Goal: Information Seeking & Learning: Learn about a topic

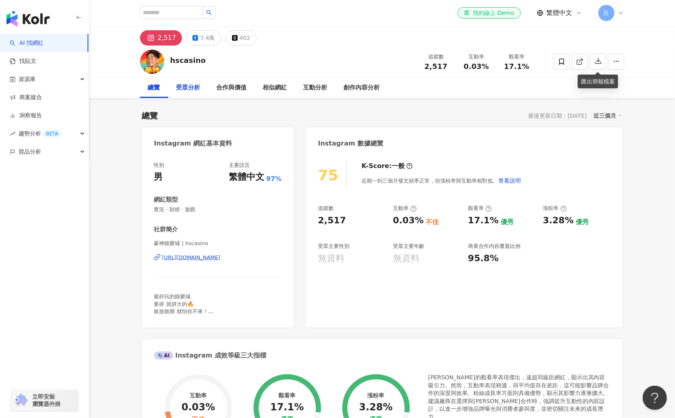
click at [194, 88] on div "受眾分析" at bounding box center [188, 88] width 24 height 10
click at [368, 88] on div "創作內容分析" at bounding box center [362, 88] width 36 height 10
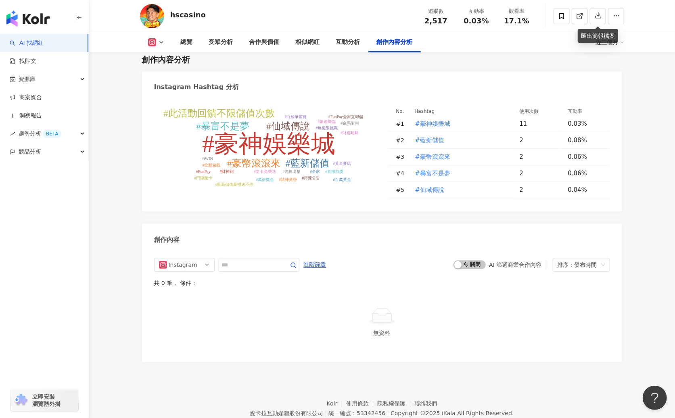
click at [158, 46] on button at bounding box center [156, 42] width 33 height 8
click at [156, 56] on button "Instagram" at bounding box center [169, 57] width 48 height 11
click at [158, 40] on icon at bounding box center [161, 42] width 6 height 6
click at [160, 77] on button "Facebook" at bounding box center [169, 75] width 48 height 11
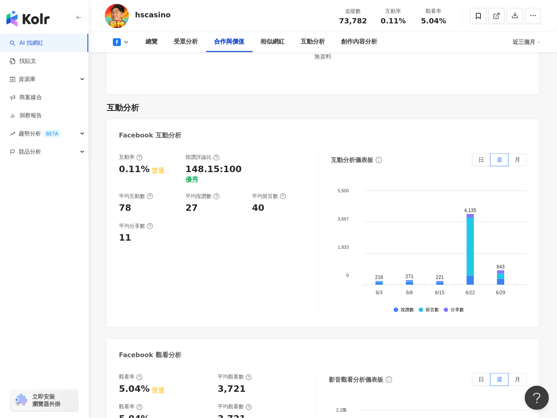
scroll to position [1220, 0]
click at [519, 156] on span "月" at bounding box center [518, 159] width 6 height 6
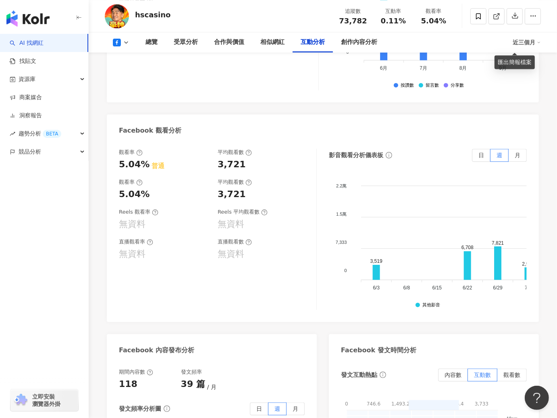
scroll to position [1431, 0]
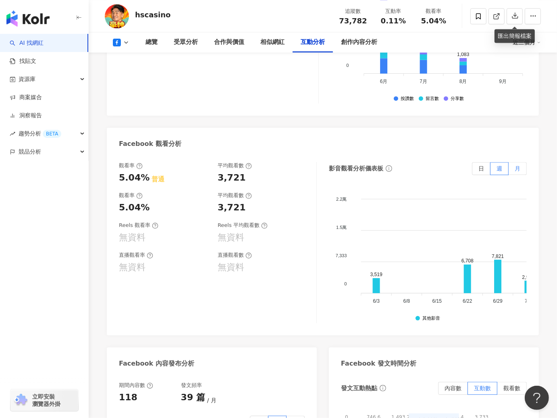
click at [515, 165] on span "月" at bounding box center [518, 168] width 6 height 6
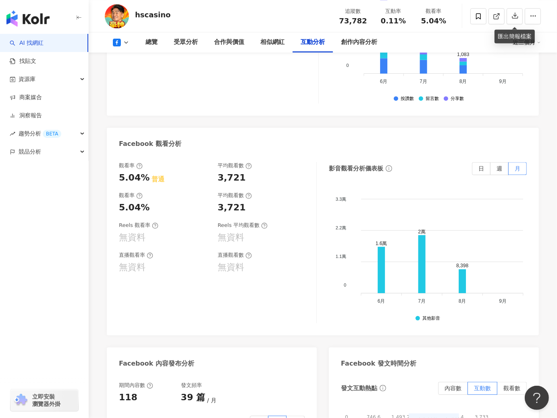
scroll to position [1664, 0]
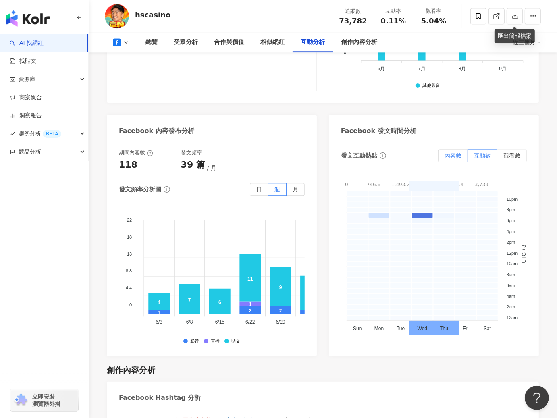
click at [457, 152] on span "內容數" at bounding box center [453, 155] width 17 height 6
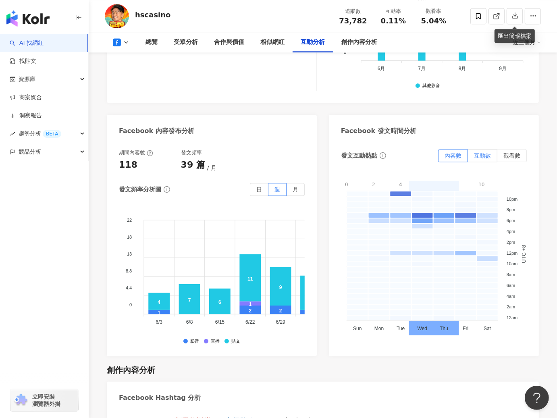
click at [484, 152] on span "互動數" at bounding box center [482, 155] width 17 height 6
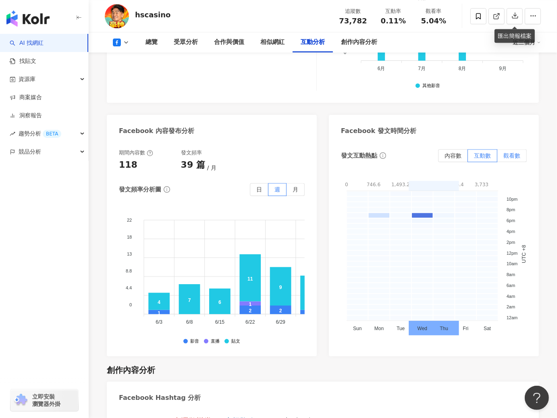
drag, startPoint x: 523, startPoint y: 151, endPoint x: 517, endPoint y: 149, distance: 6.3
click at [523, 151] on label "觀看數" at bounding box center [512, 155] width 29 height 13
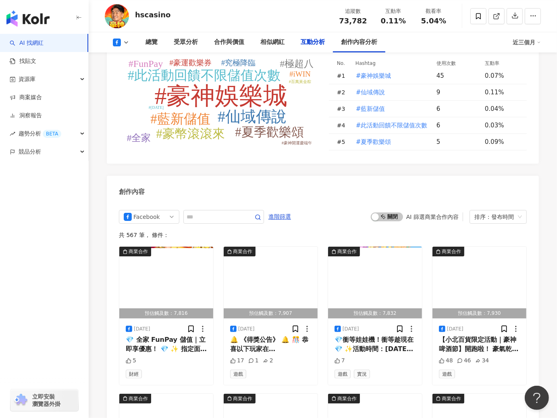
scroll to position [0, 0]
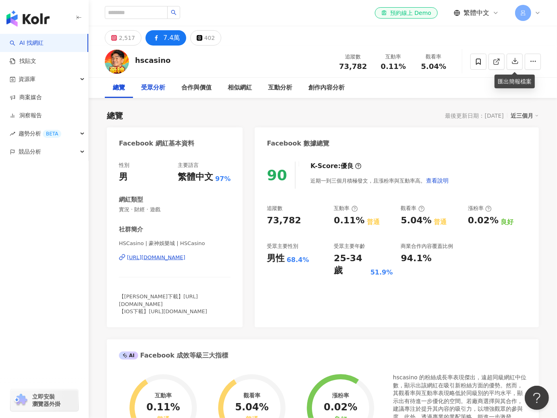
click at [148, 88] on div "受眾分析" at bounding box center [153, 88] width 24 height 10
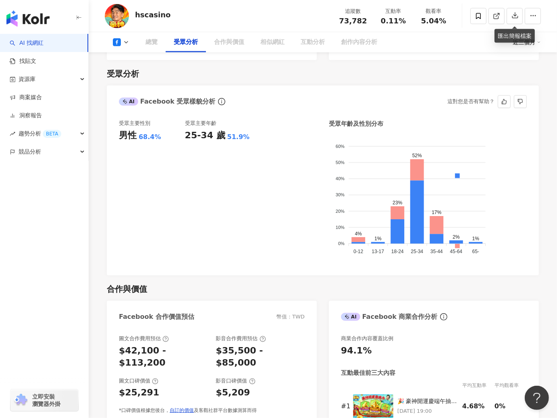
click at [125, 44] on icon at bounding box center [126, 42] width 6 height 6
click at [124, 43] on icon at bounding box center [126, 42] width 6 height 6
click at [126, 49] on div "總覽 受眾分析 合作與價值 相似網紅 互動分析 創作內容分析 近三個月" at bounding box center [323, 42] width 436 height 20
click at [122, 42] on button at bounding box center [121, 42] width 33 height 8
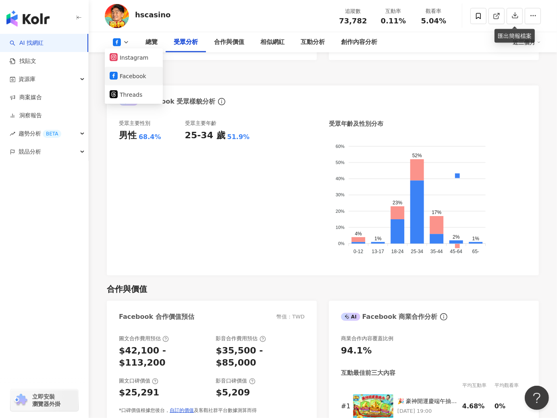
click at [128, 75] on button "Facebook" at bounding box center [134, 76] width 48 height 11
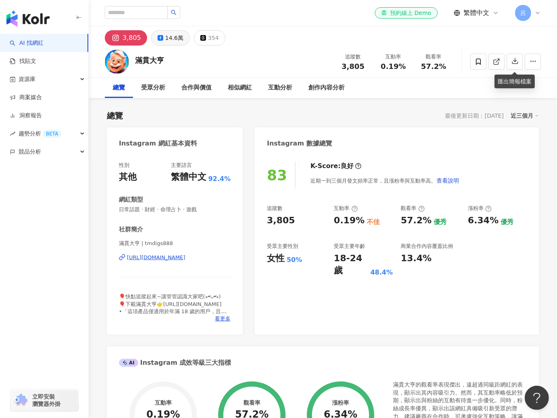
click at [167, 35] on div "14.6萬" at bounding box center [174, 37] width 18 height 11
click at [167, 37] on div "14.6萬" at bounding box center [174, 37] width 18 height 11
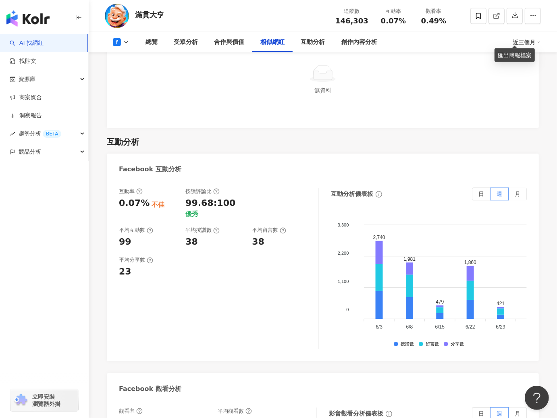
scroll to position [1212, 0]
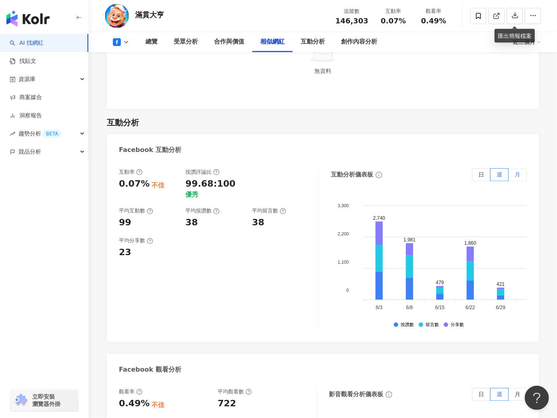
click at [519, 176] on span "月" at bounding box center [518, 175] width 6 height 6
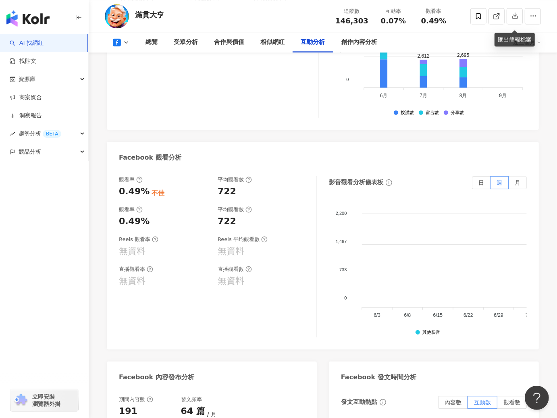
scroll to position [1428, 0]
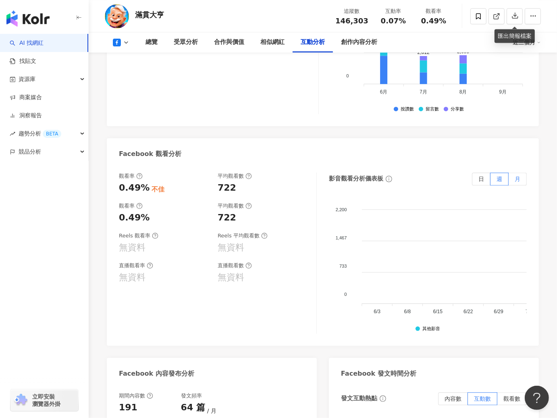
click at [519, 181] on span "月" at bounding box center [518, 179] width 6 height 6
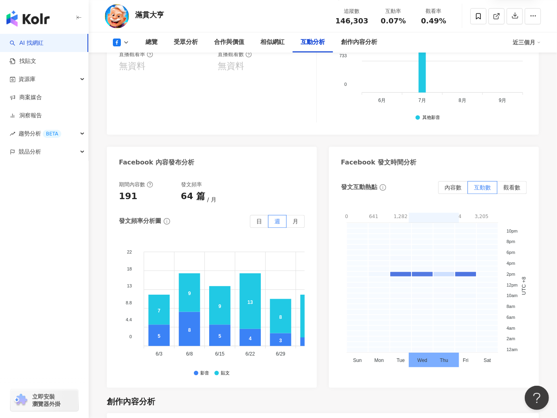
scroll to position [1660, 0]
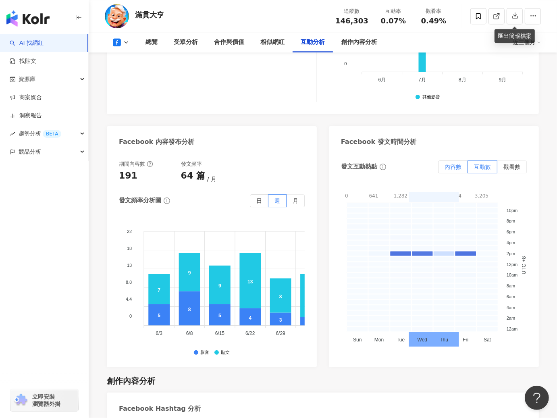
click at [452, 167] on span "內容數" at bounding box center [453, 167] width 17 height 6
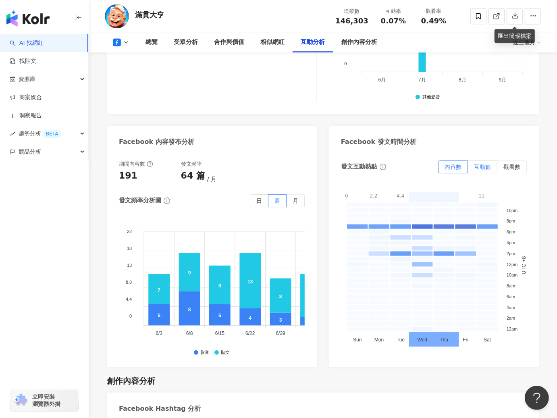
click at [484, 167] on span "互動數" at bounding box center [482, 167] width 17 height 6
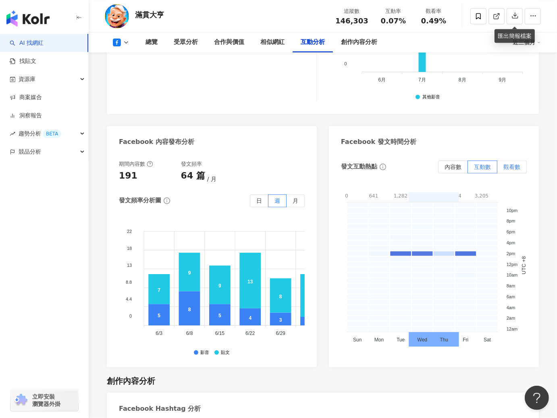
click at [512, 169] on span "觀看數" at bounding box center [512, 167] width 17 height 6
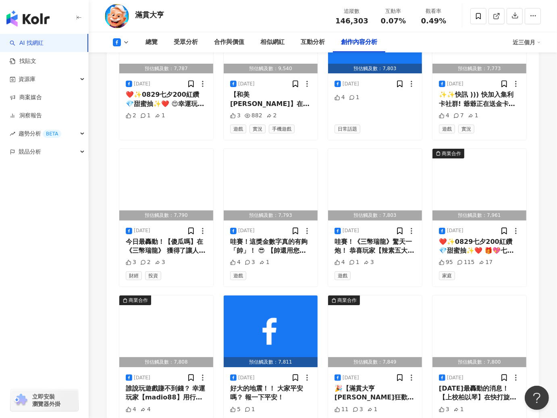
scroll to position [0, 0]
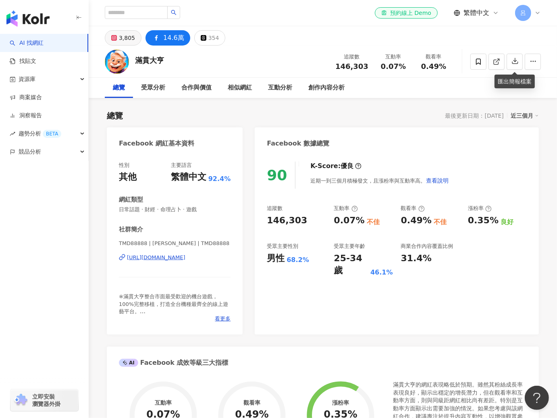
click at [120, 38] on div "3,805" at bounding box center [127, 37] width 16 height 11
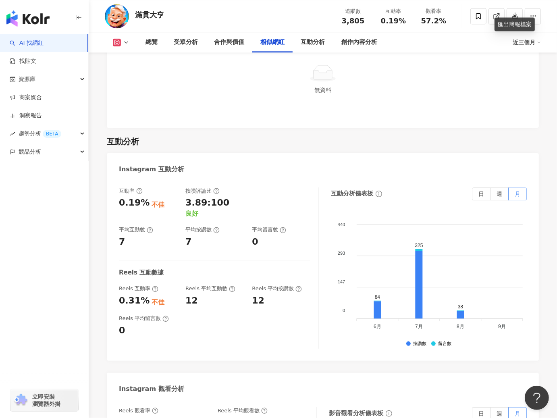
scroll to position [1484, 0]
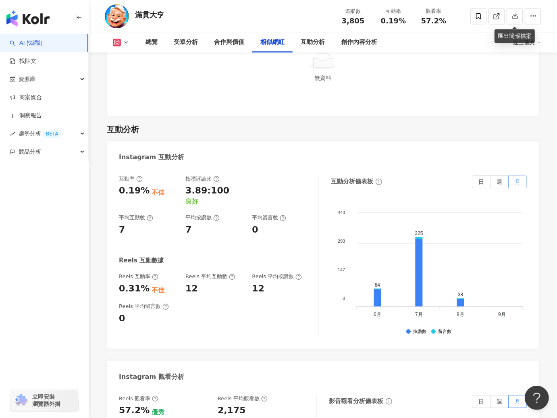
click at [517, 182] on span "月" at bounding box center [518, 182] width 6 height 6
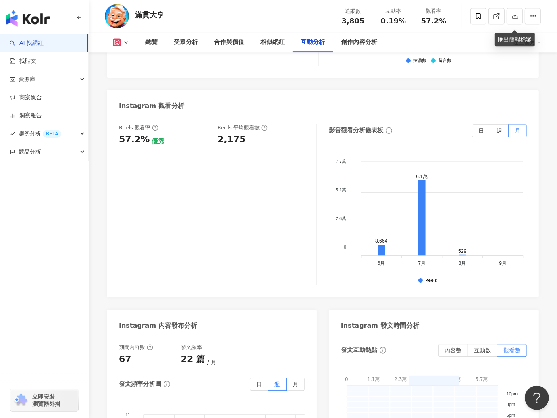
scroll to position [1761, 0]
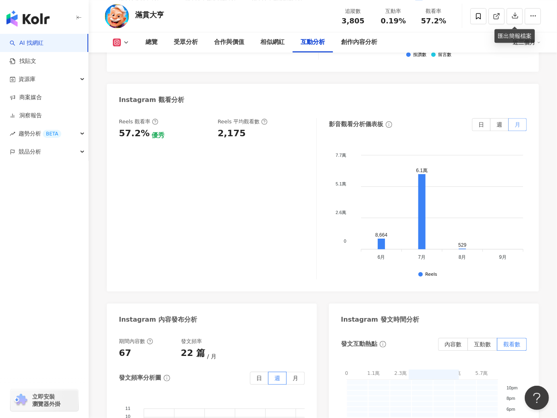
click at [519, 123] on span "月" at bounding box center [518, 124] width 6 height 6
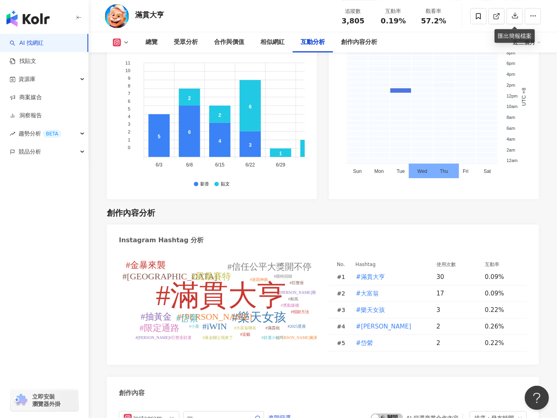
scroll to position [468, 0]
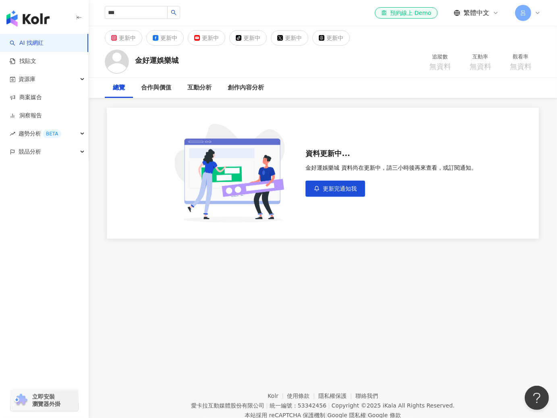
type input "**"
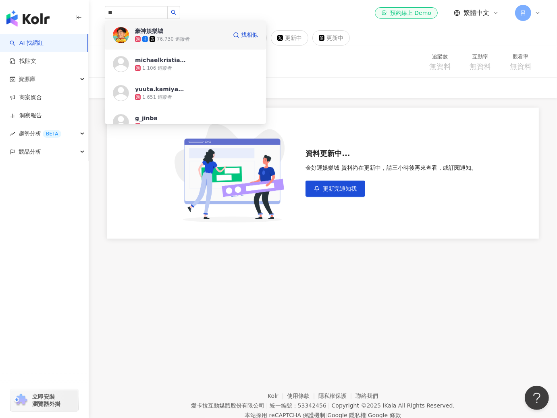
click at [179, 32] on span "豪神娛樂城" at bounding box center [161, 31] width 52 height 8
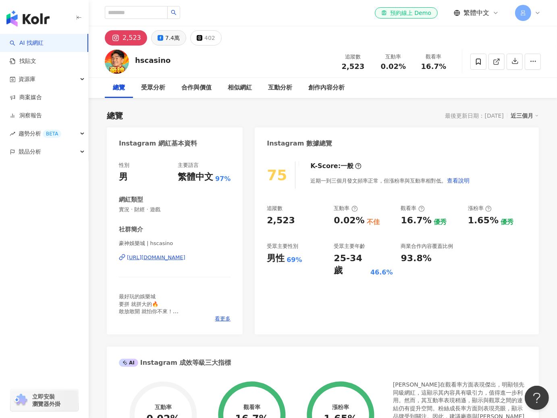
click at [159, 38] on icon at bounding box center [161, 38] width 6 height 6
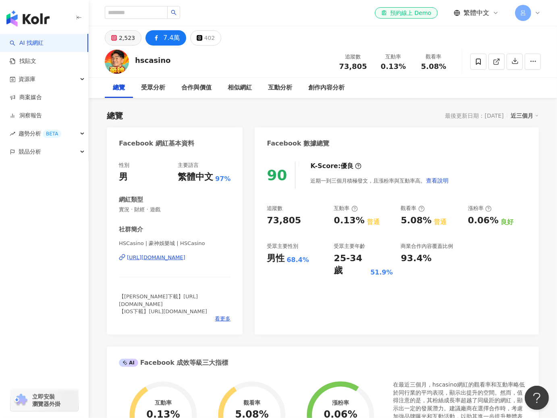
click at [123, 37] on div "2,523" at bounding box center [127, 37] width 16 height 11
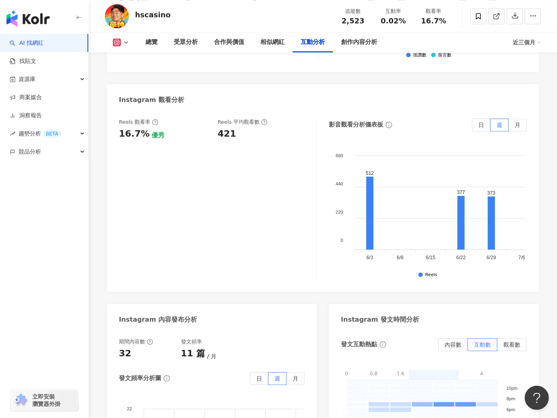
scroll to position [1757, 0]
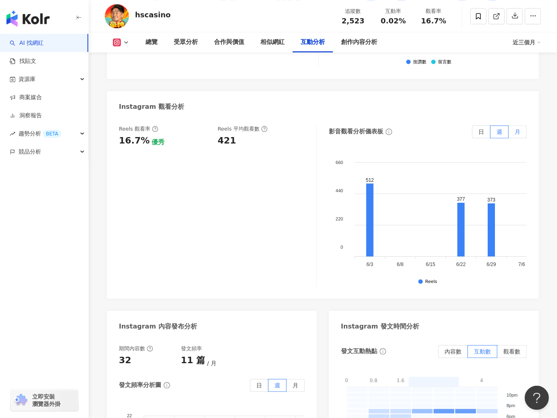
click at [519, 132] on span "月" at bounding box center [518, 132] width 6 height 6
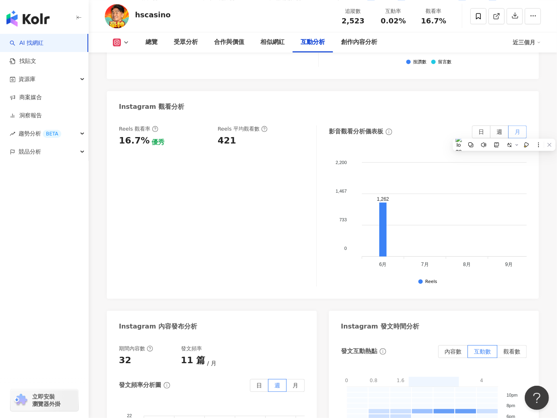
click at [519, 132] on span "月" at bounding box center [518, 132] width 6 height 6
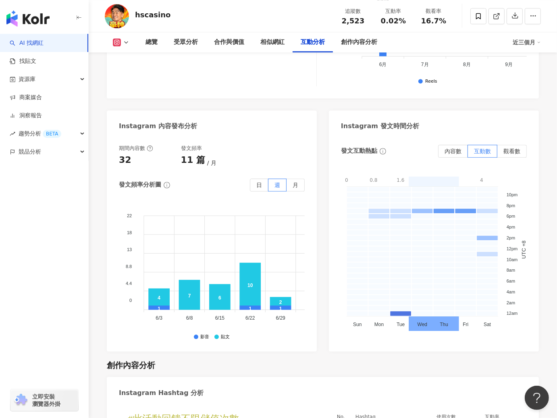
scroll to position [1959, 0]
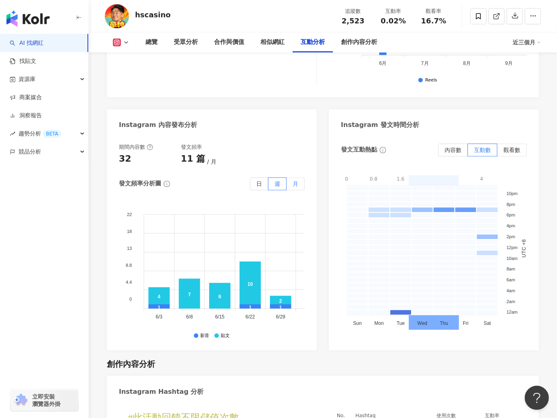
click at [291, 182] on label "月" at bounding box center [296, 183] width 18 height 13
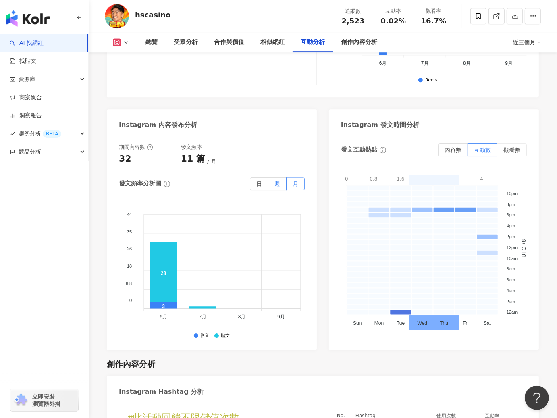
click at [277, 184] on span "週" at bounding box center [278, 184] width 6 height 6
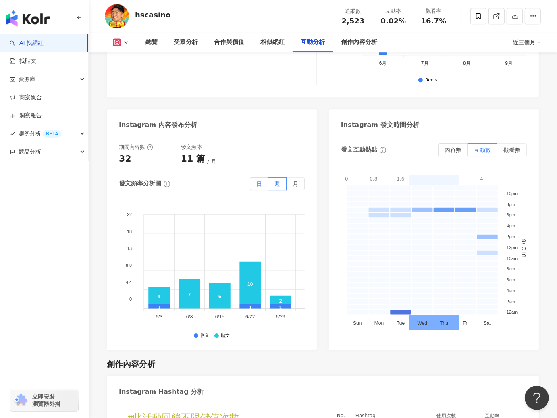
click at [264, 184] on label "日" at bounding box center [259, 183] width 19 height 13
click at [260, 186] on span "日" at bounding box center [259, 184] width 6 height 6
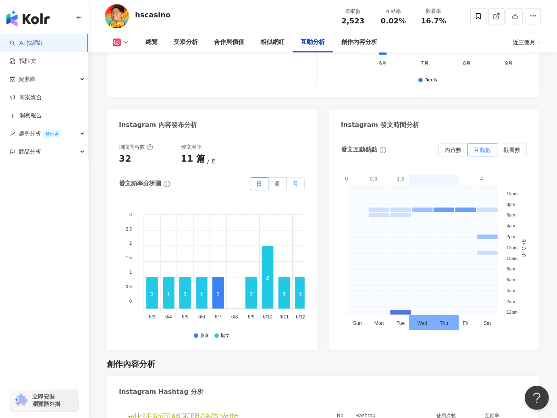
click at [297, 184] on span "月" at bounding box center [296, 184] width 6 height 6
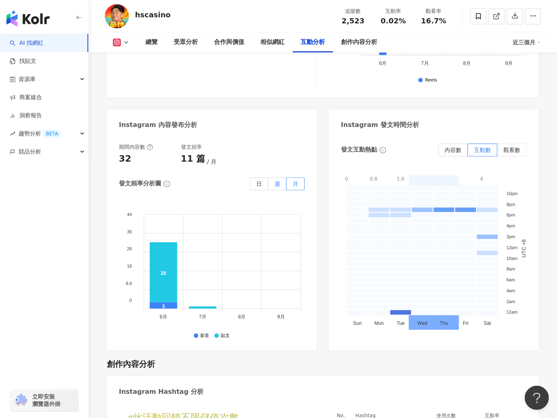
click at [281, 185] on label "週" at bounding box center [278, 183] width 18 height 13
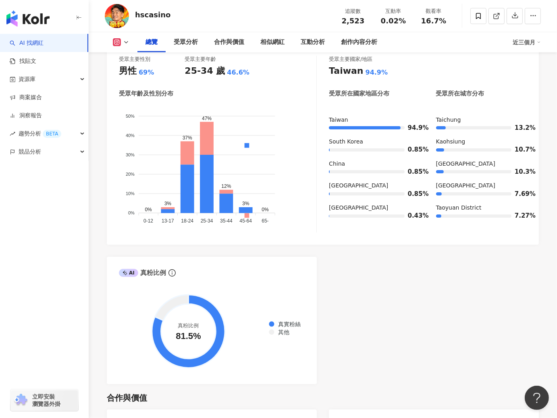
scroll to position [0, 0]
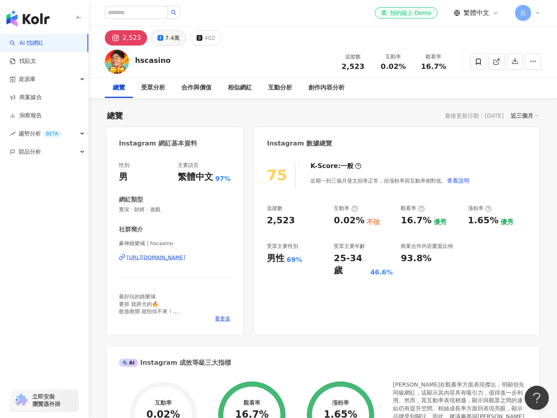
click at [165, 30] on button "7.4萬" at bounding box center [168, 37] width 35 height 15
click at [165, 35] on div "7.4萬" at bounding box center [172, 37] width 15 height 11
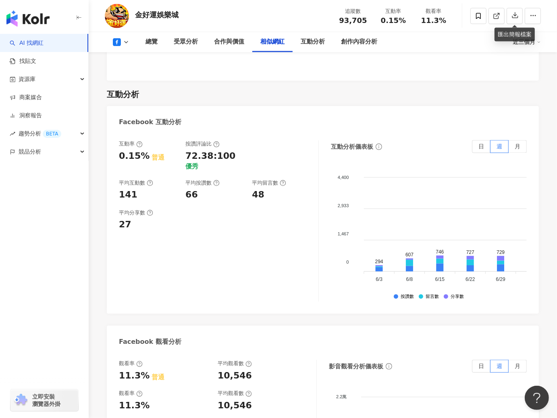
scroll to position [1232, 0]
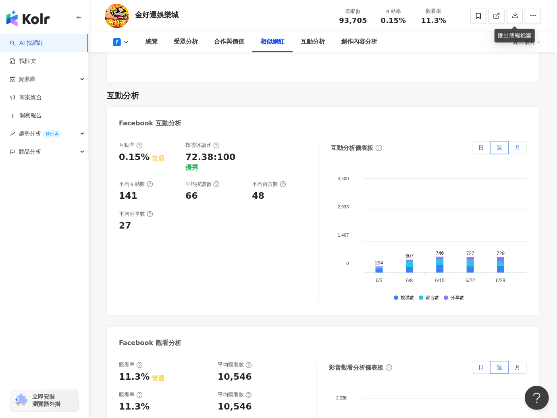
click at [518, 150] on span "月" at bounding box center [518, 148] width 6 height 6
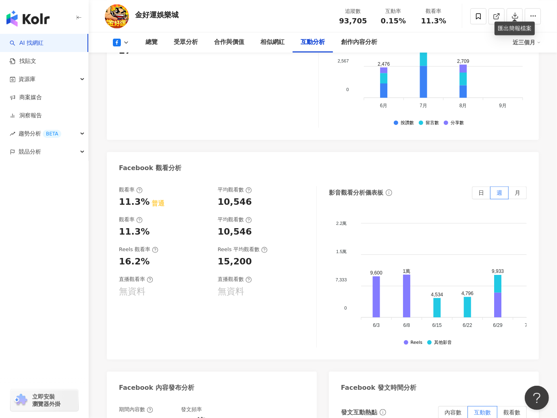
scroll to position [1399, 0]
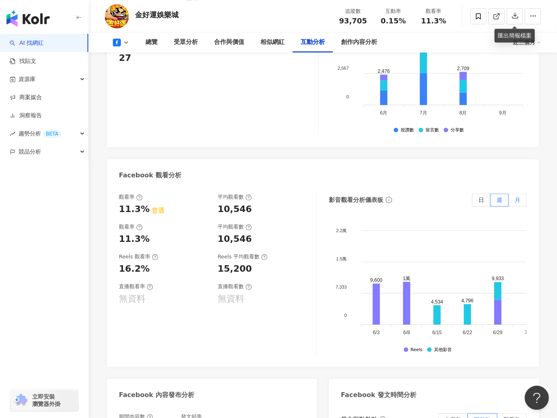
click at [521, 203] on label "月" at bounding box center [518, 200] width 18 height 13
click at [521, 203] on span at bounding box center [518, 200] width 18 height 12
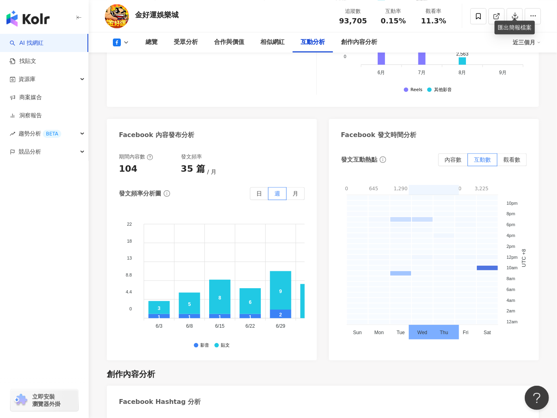
scroll to position [1651, 0]
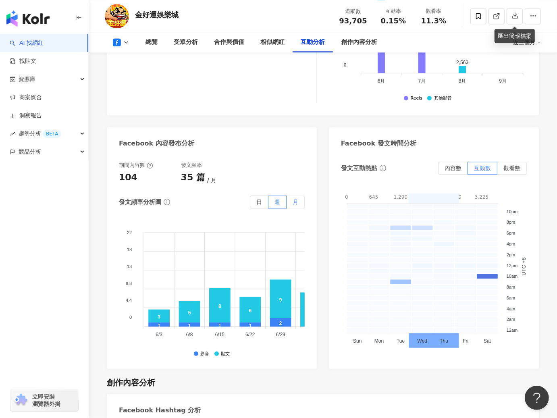
click at [294, 205] on span "月" at bounding box center [296, 202] width 6 height 6
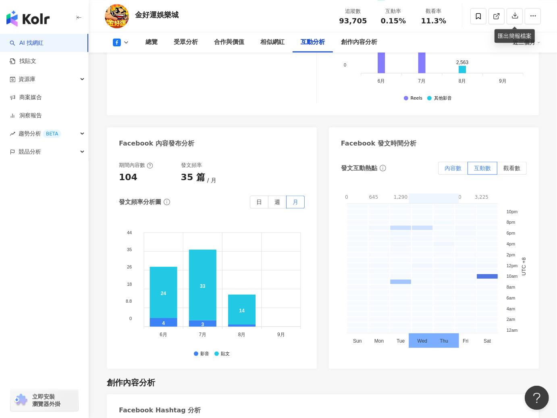
click at [459, 167] on span "內容數" at bounding box center [453, 168] width 17 height 6
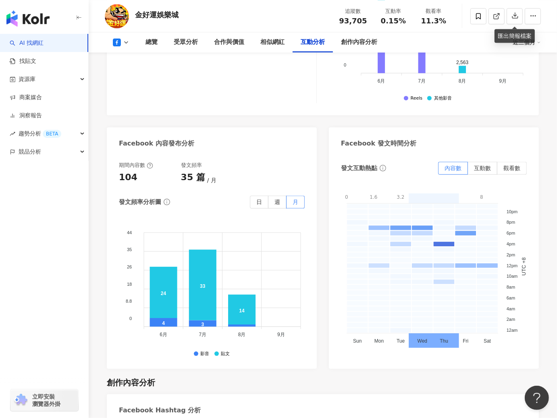
click at [238, 100] on div "觀看率 11.3% 普通 平均觀看數 10,546 觀看率 11.3% 平均觀看數 10,546 Reels 觀看率 16.2% Reels 平均觀看數 15…" at bounding box center [218, 22] width 198 height 161
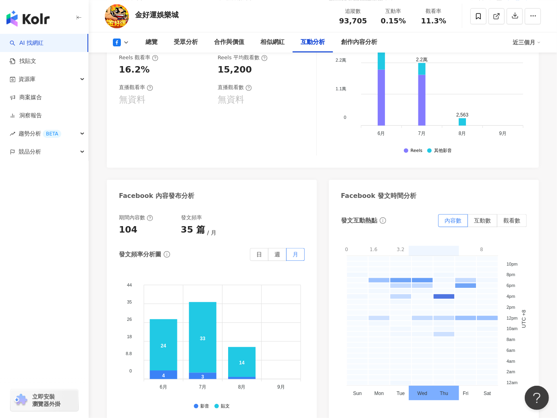
scroll to position [1608, 0]
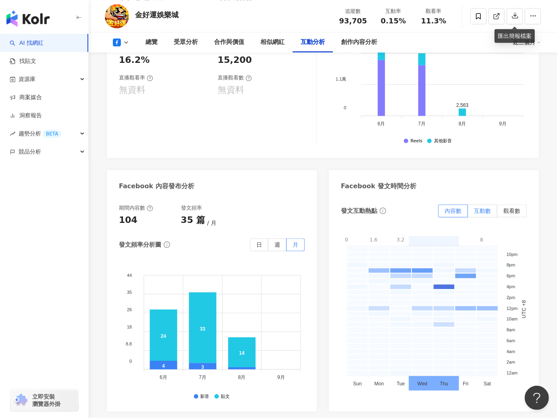
click at [485, 213] on span "互動數" at bounding box center [482, 211] width 17 height 6
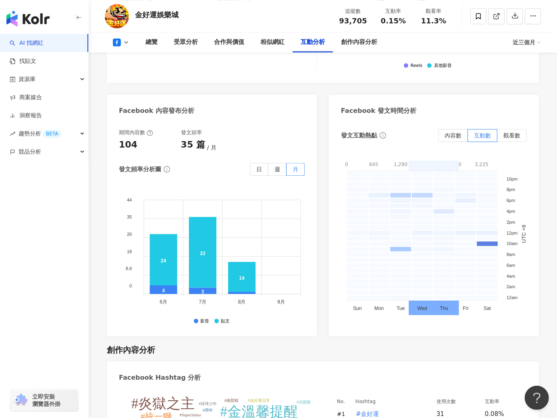
scroll to position [1689, 0]
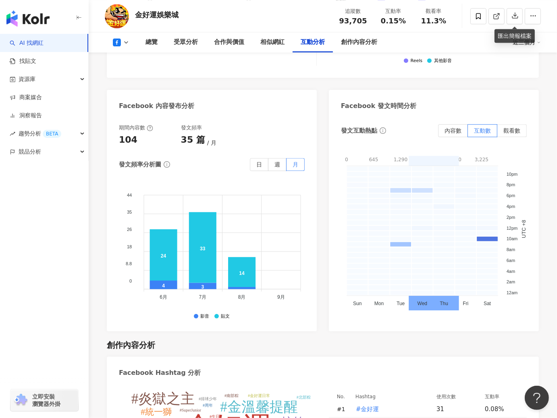
click at [521, 131] on label "觀看數" at bounding box center [512, 130] width 29 height 13
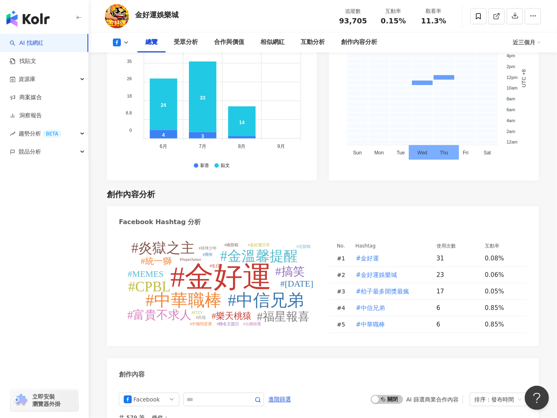
scroll to position [0, 0]
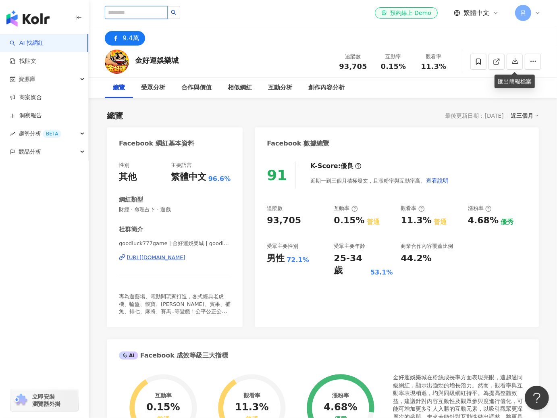
click at [137, 11] on input "search" at bounding box center [136, 12] width 63 height 13
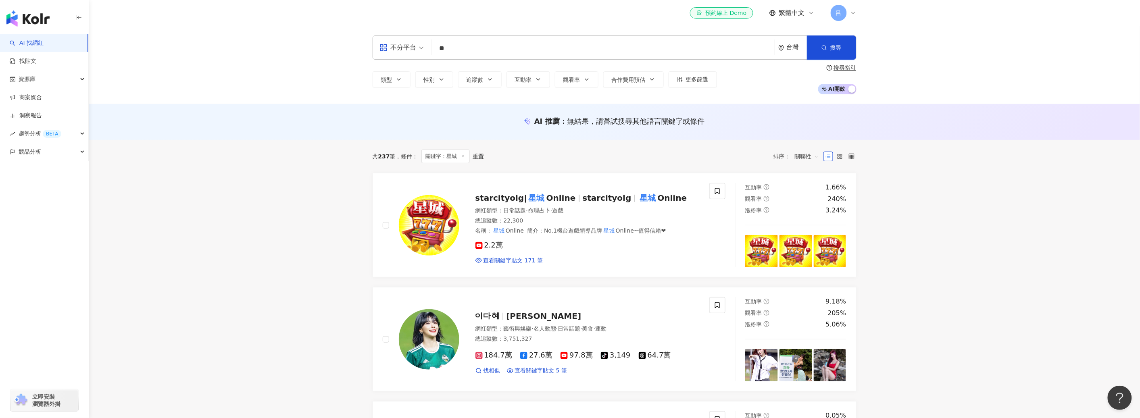
type input "*"
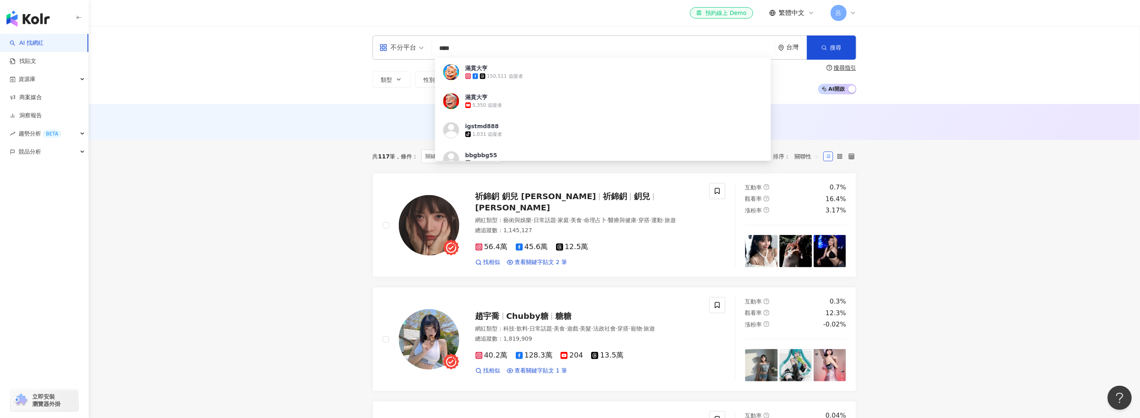
click at [253, 139] on div "AI 推薦 ： 無結果，請嘗試搜尋其他語言關鍵字或條件" at bounding box center [614, 122] width 1051 height 36
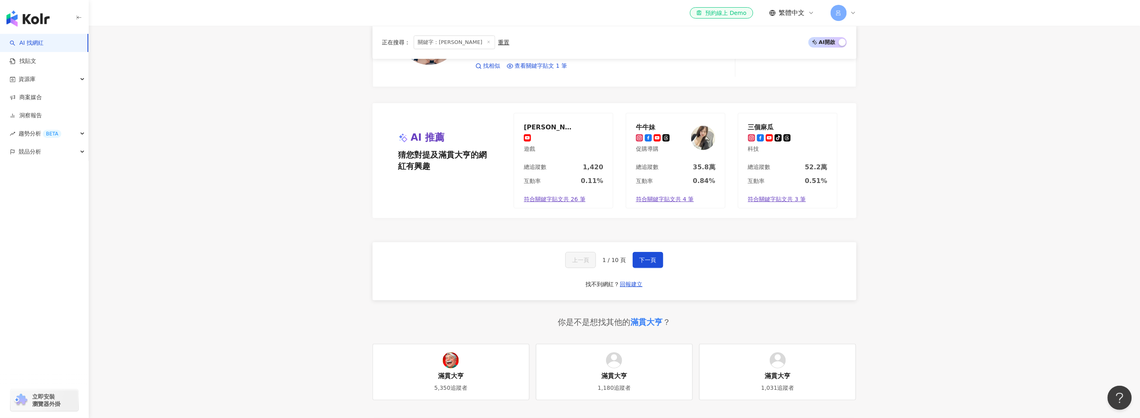
scroll to position [1444, 0]
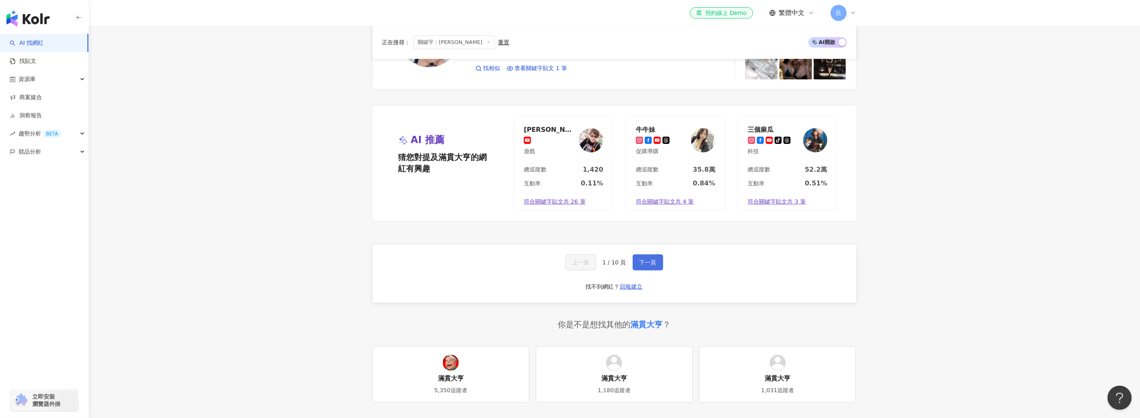
click at [641, 263] on span "下一頁" at bounding box center [648, 262] width 17 height 6
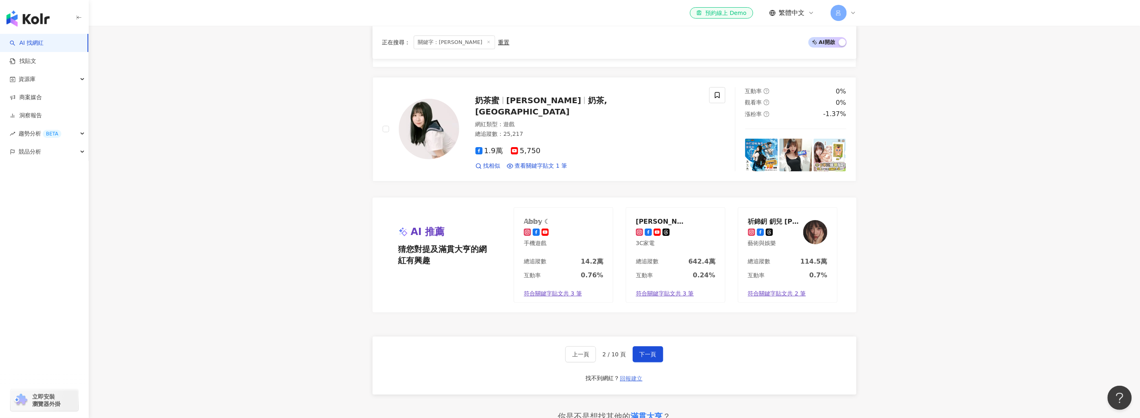
scroll to position [1381, 0]
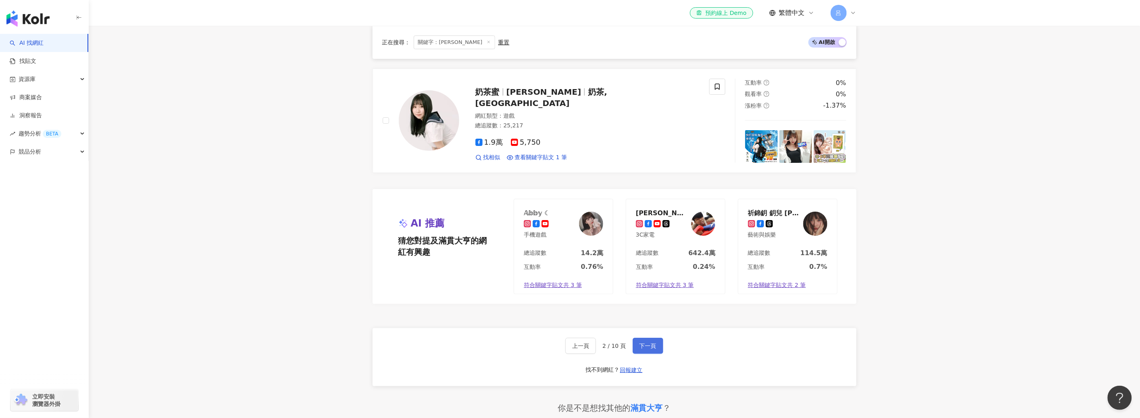
click at [650, 343] on span "下一頁" at bounding box center [648, 346] width 17 height 6
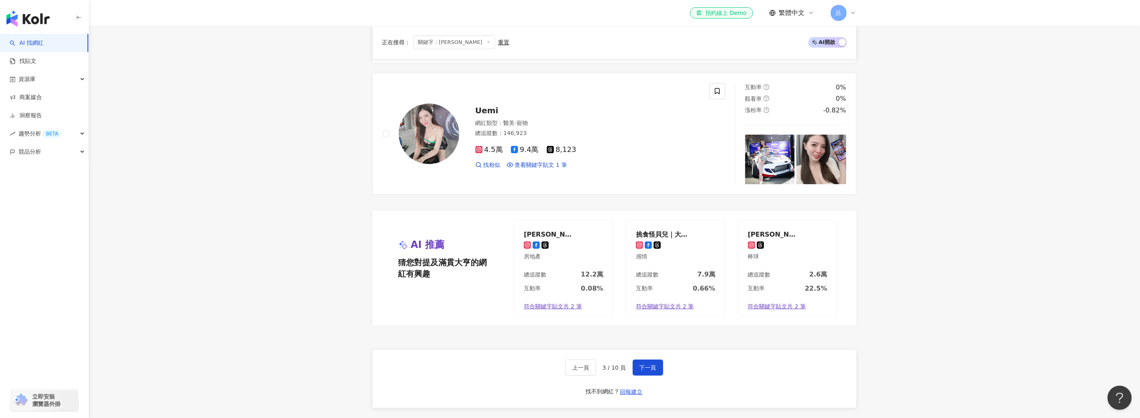
scroll to position [1439, 0]
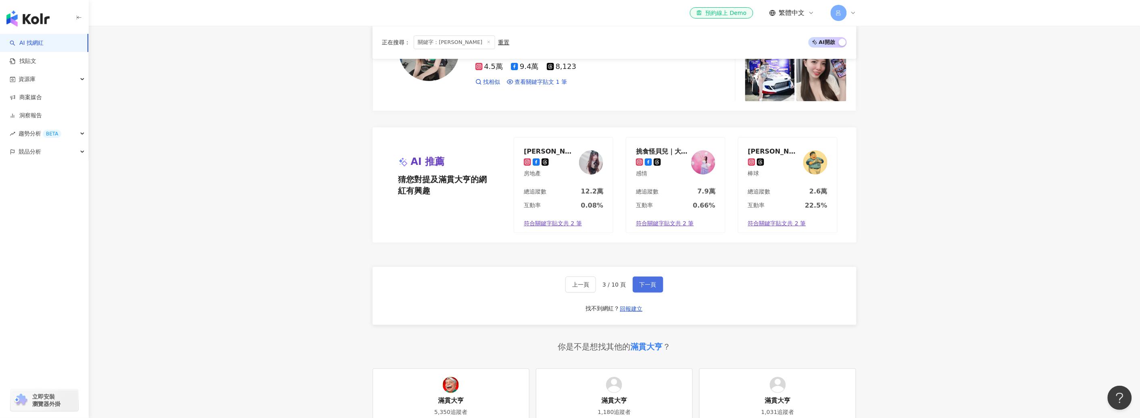
click at [649, 290] on button "下一頁" at bounding box center [648, 285] width 31 height 16
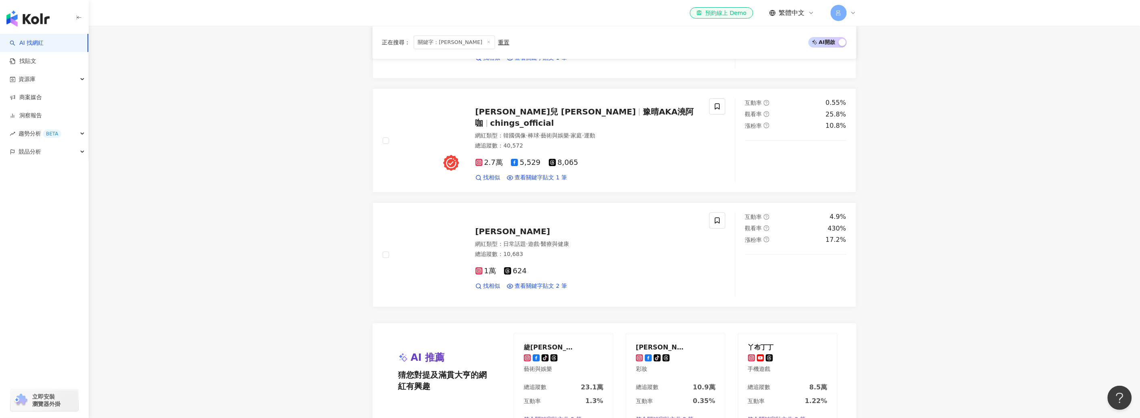
scroll to position [1400, 0]
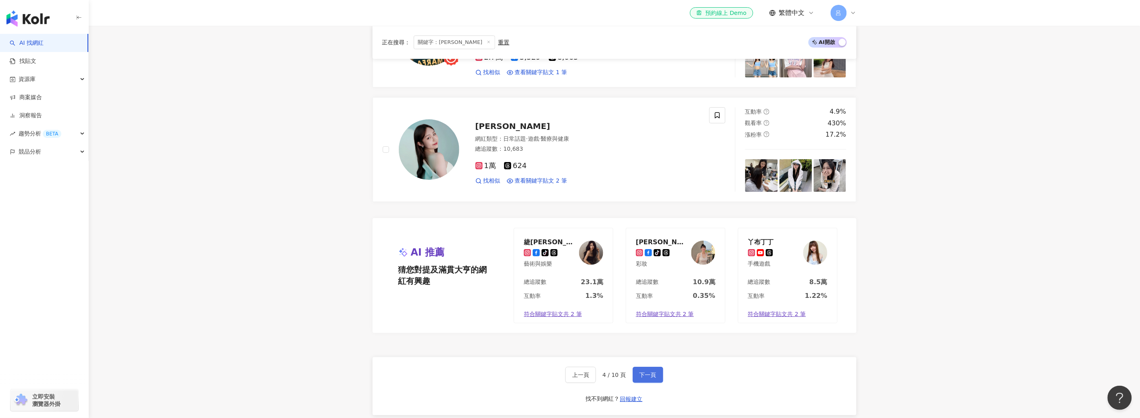
click at [650, 378] on span "下一頁" at bounding box center [648, 375] width 17 height 6
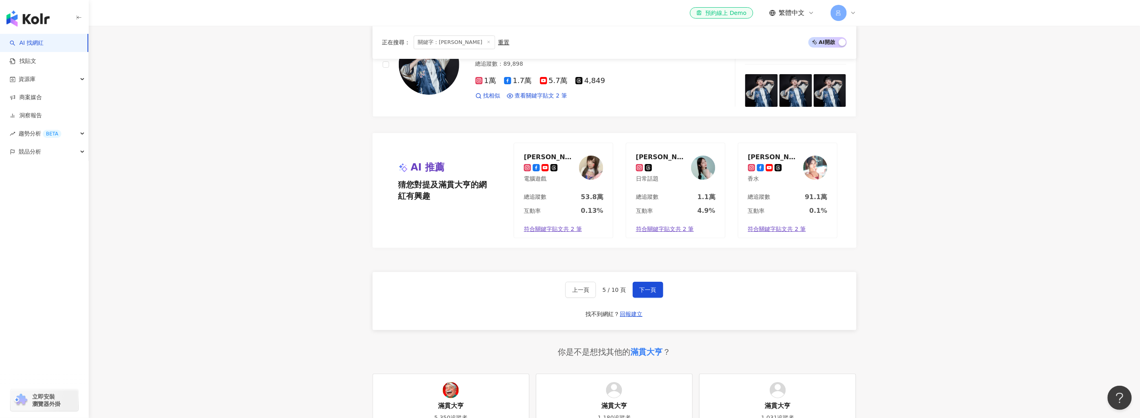
scroll to position [1424, 0]
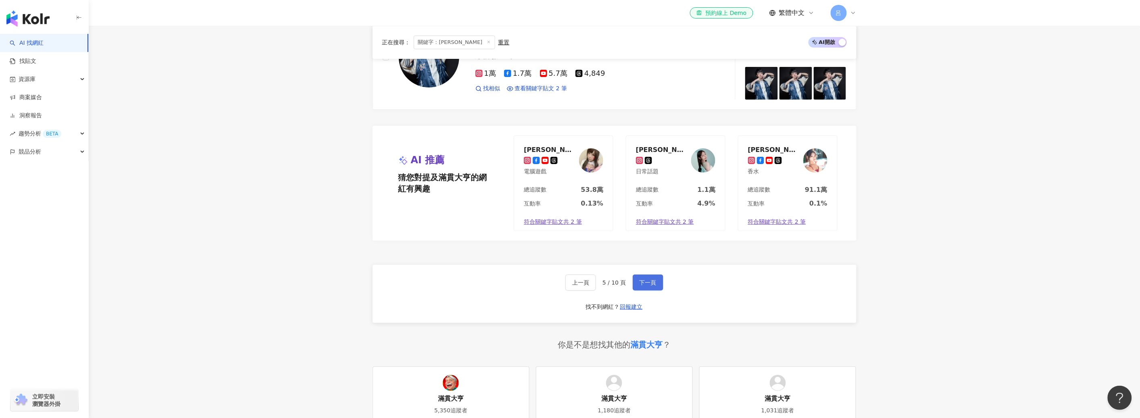
click at [645, 286] on span "下一頁" at bounding box center [648, 282] width 17 height 6
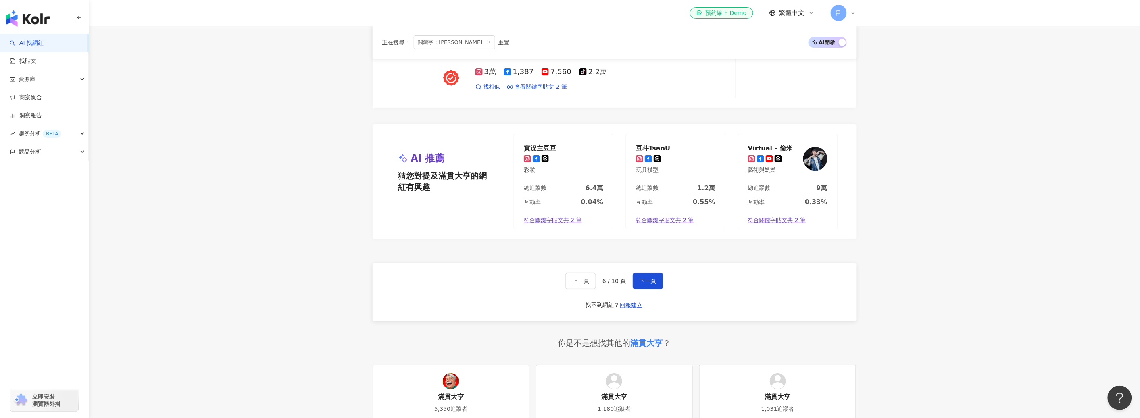
scroll to position [1513, 0]
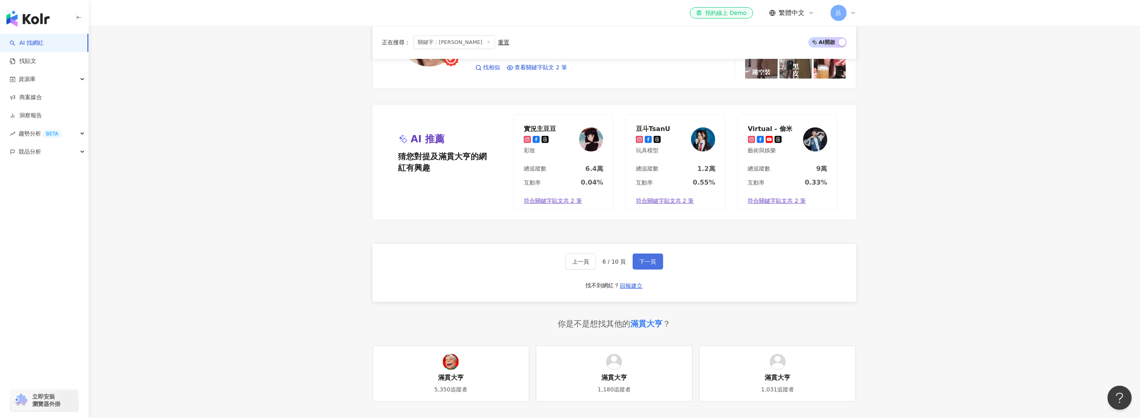
click at [647, 270] on button "下一頁" at bounding box center [648, 262] width 31 height 16
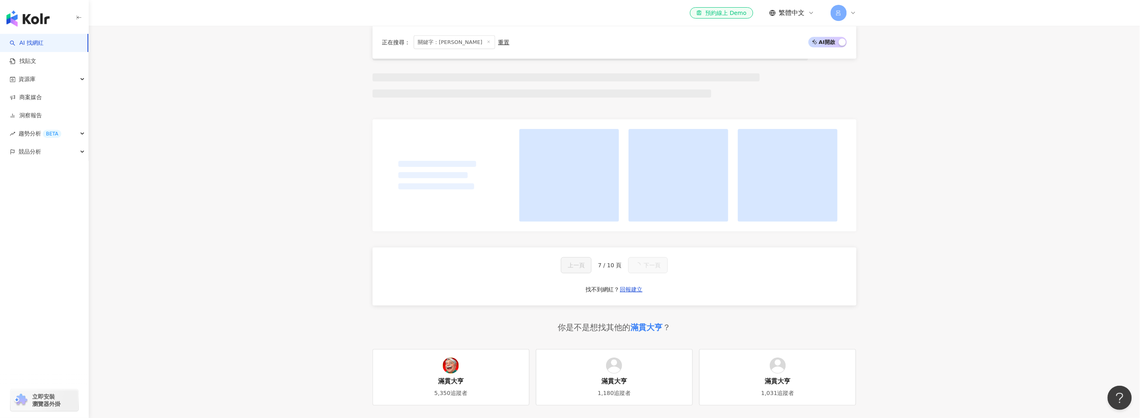
click at [966, 317] on main "不分平台 **** 台灣 搜尋 af9b08ee-6035-4f48-98a3-6f02f69f77f1 滿貫大亨 150,511 追蹤者 滿貫大亨 5,35…" at bounding box center [614, 51] width 1051 height 1149
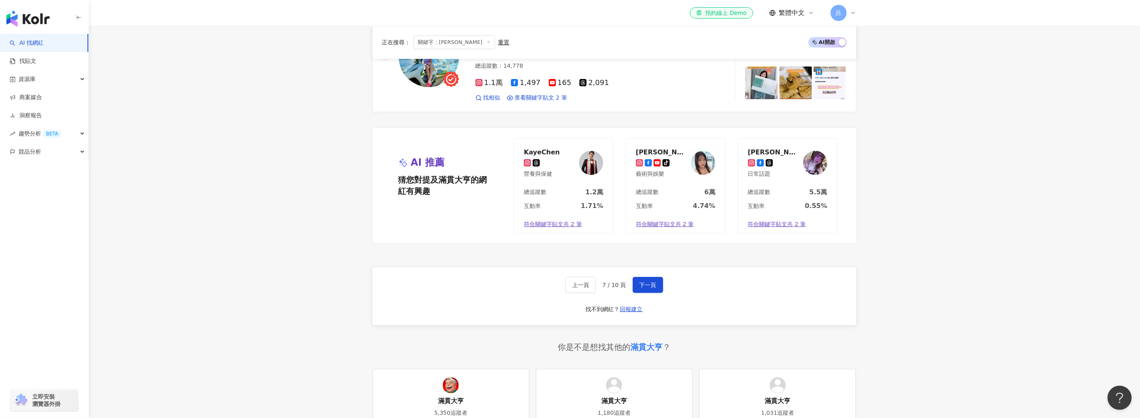
scroll to position [1437, 0]
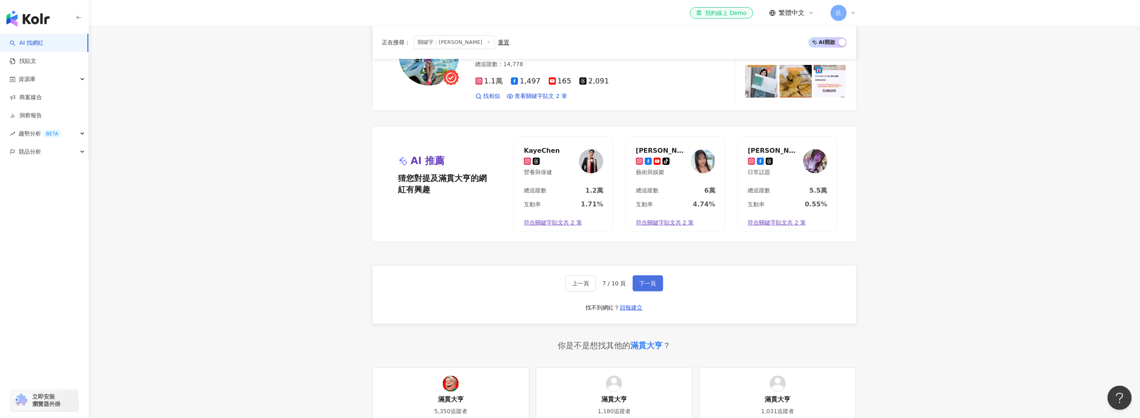
click at [650, 280] on span "下一頁" at bounding box center [648, 283] width 17 height 6
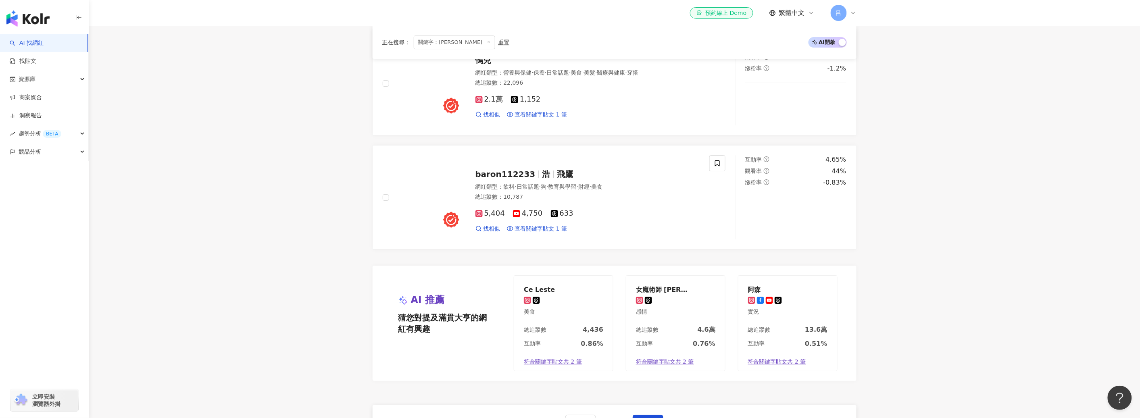
scroll to position [1303, 0]
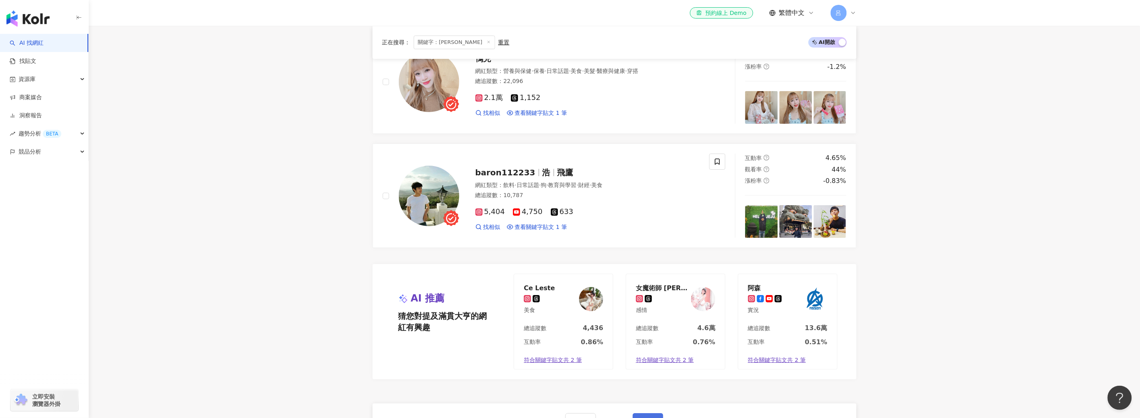
click at [648, 418] on span "下一頁" at bounding box center [648, 421] width 17 height 6
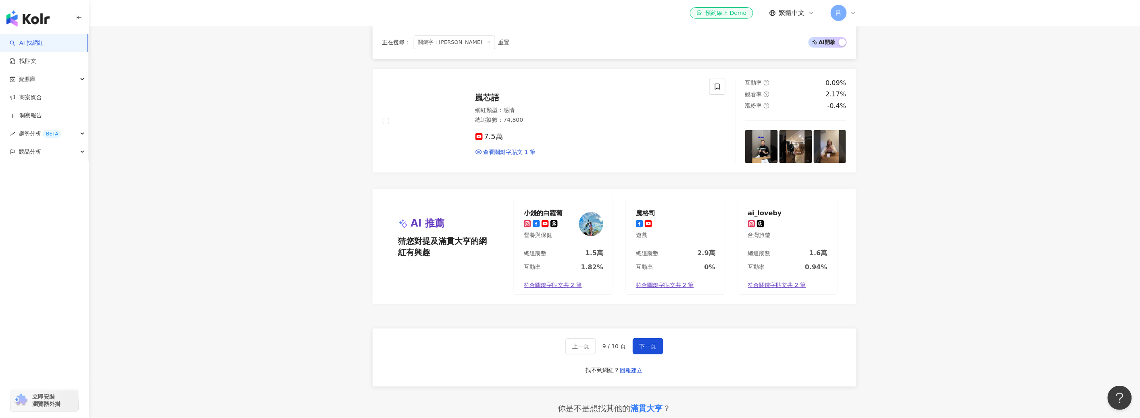
scroll to position [1411, 0]
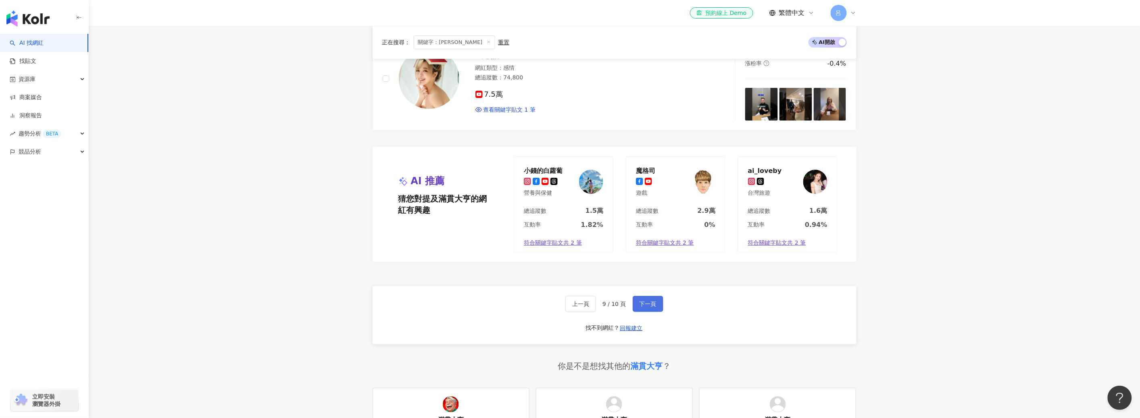
click at [642, 301] on span "下一頁" at bounding box center [648, 304] width 17 height 6
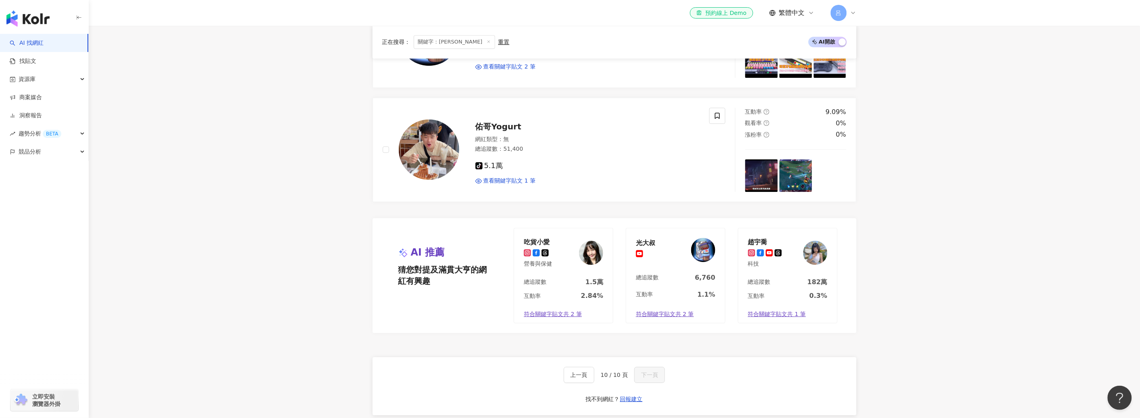
scroll to position [0, 0]
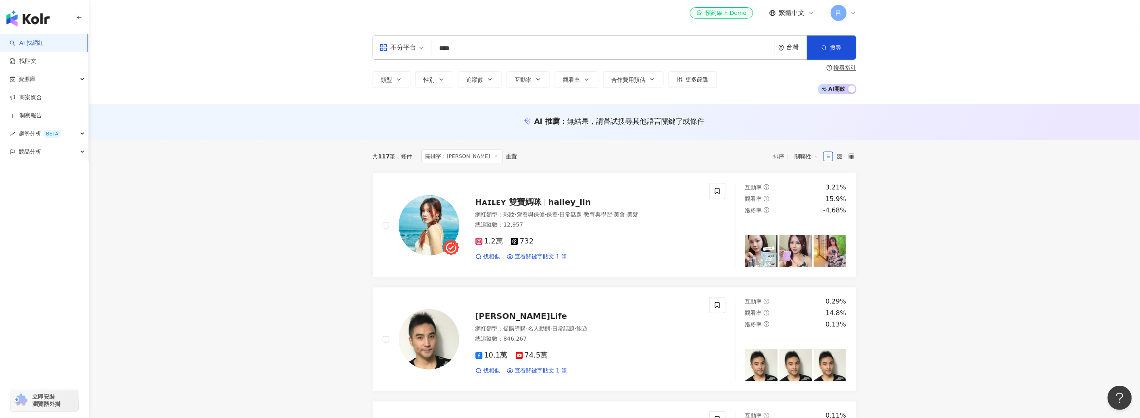
click at [530, 51] on input "****" at bounding box center [603, 48] width 336 height 15
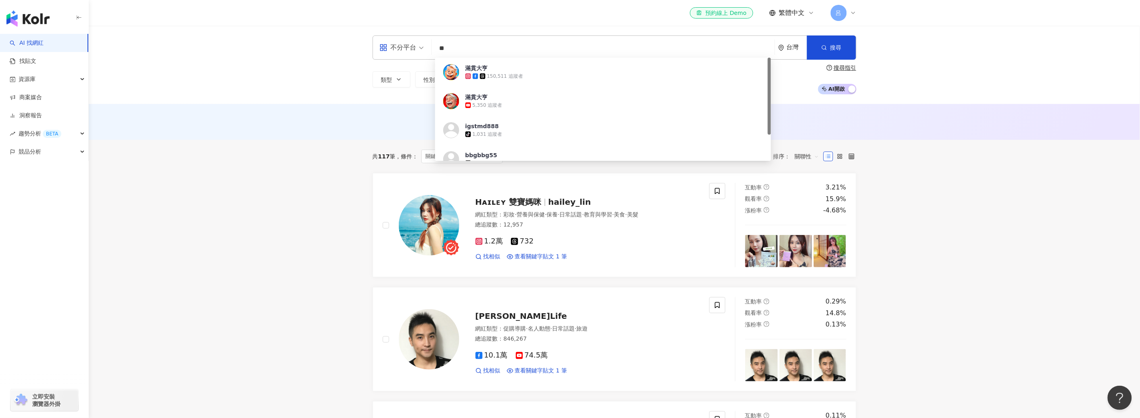
type input "*"
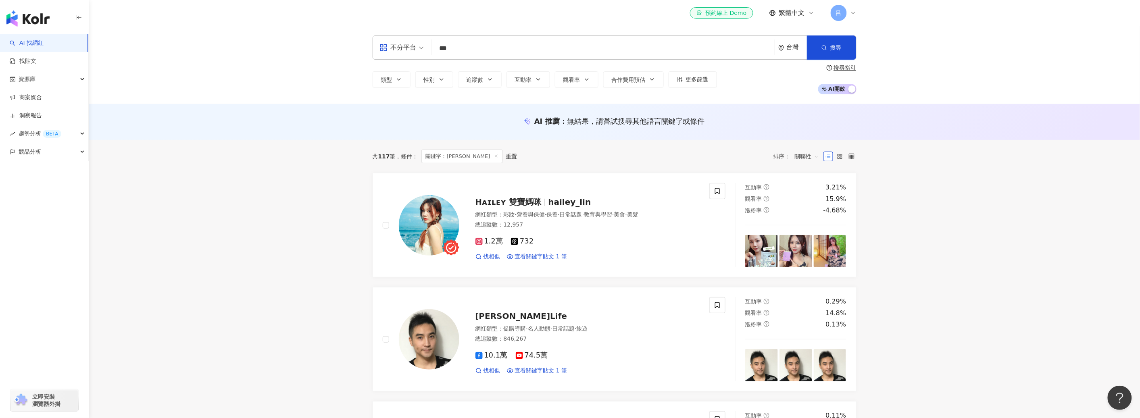
type input "***"
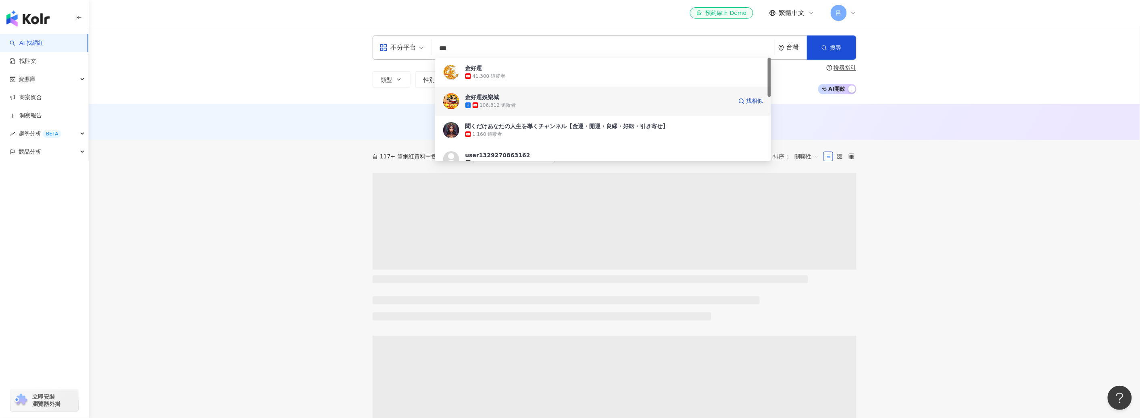
click at [536, 104] on div "106,312 追蹤者" at bounding box center [598, 105] width 267 height 8
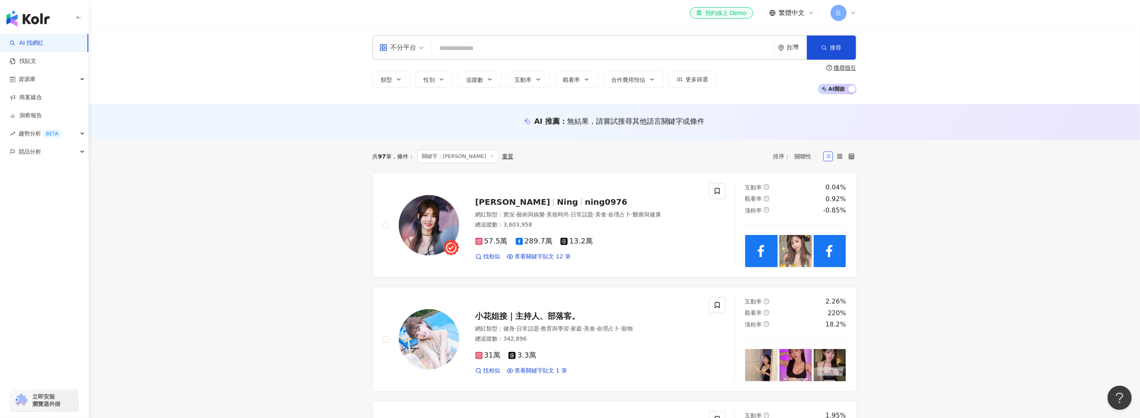
click at [500, 51] on input "search" at bounding box center [603, 48] width 336 height 15
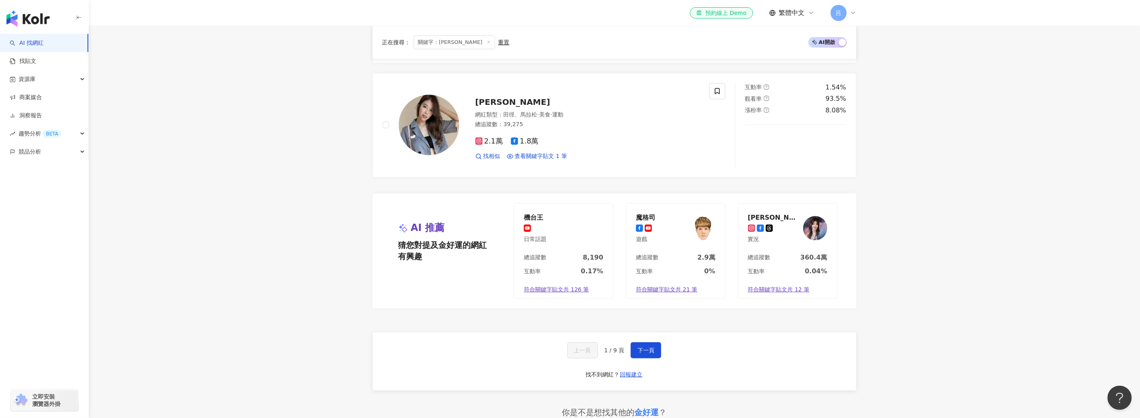
scroll to position [1385, 0]
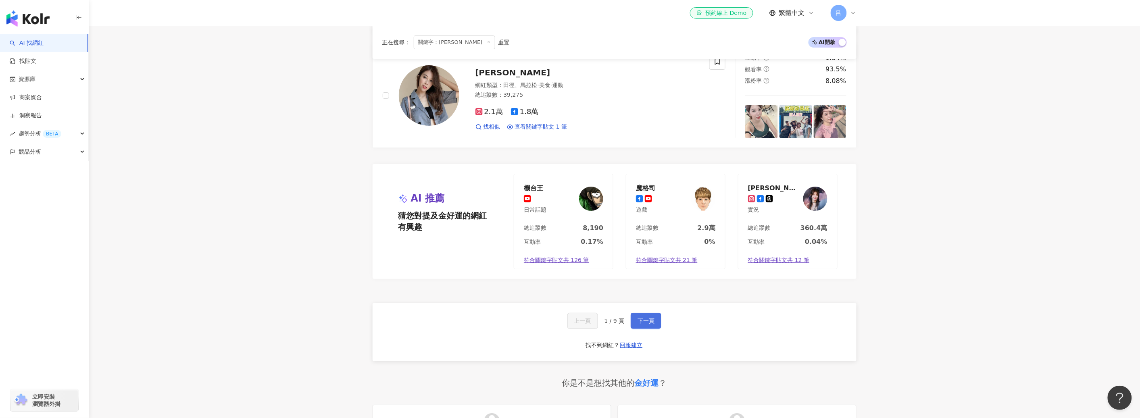
click at [638, 322] on span "下一頁" at bounding box center [646, 321] width 17 height 6
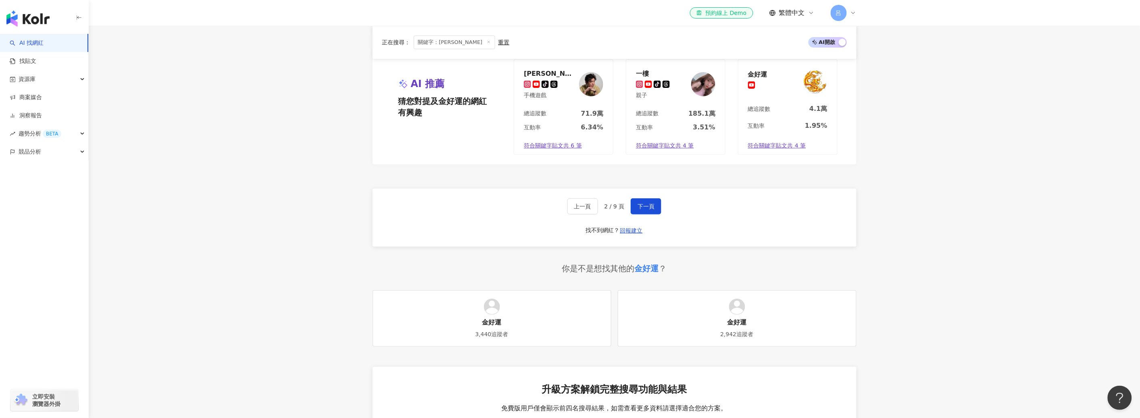
scroll to position [1555, 0]
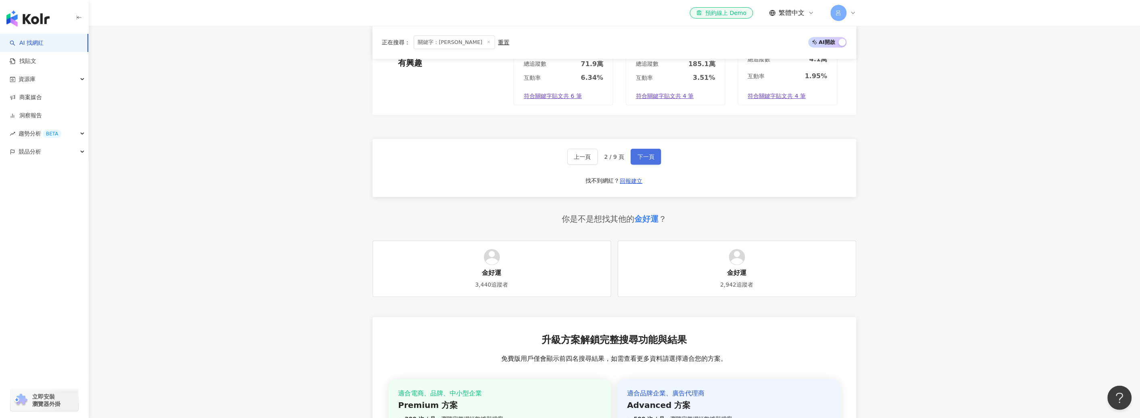
click at [646, 154] on span "下一頁" at bounding box center [646, 157] width 17 height 6
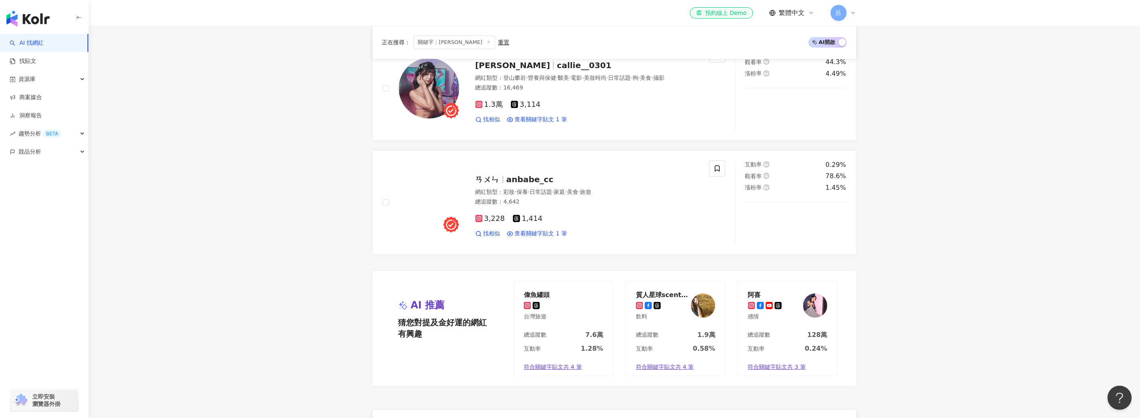
scroll to position [1345, 0]
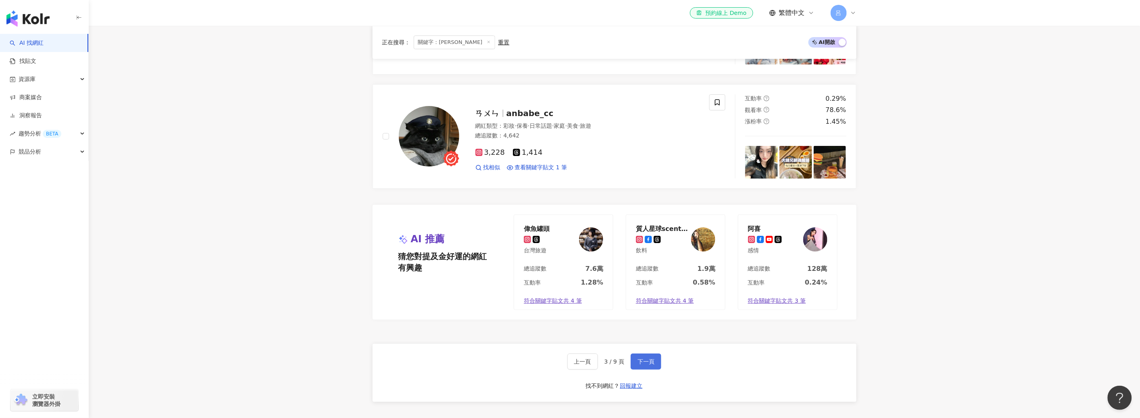
click at [646, 363] on span "下一頁" at bounding box center [646, 362] width 17 height 6
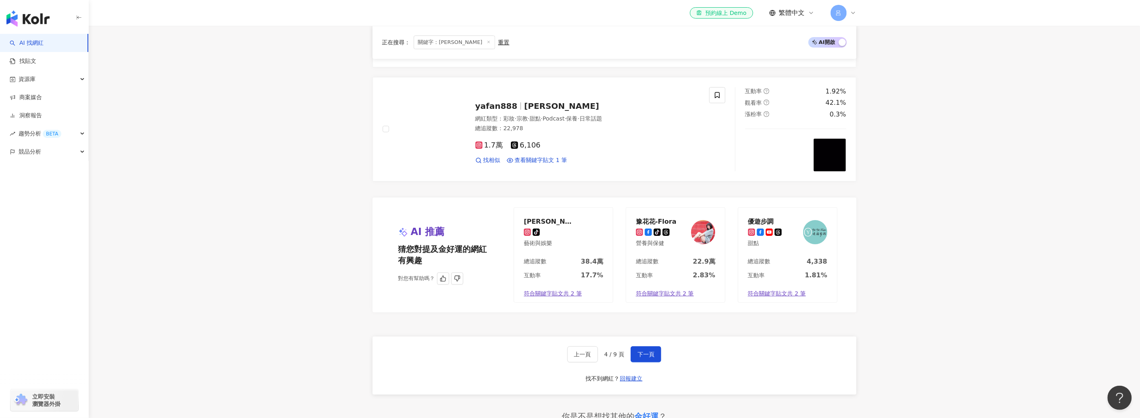
scroll to position [1542, 0]
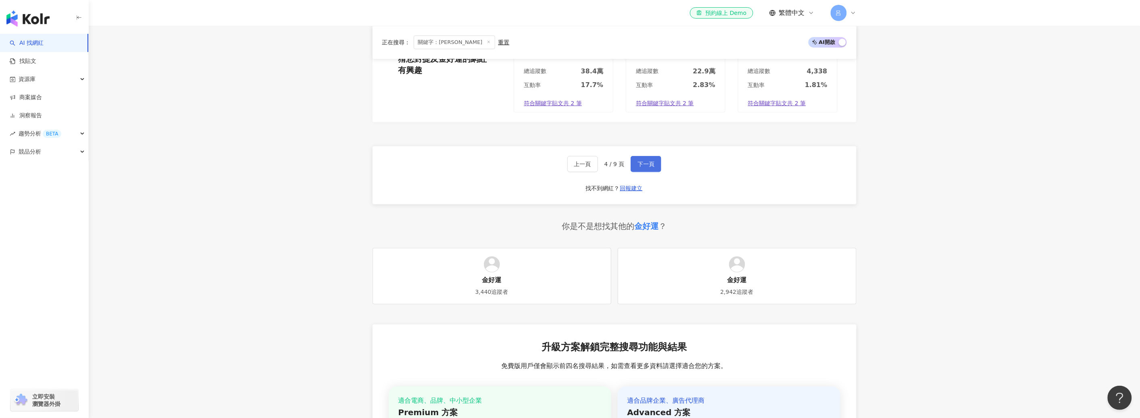
click at [648, 160] on button "下一頁" at bounding box center [646, 164] width 31 height 16
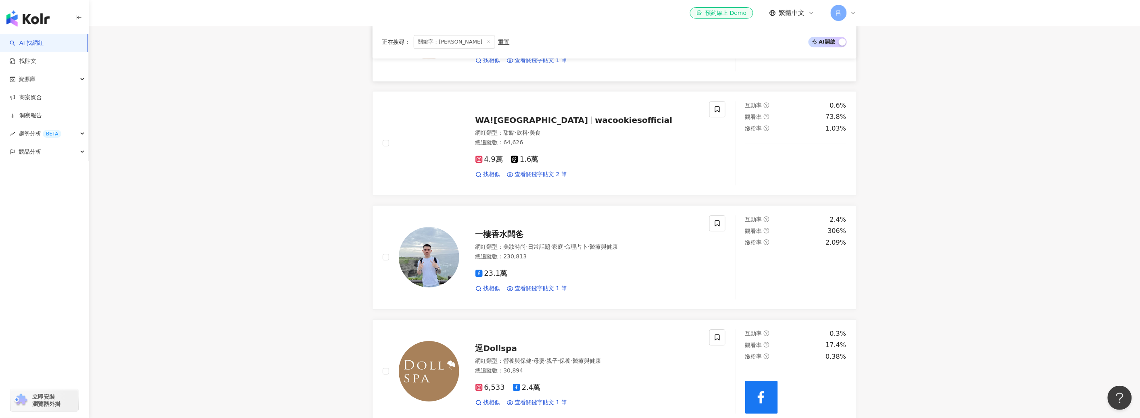
scroll to position [1132, 0]
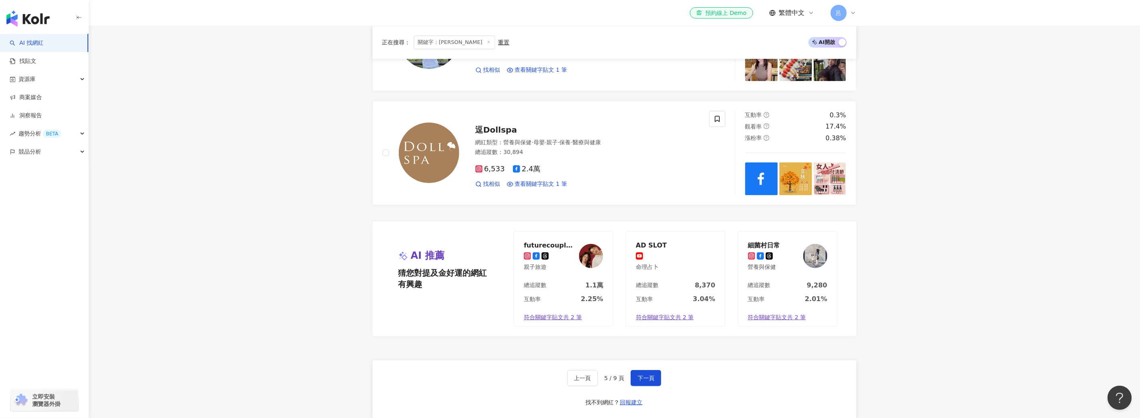
scroll to position [1342, 0]
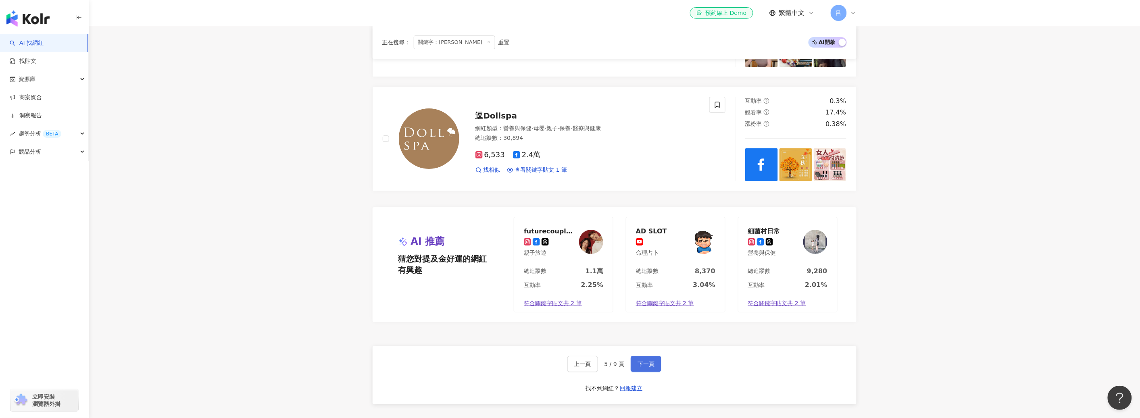
click at [650, 366] on span "下一頁" at bounding box center [646, 364] width 17 height 6
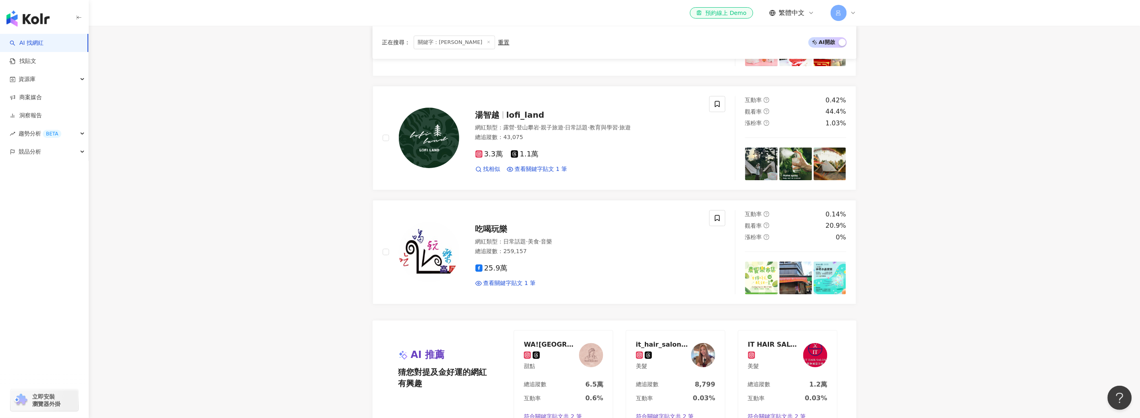
scroll to position [1382, 0]
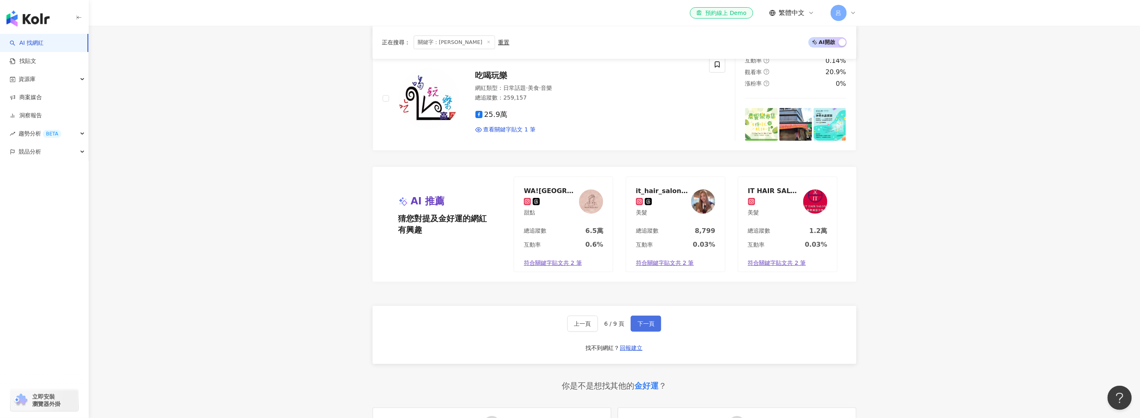
click at [644, 325] on span "下一頁" at bounding box center [646, 324] width 17 height 6
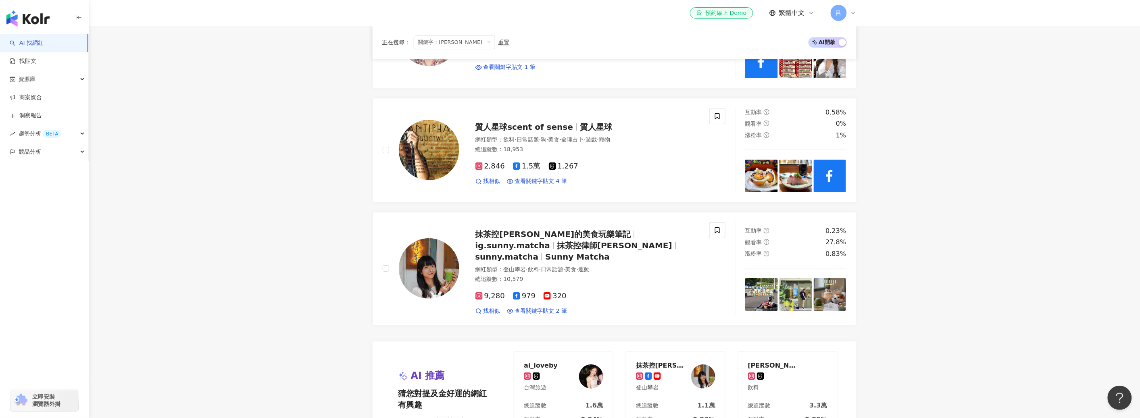
scroll to position [1370, 0]
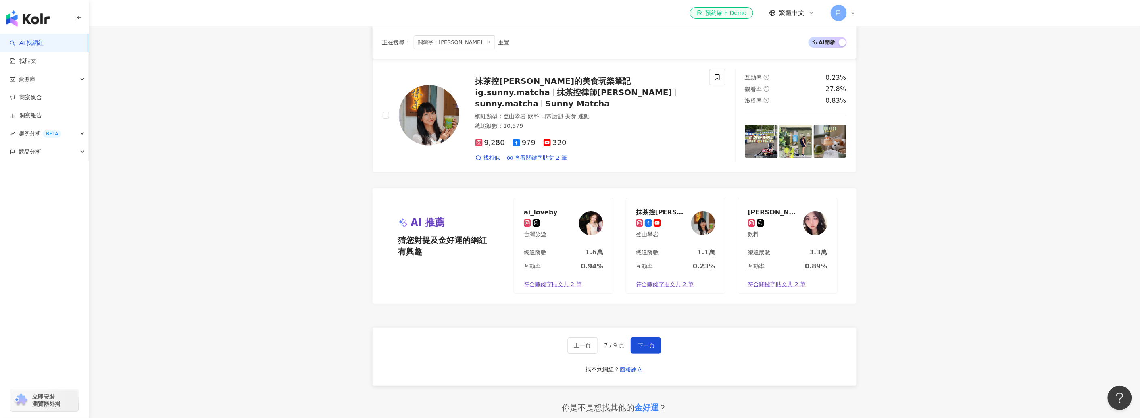
click at [654, 346] on div "上一頁 7 / 9 頁 下一頁 找不到網紅？ 回報建立" at bounding box center [615, 357] width 484 height 58
click at [648, 343] on button "下一頁" at bounding box center [646, 346] width 31 height 16
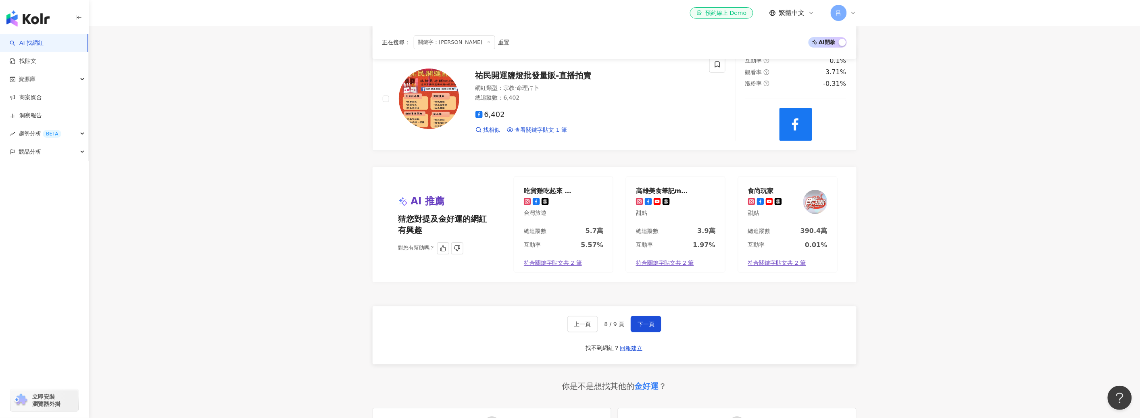
scroll to position [1394, 0]
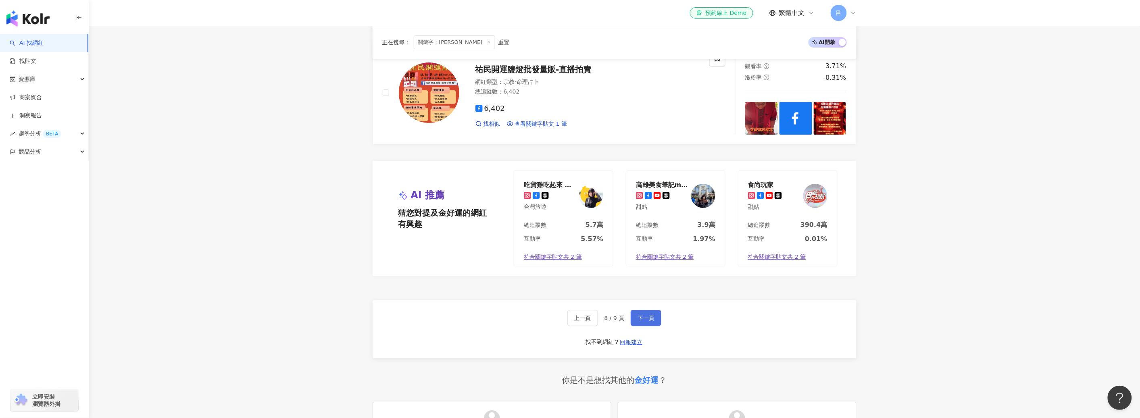
click at [647, 321] on span "下一頁" at bounding box center [646, 318] width 17 height 6
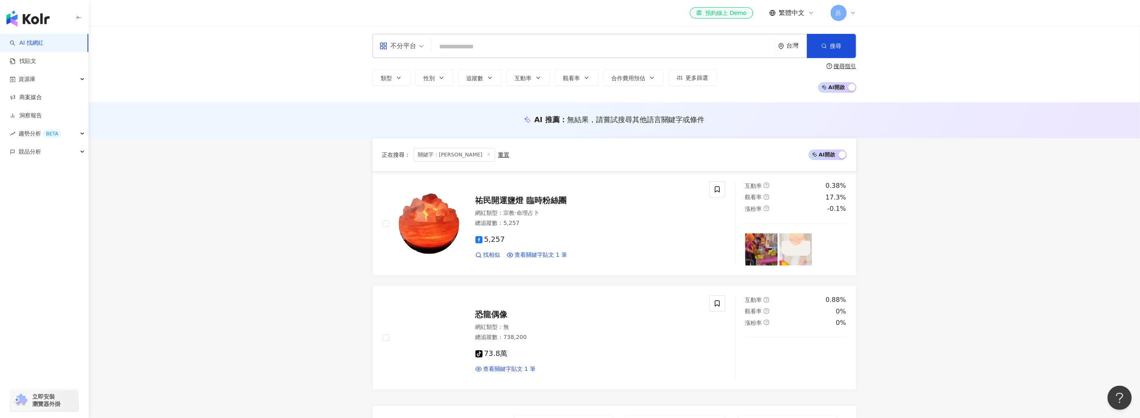
scroll to position [0, 0]
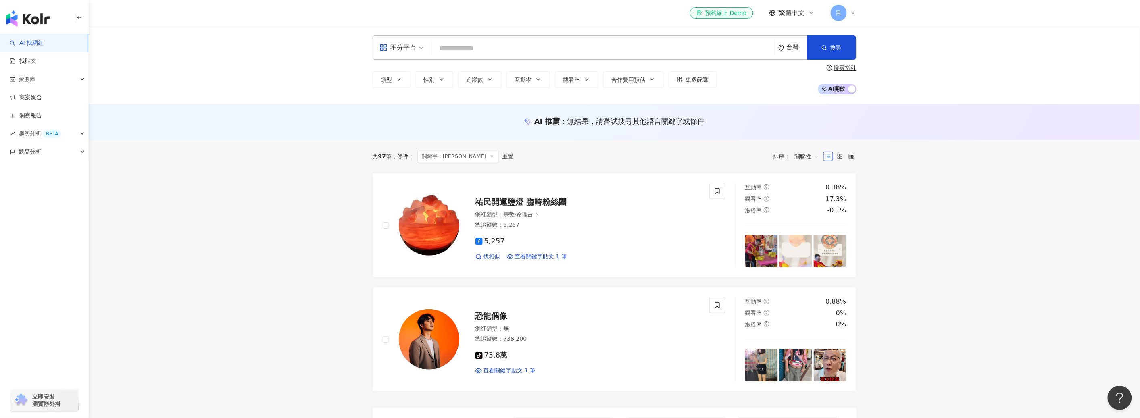
click at [512, 46] on input "search" at bounding box center [603, 48] width 336 height 15
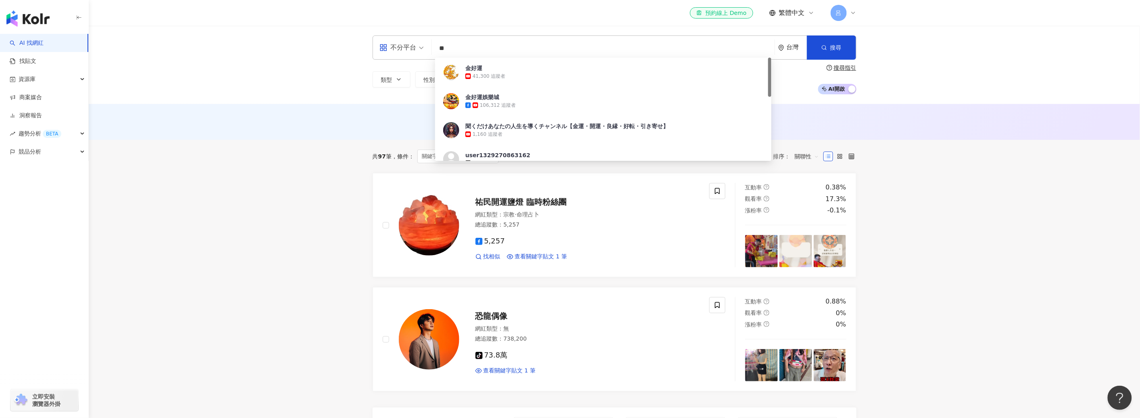
type input "*"
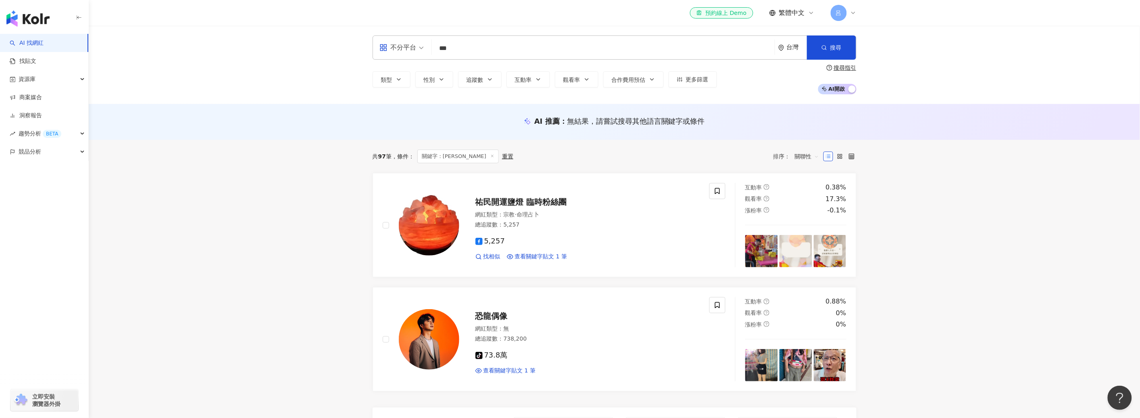
type input "**"
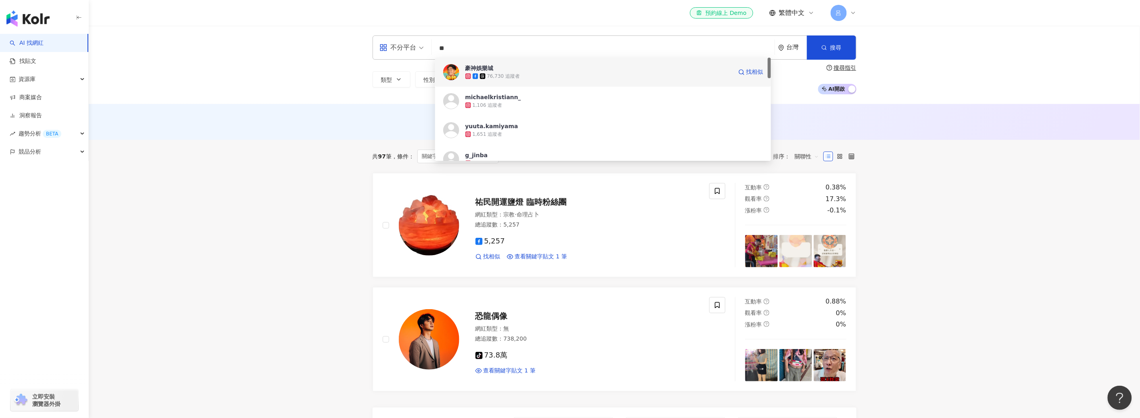
click at [549, 79] on div "76,730 追蹤者" at bounding box center [598, 76] width 267 height 8
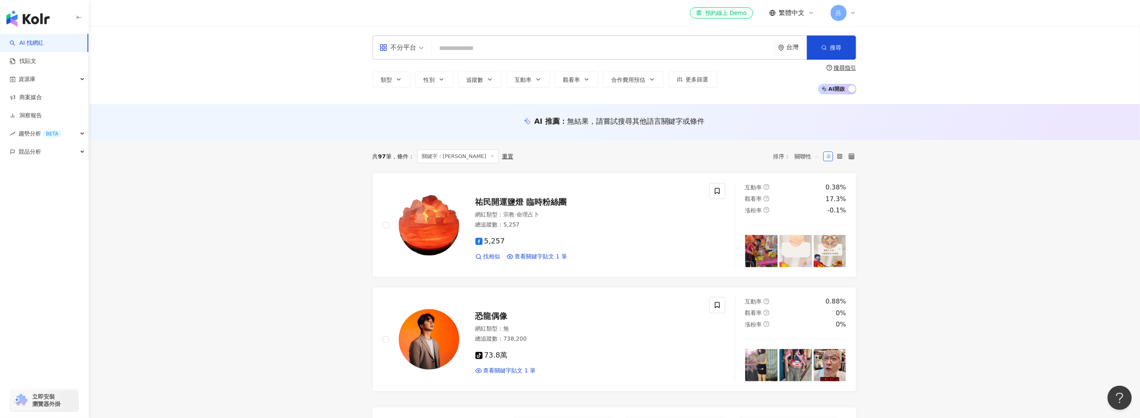
click at [477, 51] on input "search" at bounding box center [603, 48] width 336 height 15
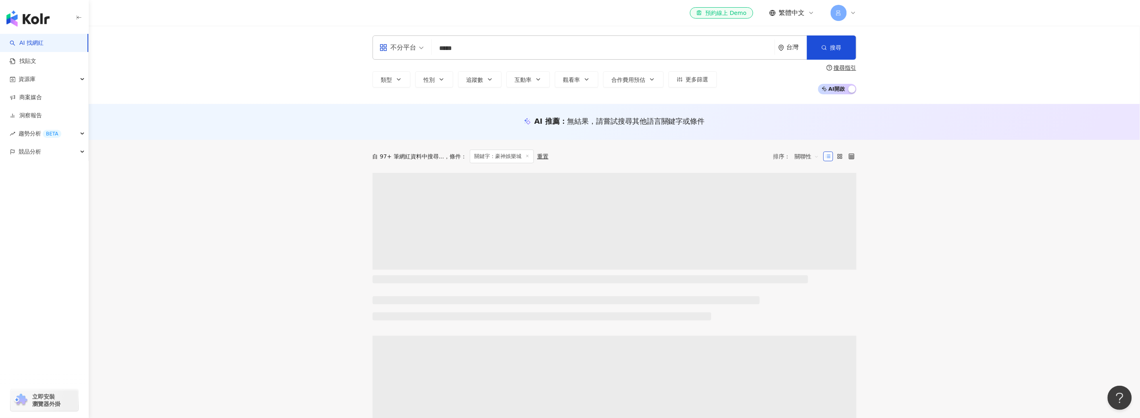
click at [250, 115] on div "AI 推薦 ： 無結果，請嘗試搜尋其他語言關鍵字或條件" at bounding box center [614, 122] width 1051 height 36
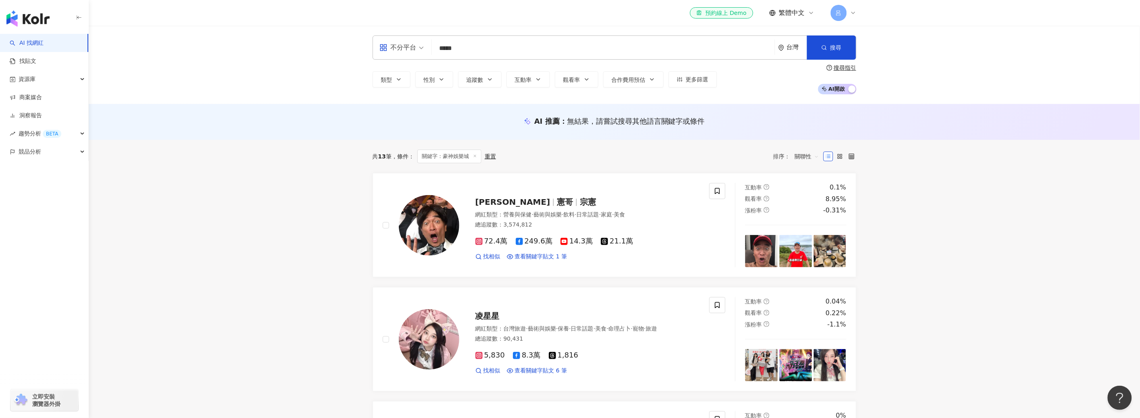
click at [504, 49] on input "*****" at bounding box center [603, 48] width 336 height 15
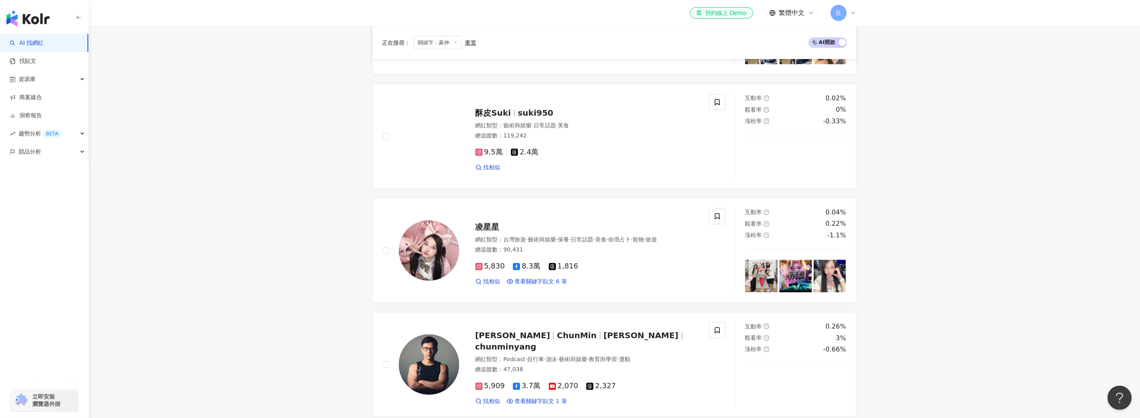
scroll to position [682, 0]
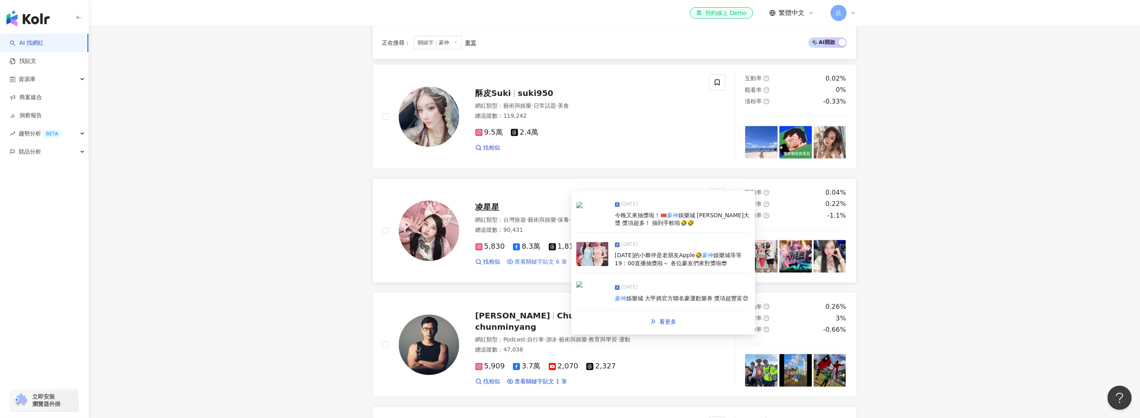
click at [549, 261] on span "查看關鍵字貼文 6 筆" at bounding box center [541, 262] width 52 height 8
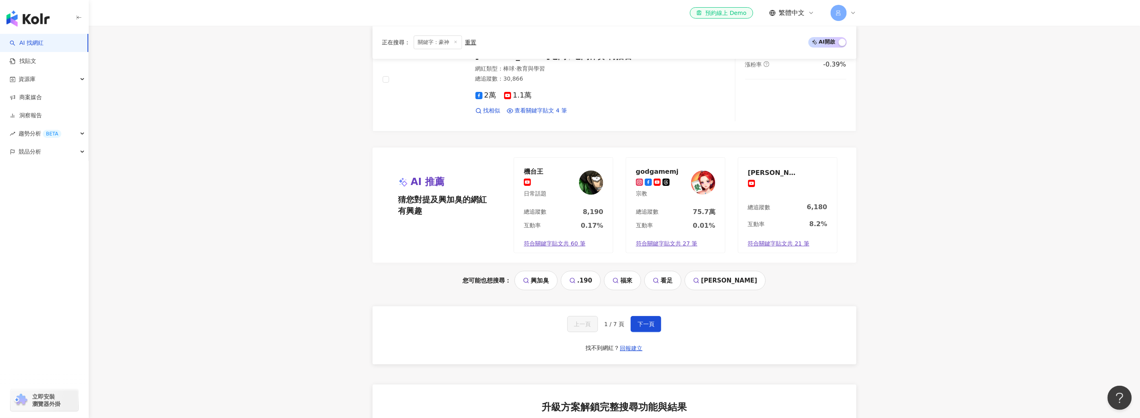
scroll to position [1413, 0]
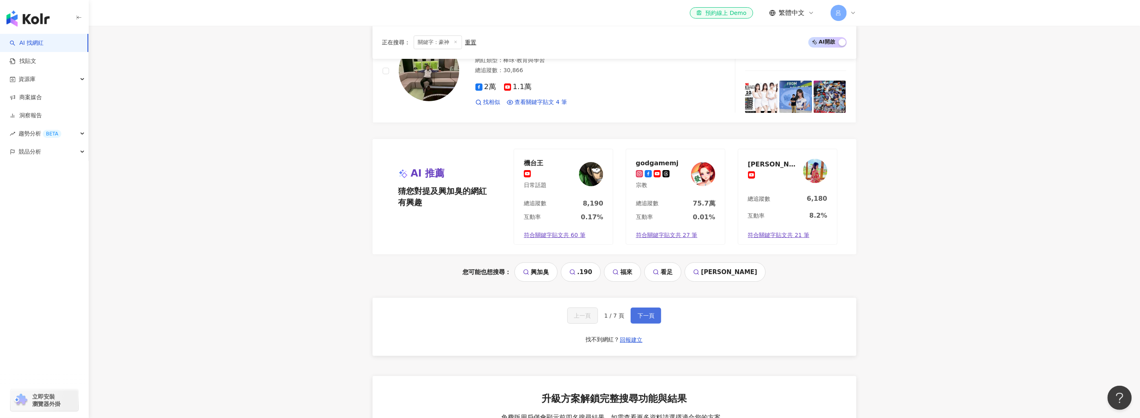
click at [644, 318] on span "下一頁" at bounding box center [646, 316] width 17 height 6
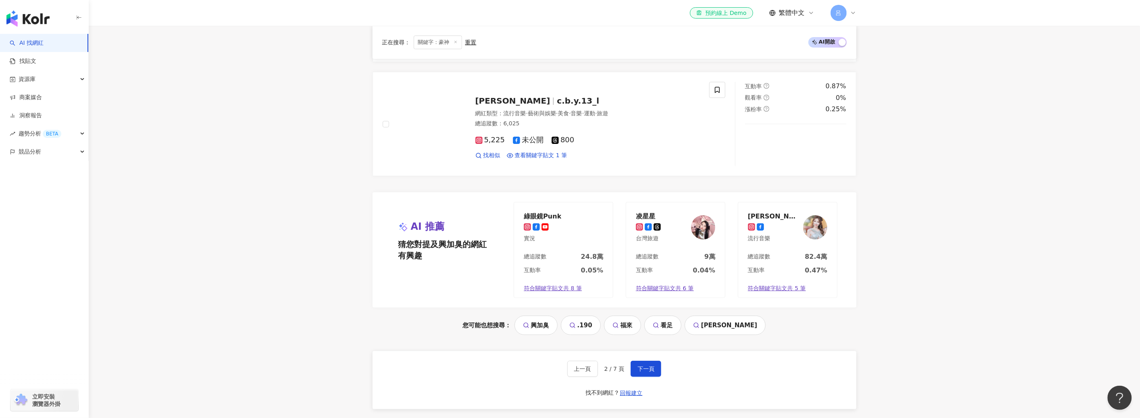
scroll to position [1378, 0]
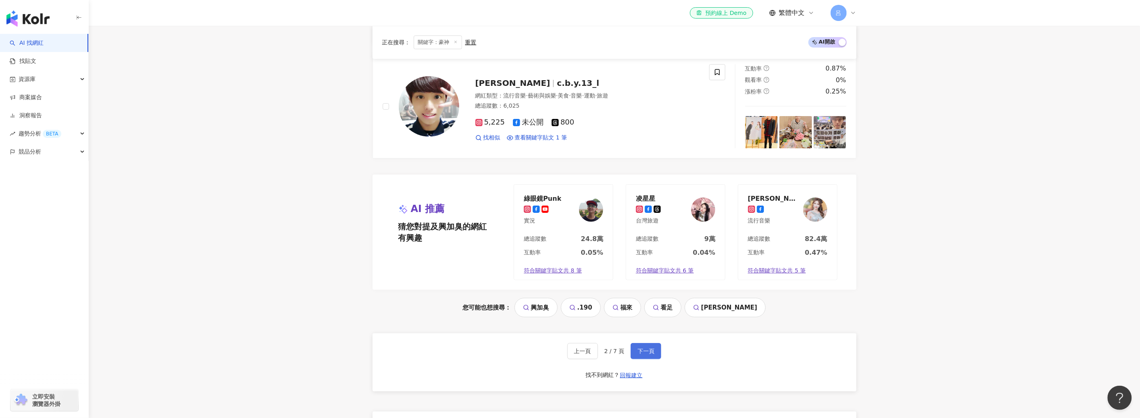
click at [650, 354] on span "下一頁" at bounding box center [646, 351] width 17 height 6
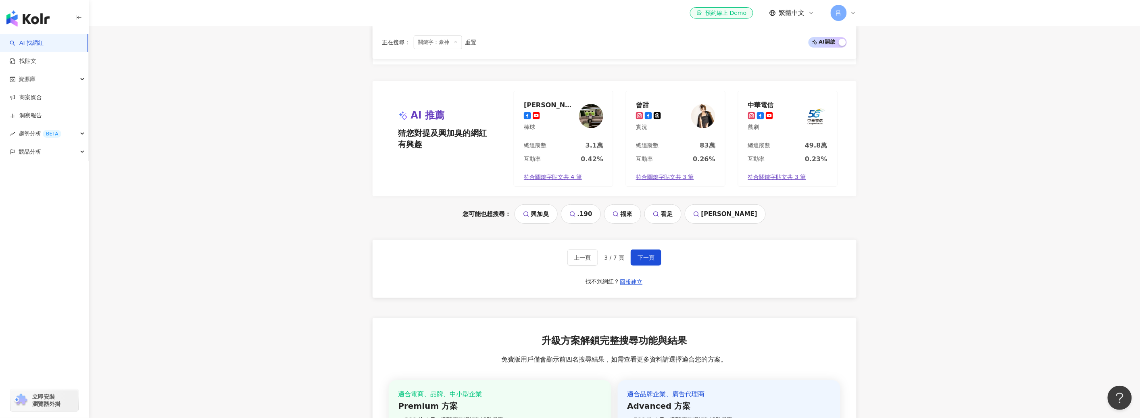
scroll to position [1474, 0]
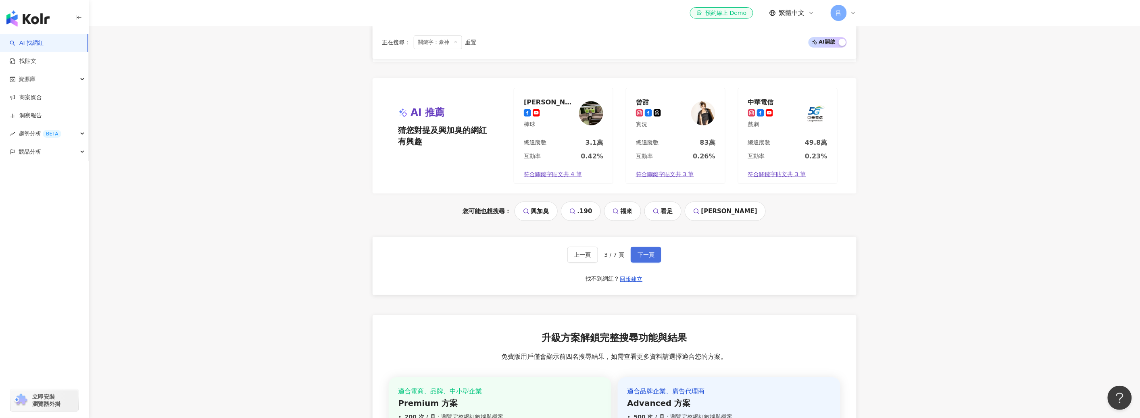
click at [647, 258] on span "下一頁" at bounding box center [646, 255] width 17 height 6
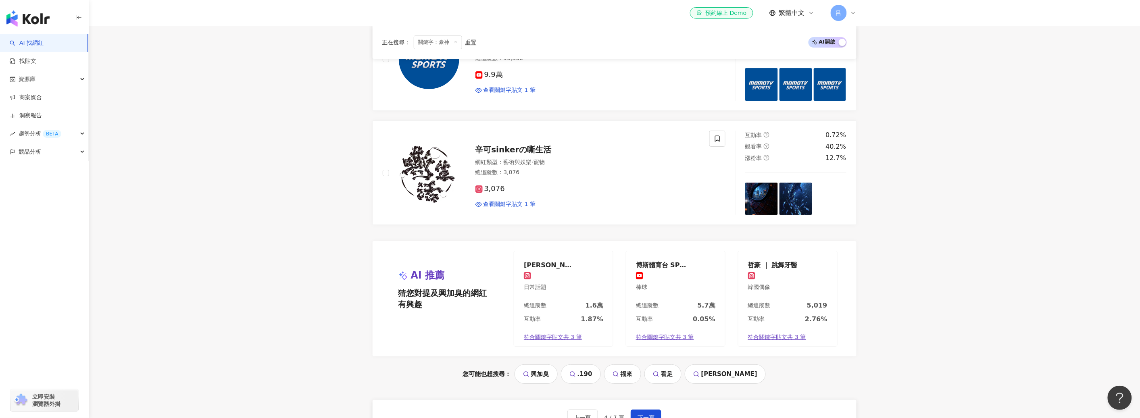
scroll to position [1357, 0]
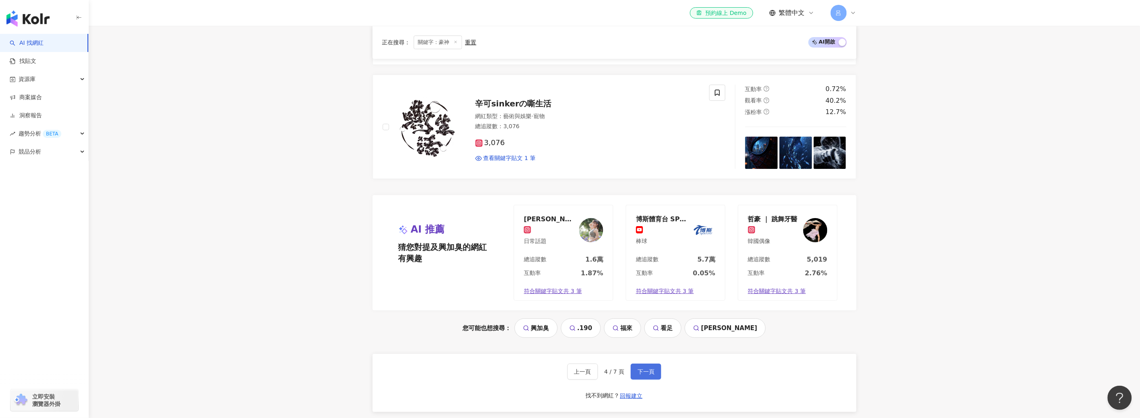
click at [648, 379] on button "下一頁" at bounding box center [646, 372] width 31 height 16
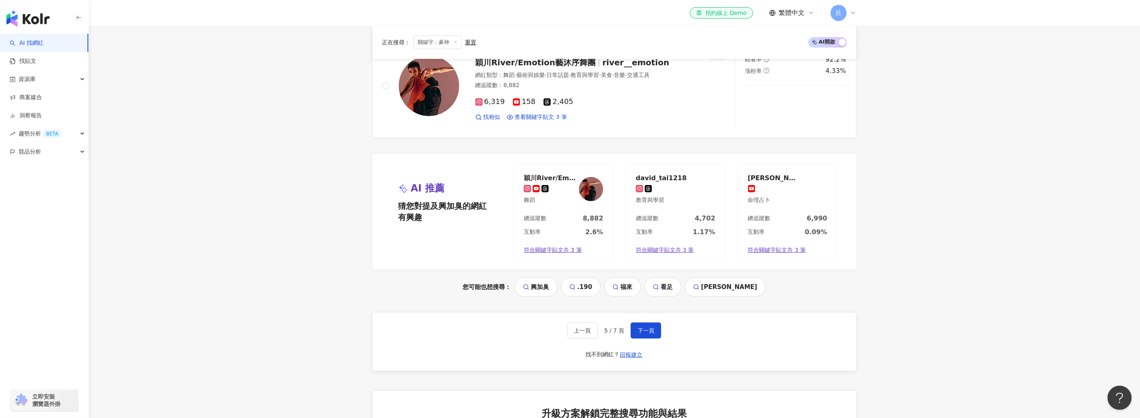
scroll to position [1426, 0]
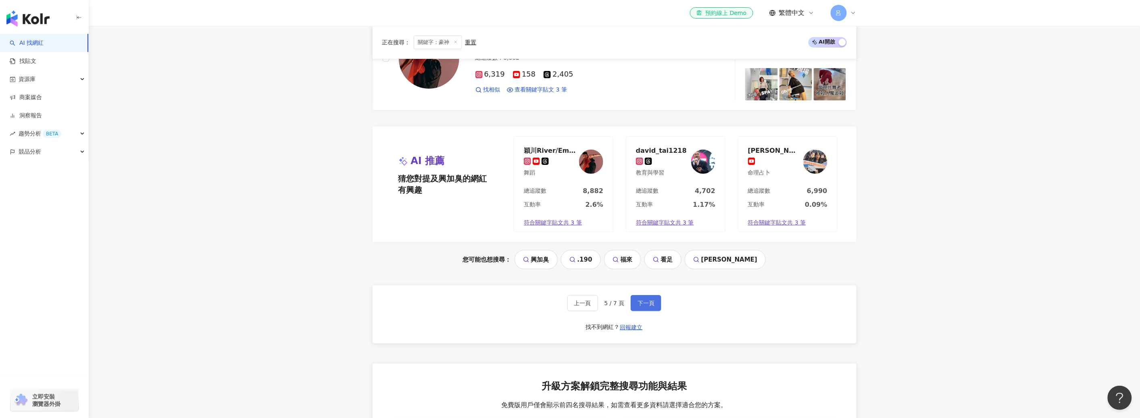
click at [646, 306] on span "下一頁" at bounding box center [646, 303] width 17 height 6
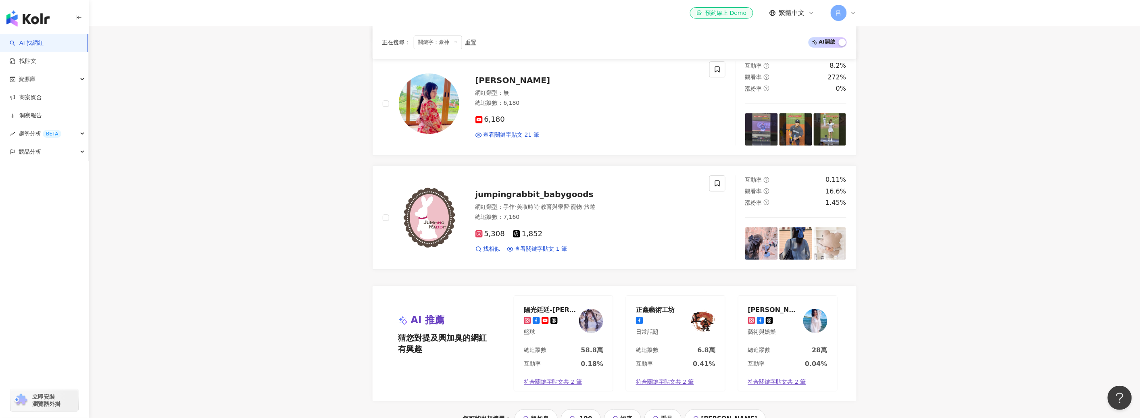
scroll to position [1291, 0]
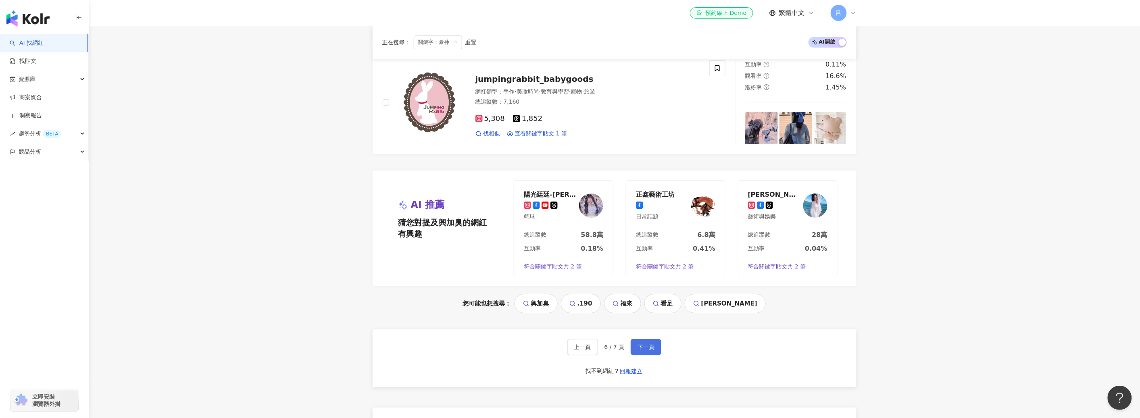
click at [652, 349] on span "下一頁" at bounding box center [646, 347] width 17 height 6
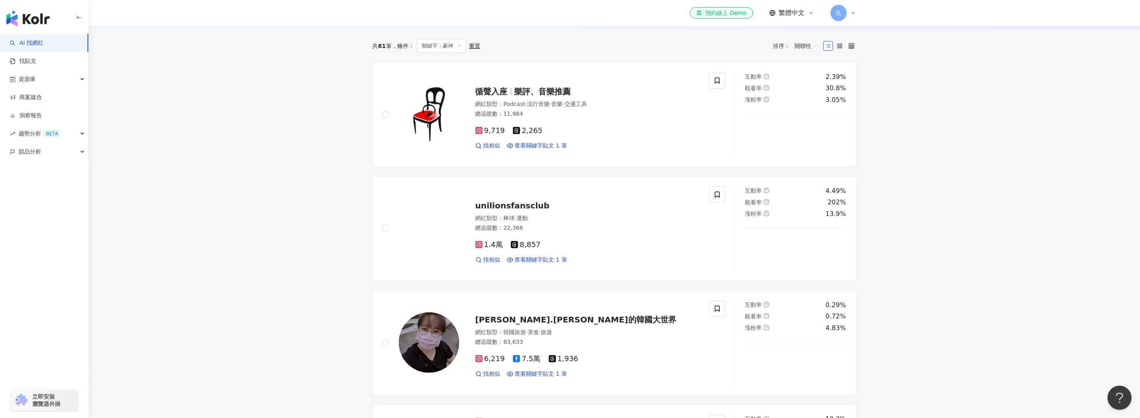
scroll to position [116, 0]
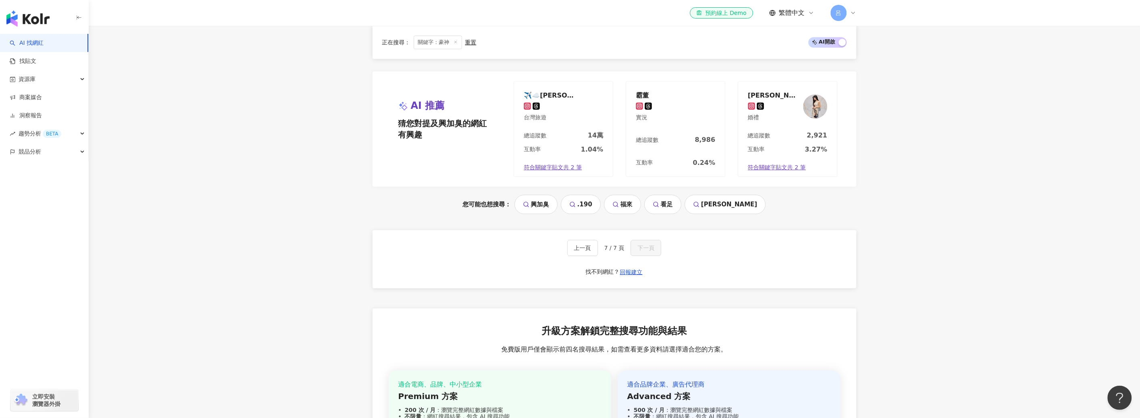
scroll to position [0, 0]
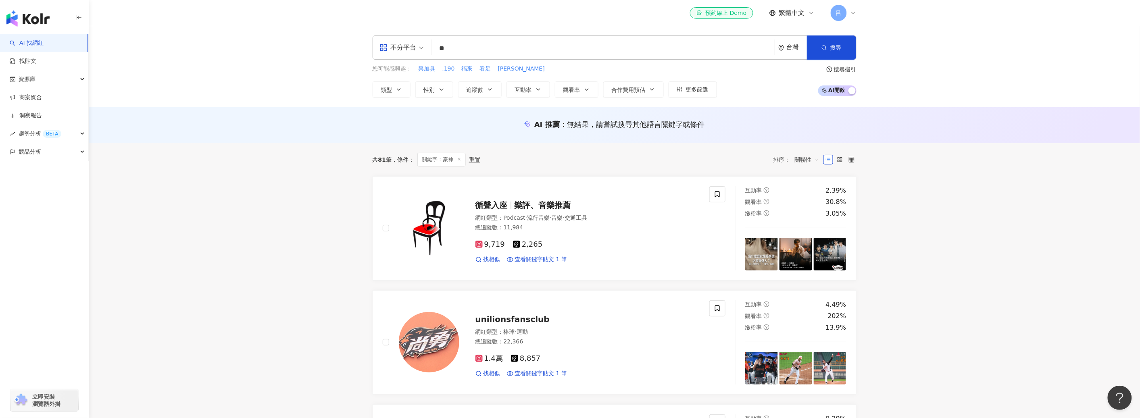
click at [509, 46] on input "**" at bounding box center [603, 48] width 336 height 15
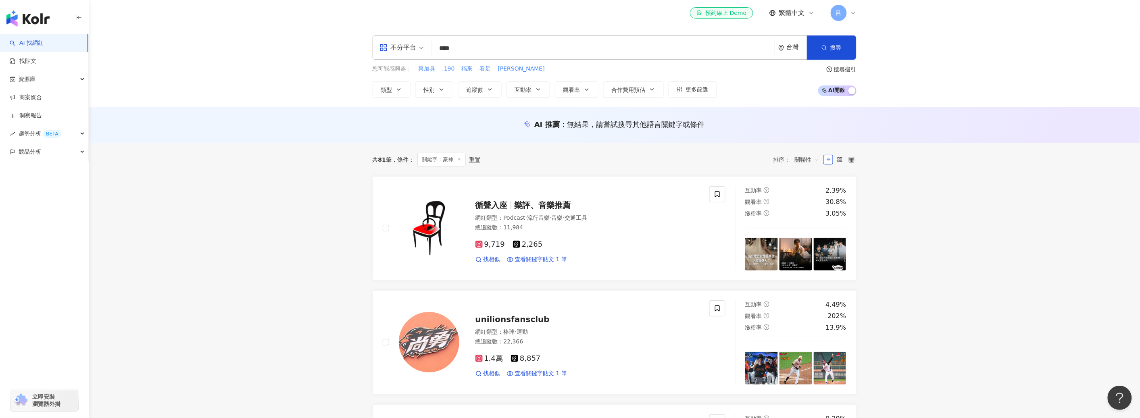
click at [532, 52] on input "****" at bounding box center [603, 48] width 336 height 15
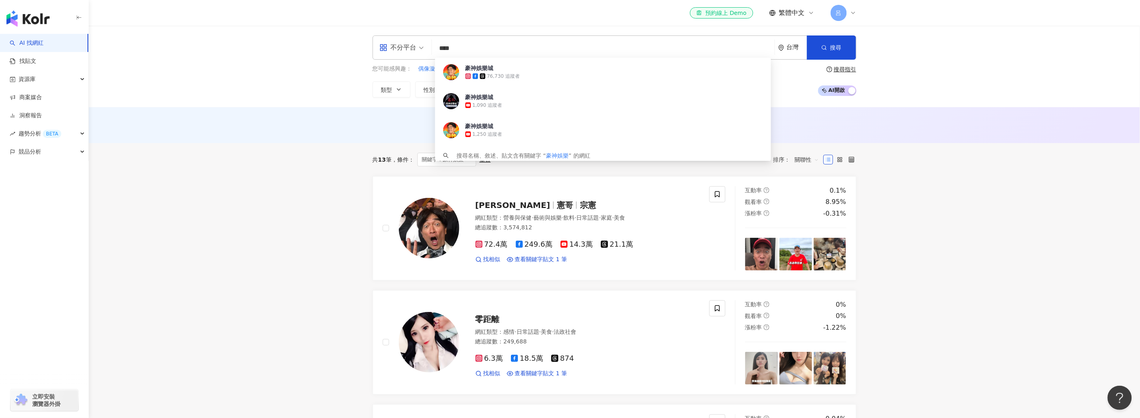
scroll to position [2, 0]
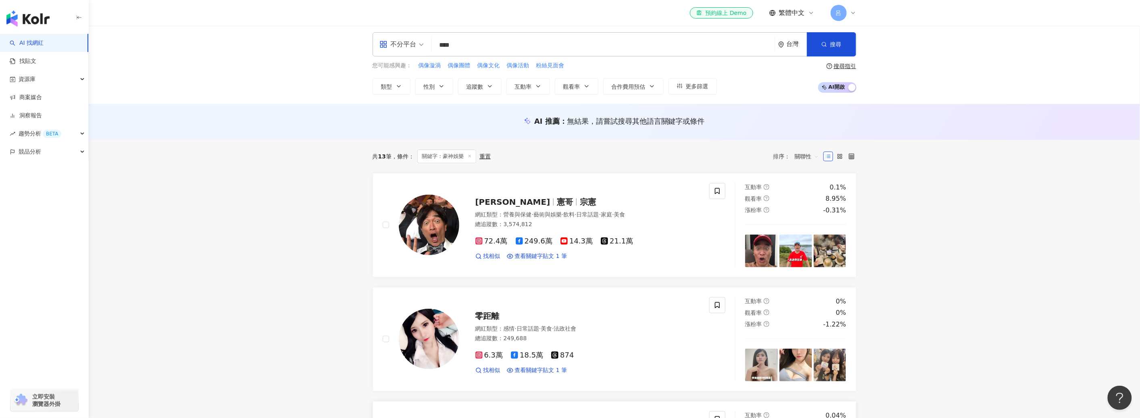
scroll to position [0, 0]
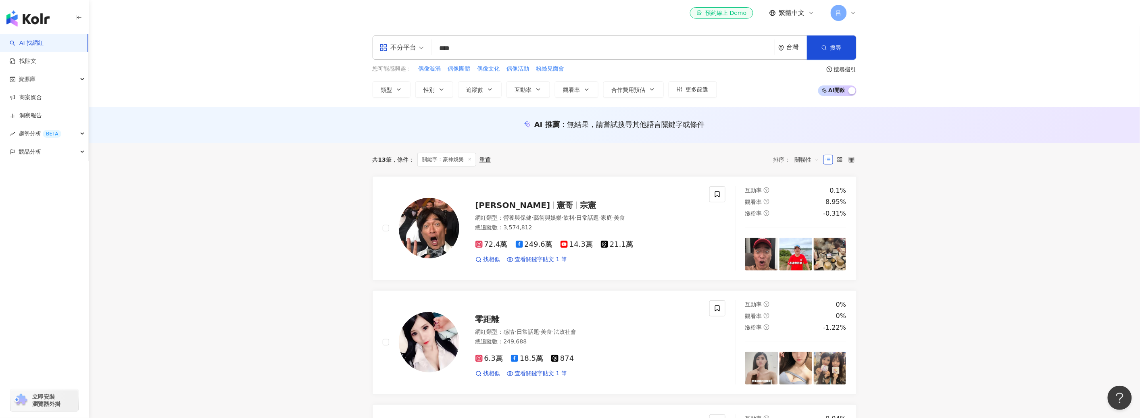
click at [490, 48] on input "****" at bounding box center [603, 48] width 336 height 15
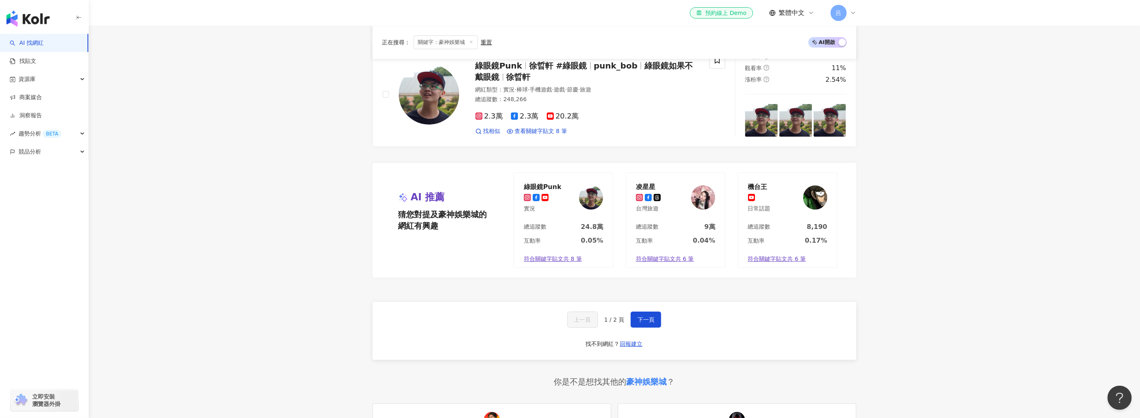
scroll to position [1388, 0]
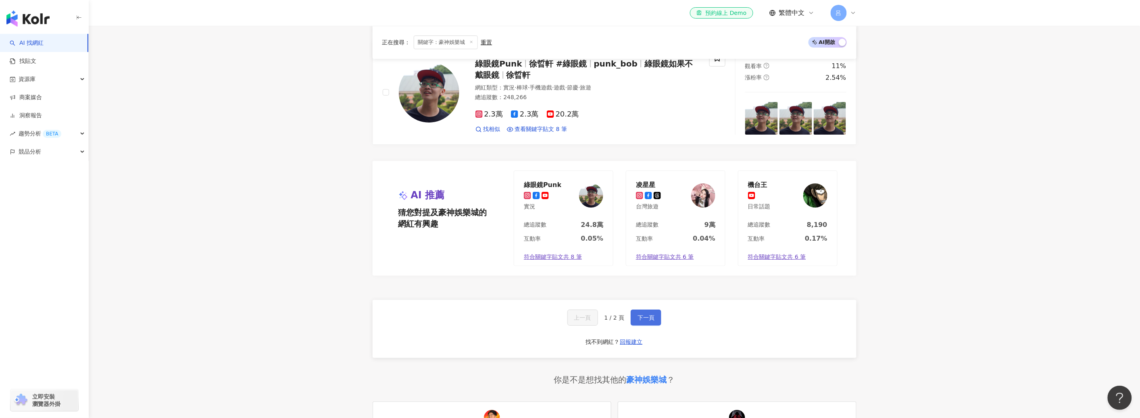
click at [655, 321] on button "下一頁" at bounding box center [646, 318] width 31 height 16
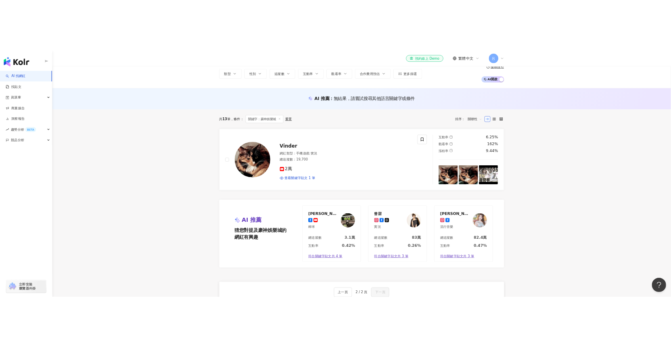
scroll to position [0, 0]
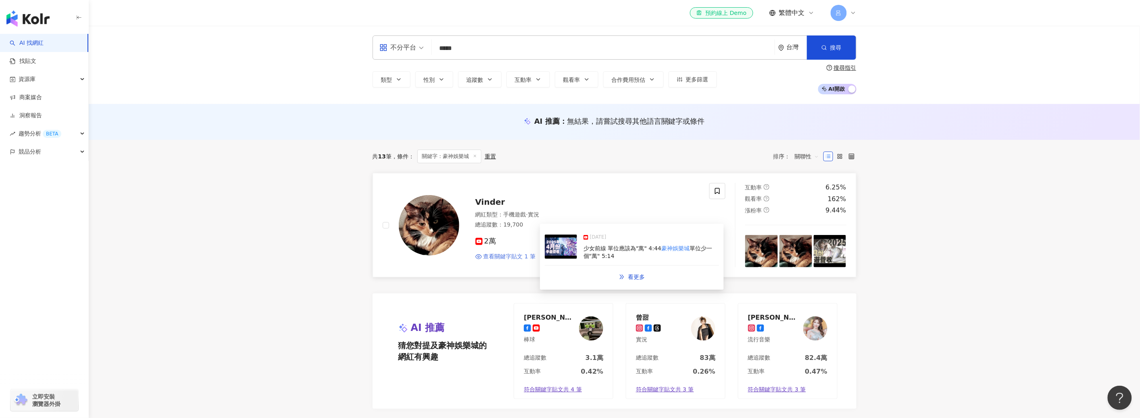
click at [522, 258] on span "查看關鍵字貼文 1 筆" at bounding box center [510, 257] width 52 height 8
click at [246, 156] on main "不分平台 ***** 台灣 搜尋 f15707d2-d29b-42c4-9ce8-10c0c6e2b0a7 豪神娛樂城 76,730 追蹤者 豪神娛樂城 1,…" at bounding box center [614, 419] width 1051 height 786
click at [496, 47] on input "*****" at bounding box center [603, 48] width 336 height 15
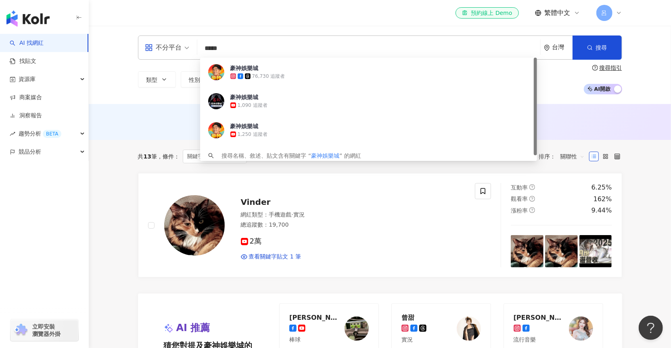
click at [269, 49] on input "*****" at bounding box center [368, 48] width 336 height 15
drag, startPoint x: 290, startPoint y: 49, endPoint x: 250, endPoint y: 44, distance: 40.6
click at [197, 44] on div "不分平台 ***** 台灣 搜尋 f15707d2-d29b-42c4-9ce8-10c0c6e2b0a7 豪神娛樂城 76,730 追蹤者 豪神娛樂城 1,…" at bounding box center [380, 47] width 484 height 24
type input "**"
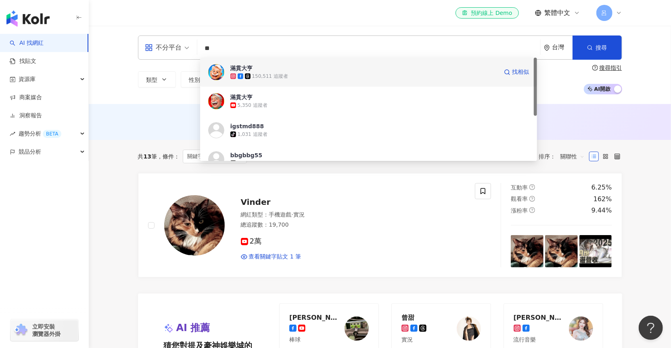
click at [276, 73] on div "150,511 追蹤者" at bounding box center [270, 76] width 36 height 7
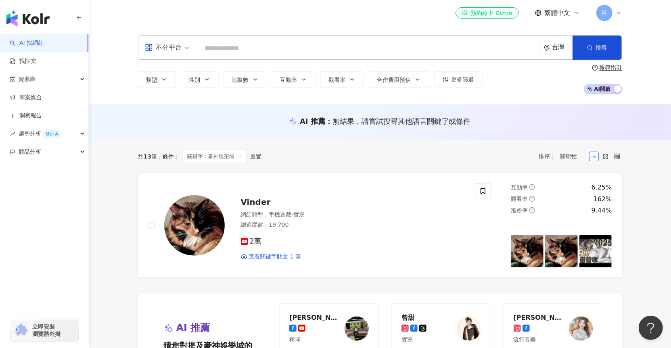
click at [236, 49] on input "search" at bounding box center [368, 48] width 336 height 15
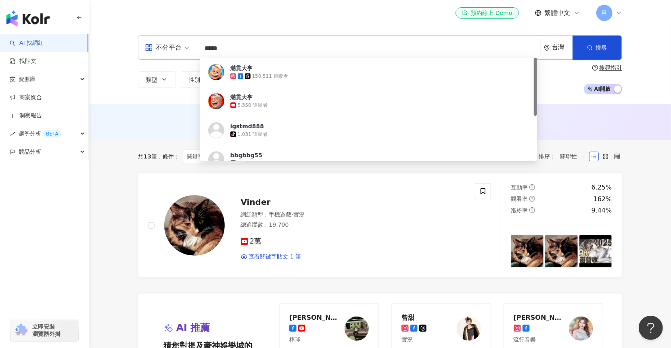
type input "****"
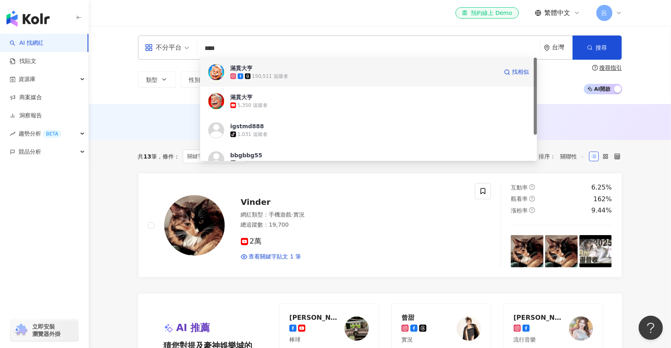
click at [280, 67] on span "滿貫大亨" at bounding box center [363, 68] width 267 height 8
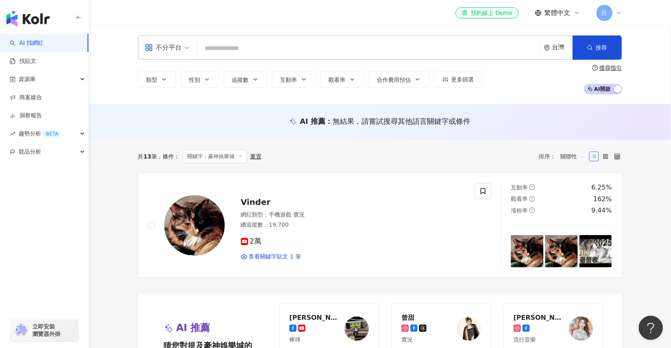
click at [257, 42] on input "search" at bounding box center [368, 48] width 336 height 15
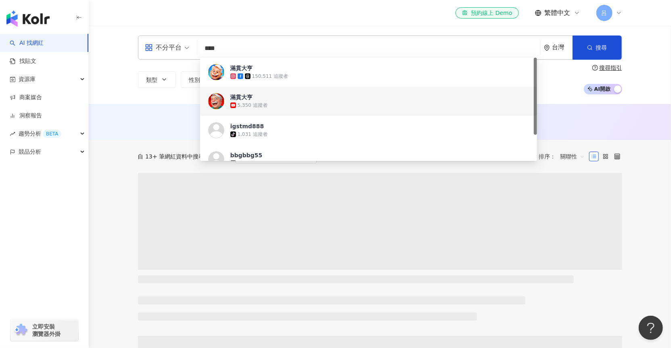
type input "****"
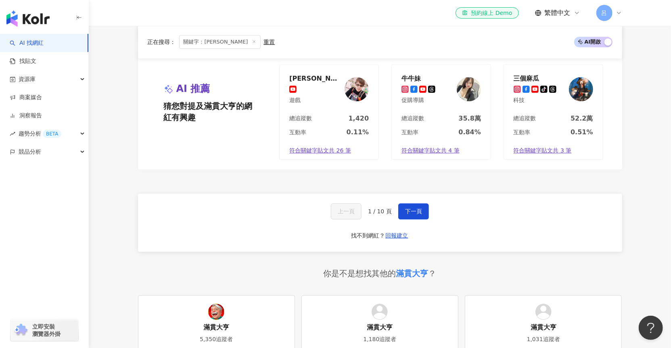
scroll to position [1515, 0]
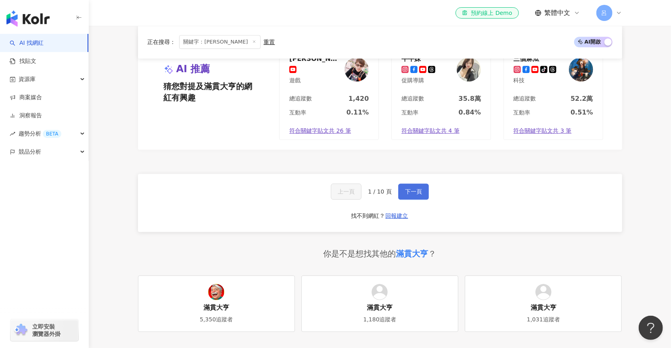
click at [417, 188] on span "下一頁" at bounding box center [413, 191] width 17 height 6
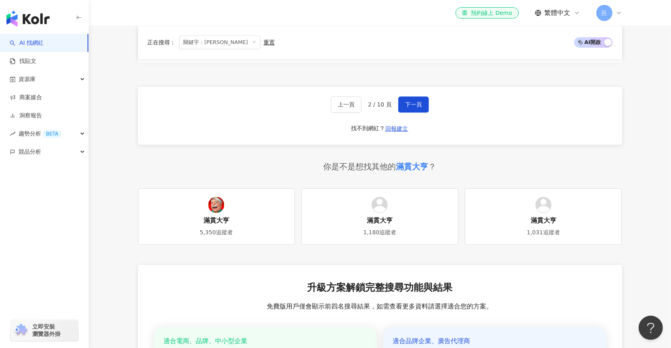
scroll to position [1418, 0]
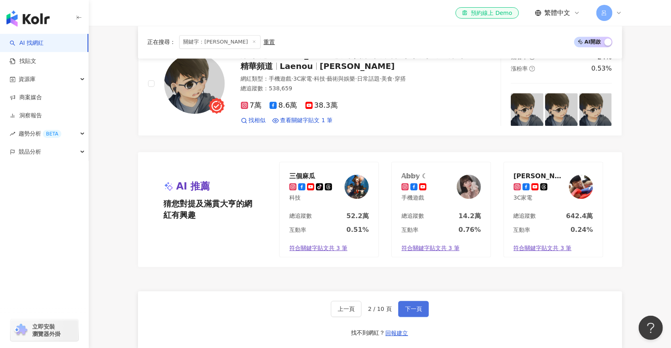
click at [417, 306] on span "下一頁" at bounding box center [413, 309] width 17 height 6
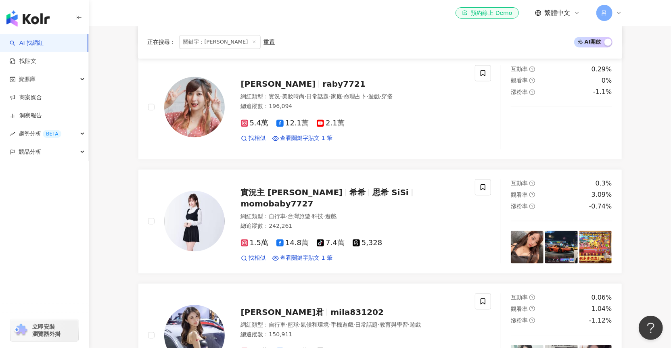
scroll to position [0, 0]
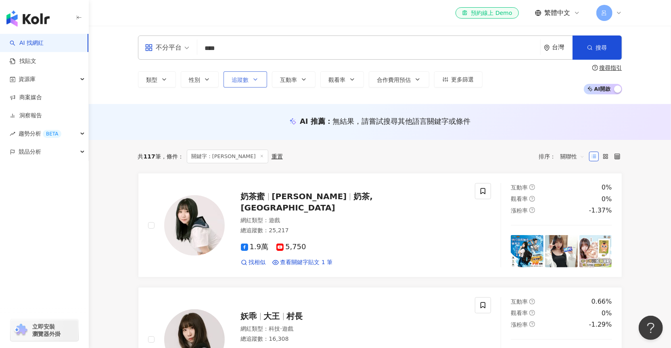
click at [254, 78] on icon "button" at bounding box center [255, 79] width 6 height 6
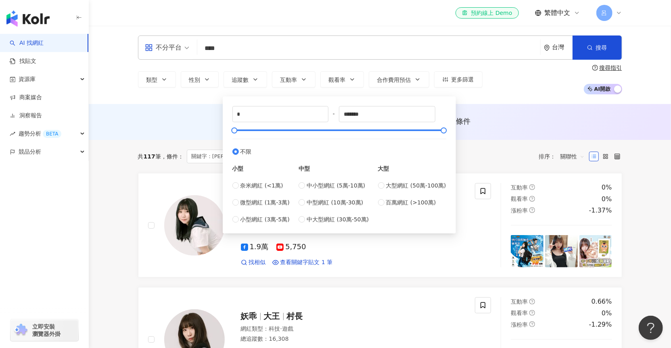
type input "*******"
type input "*********"
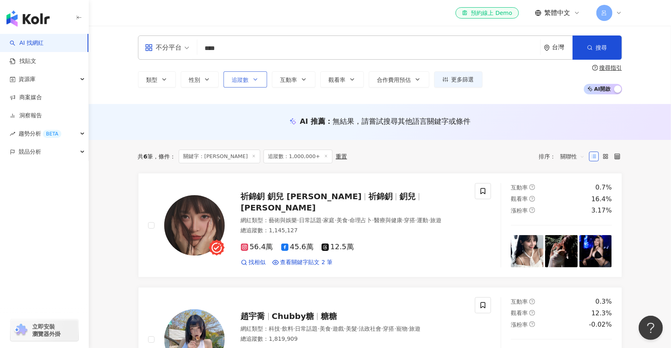
click at [246, 83] on button "追蹤數" at bounding box center [245, 79] width 44 height 16
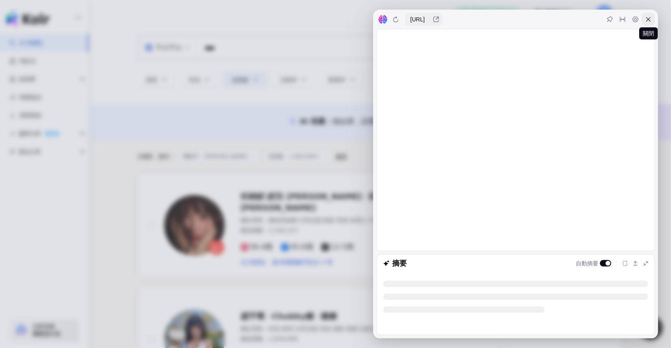
click at [647, 20] on icon at bounding box center [648, 19] width 4 height 4
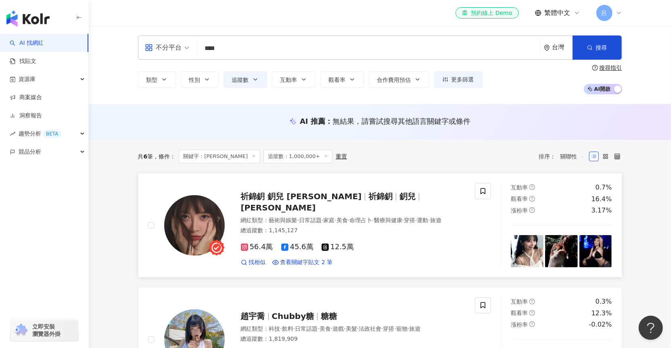
click at [256, 201] on span "祈錦鈅 鈅兒 Maxine Chi" at bounding box center [301, 197] width 121 height 10
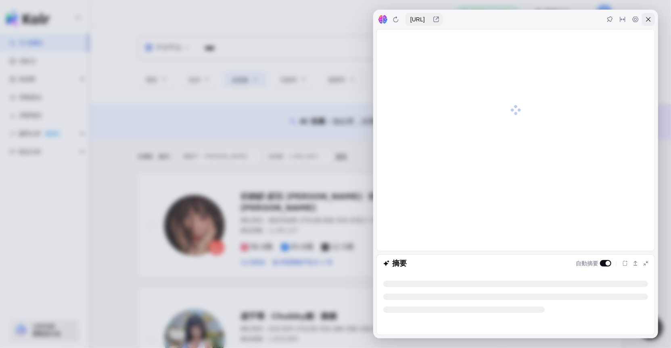
drag, startPoint x: 299, startPoint y: 225, endPoint x: 643, endPoint y: 15, distance: 403.4
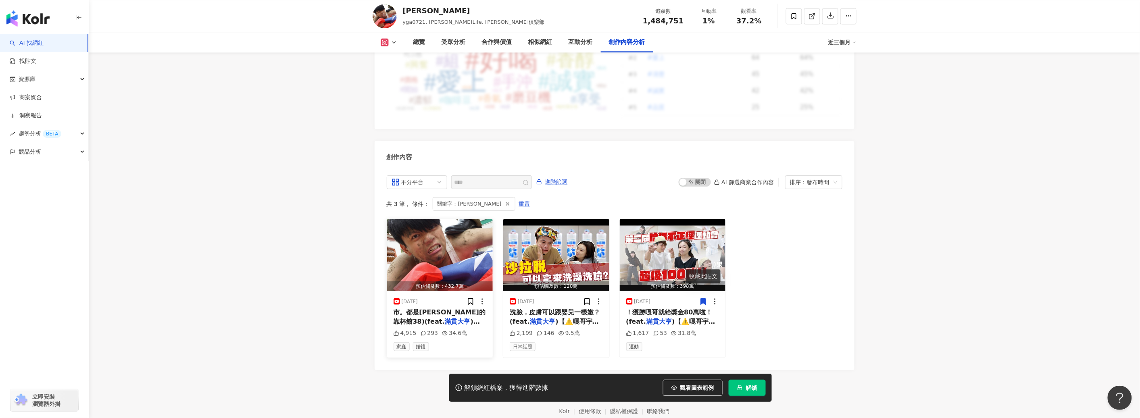
click at [438, 318] on span ")【⚠️嘎哥宇宙七個頻道訂閱起來" at bounding box center [440, 326] width 92 height 17
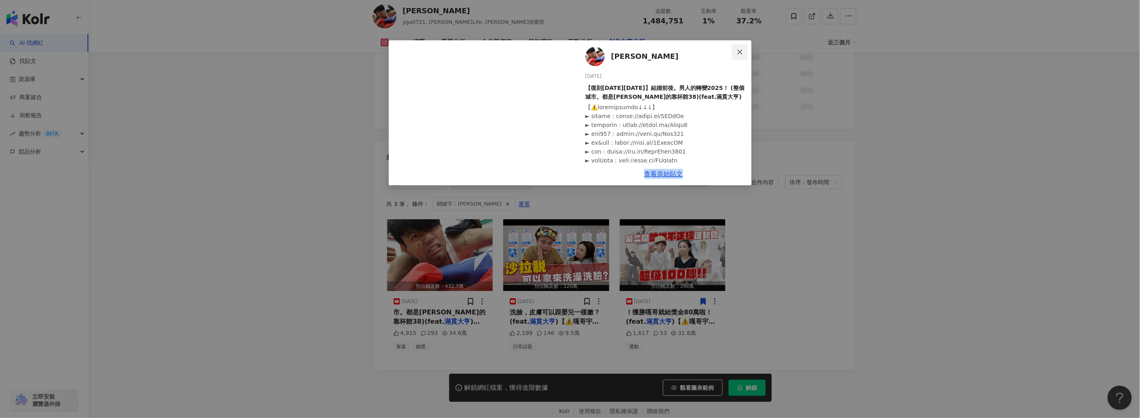
click at [739, 52] on icon "close" at bounding box center [740, 51] width 5 height 5
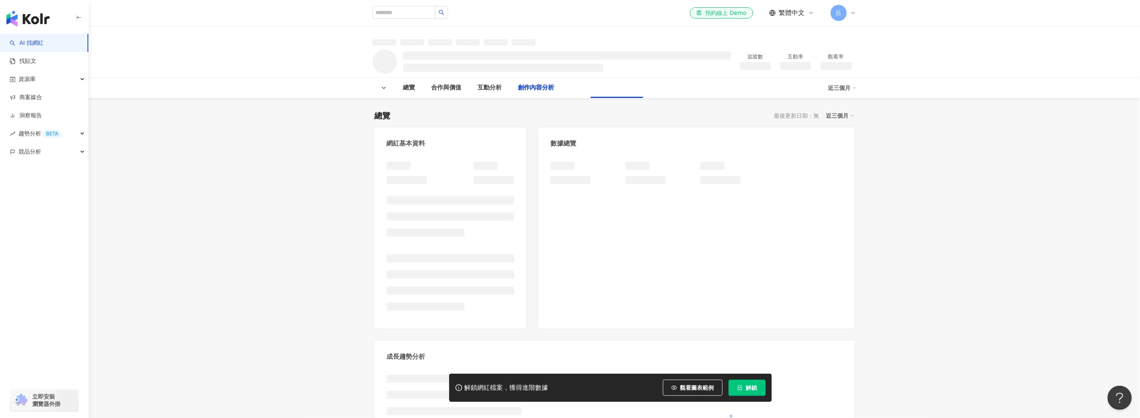
scroll to position [885, 0]
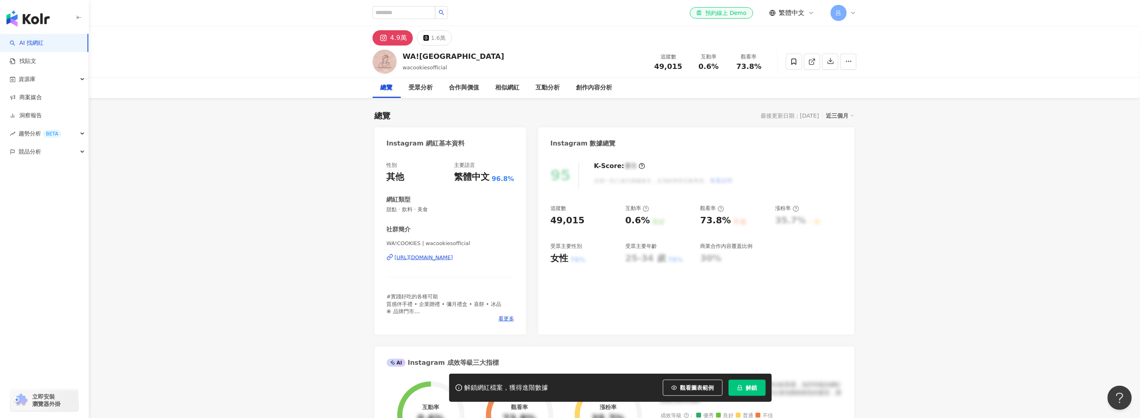
click at [383, 57] on img at bounding box center [385, 62] width 24 height 24
click at [392, 36] on div "4.9萬" at bounding box center [398, 37] width 17 height 11
click at [389, 37] on button "4.9萬" at bounding box center [393, 37] width 40 height 15
click at [388, 67] on img at bounding box center [385, 62] width 24 height 24
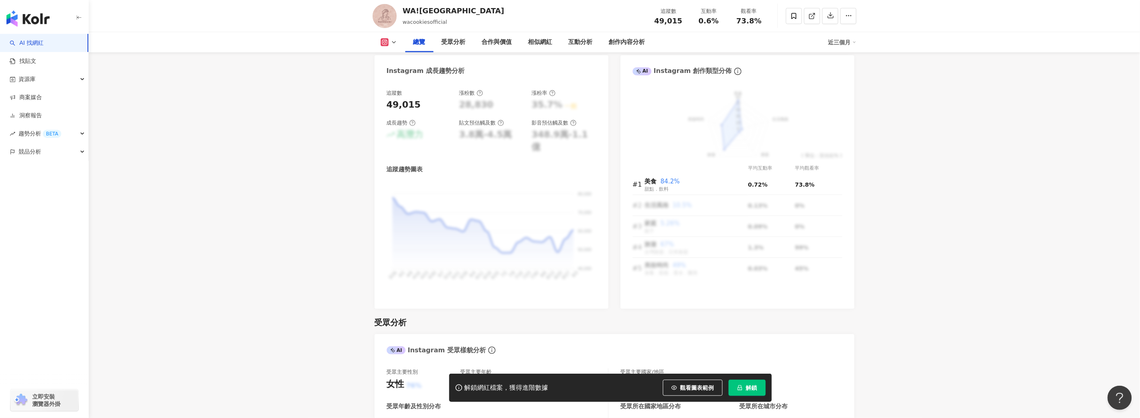
scroll to position [634, 0]
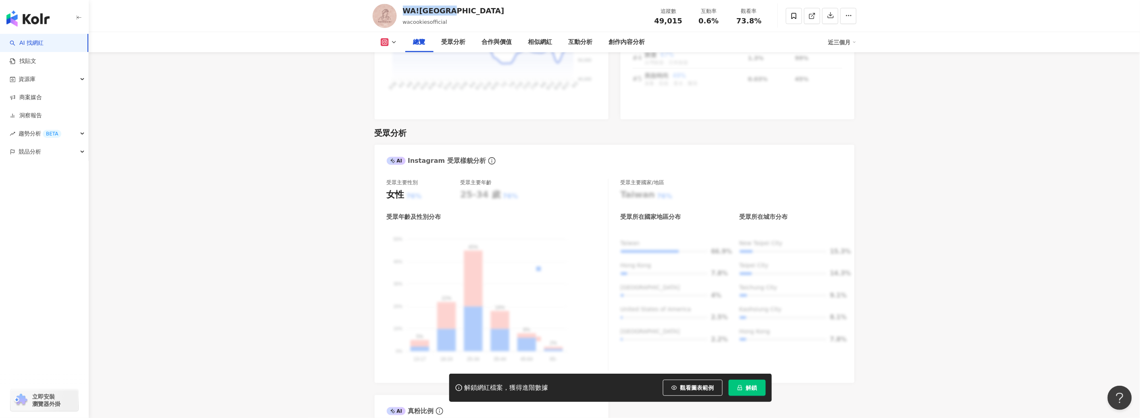
drag, startPoint x: 402, startPoint y: 10, endPoint x: 456, endPoint y: 13, distance: 53.3
click at [456, 13] on div "WA!COOKIES wacookiesofficial 追蹤數 49,015 互動率 0.6% 觀看率 73.8%" at bounding box center [614, 16] width 516 height 32
copy div "WA!COOKIES"
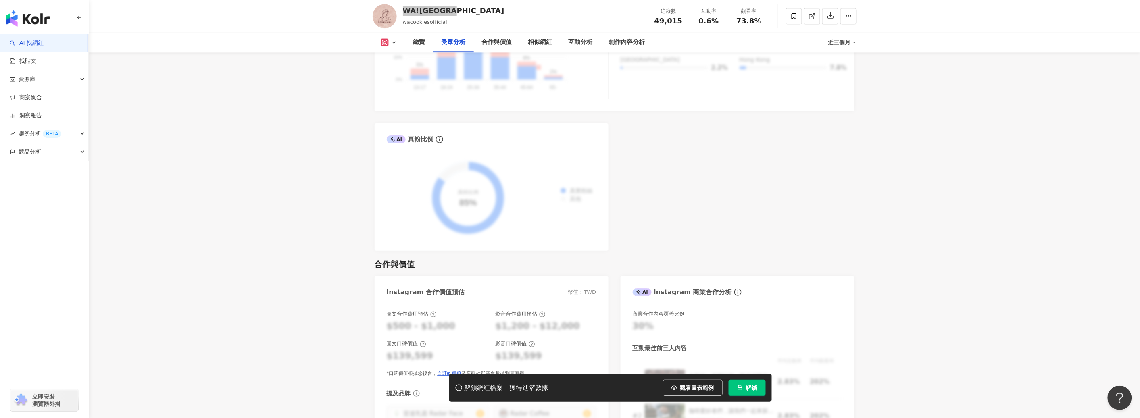
scroll to position [0, 0]
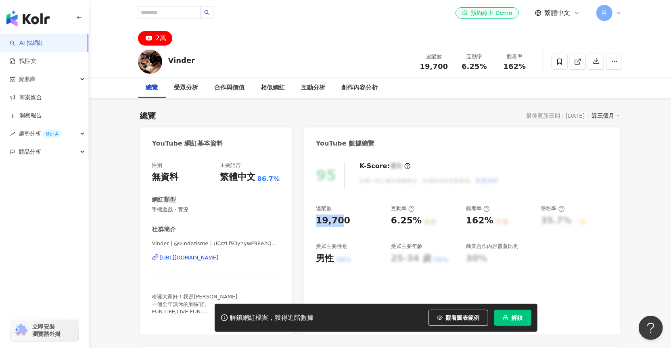
drag, startPoint x: 341, startPoint y: 220, endPoint x: 307, endPoint y: 221, distance: 33.5
click at [305, 221] on div "95 K-Score : 優良 近期一到三個月積極發文，且漲粉率與互動率高。 查看說明 追蹤數 19,700 互動率 6.25% 良好 觀看率 162% 不佳…" at bounding box center [462, 244] width 316 height 181
click at [351, 224] on div "19,700" at bounding box center [349, 221] width 67 height 13
click at [158, 13] on input "search" at bounding box center [169, 12] width 63 height 13
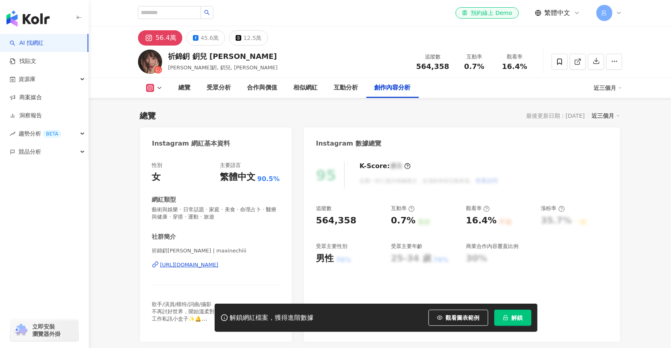
scroll to position [2510, 0]
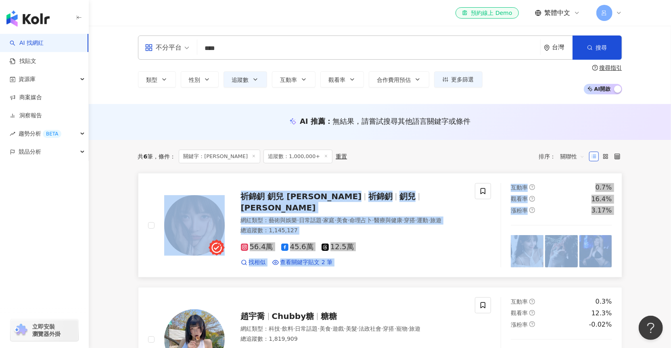
click at [138, 227] on div "祈錦鈅 鈅兒 [PERSON_NAME]鈅 鈅兒 [PERSON_NAME] 網紅類型 ： 藝術與娛樂 · 日常話題 · 家庭 · 美食 · 命理占卜 · 醫…" at bounding box center [319, 225] width 363 height 84
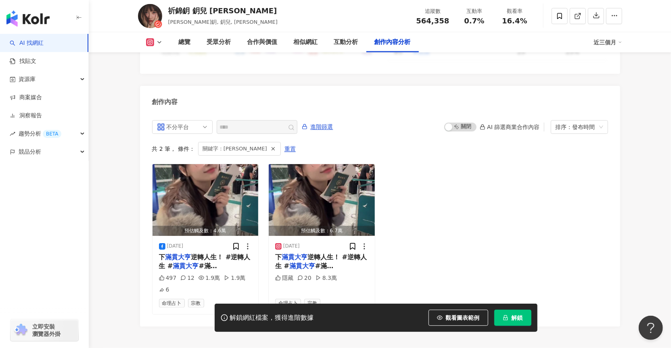
scroll to position [2467, 0]
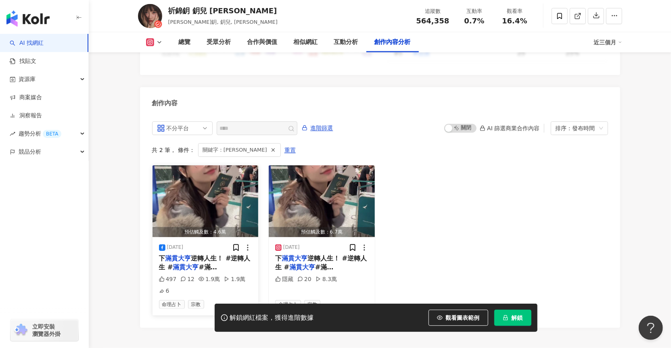
click at [206, 237] on div "2025/5/23 下 滿貫大亨 逆轉人生！ #逆轉人生 # 滿貫大亨 #滿貫舞 497 12 1.9萬 1.9萬 6 命理占卜 宗教" at bounding box center [205, 276] width 106 height 78
click at [225, 276] on div "497 12 1.9萬 1.9萬 6" at bounding box center [205, 285] width 93 height 20
click at [209, 244] on div "[DATE]" at bounding box center [205, 248] width 93 height 8
click at [205, 263] on span "#滿貫舞" at bounding box center [189, 271] width 60 height 17
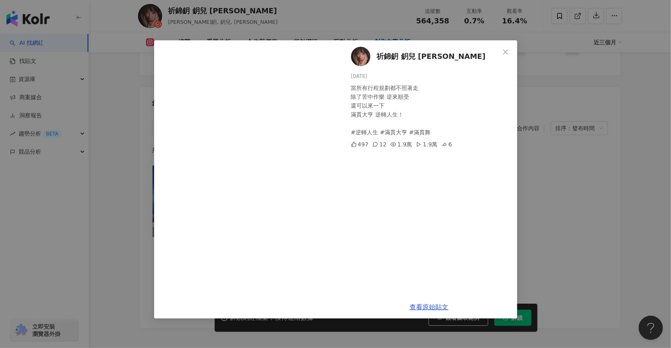
drag, startPoint x: 350, startPoint y: 76, endPoint x: 377, endPoint y: 75, distance: 27.1
click at [377, 75] on div "[DATE]" at bounding box center [431, 77] width 160 height 8
copy div "[DATE]"
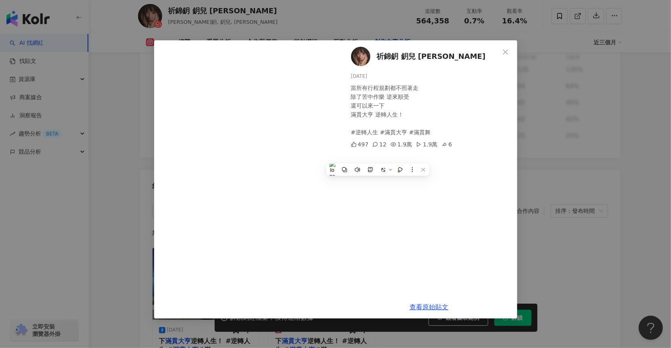
scroll to position [2384, 0]
click at [430, 309] on link "查看原始貼文" at bounding box center [429, 307] width 39 height 8
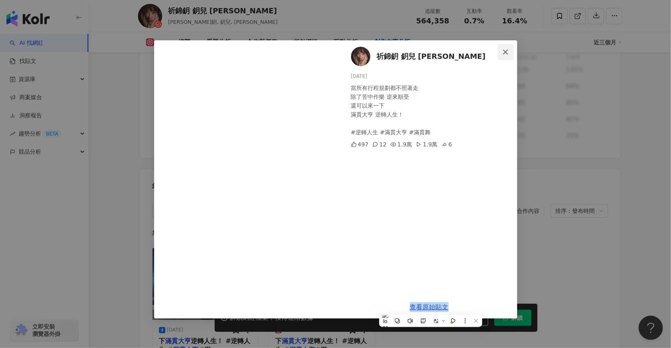
click at [503, 49] on icon "close" at bounding box center [505, 52] width 6 height 6
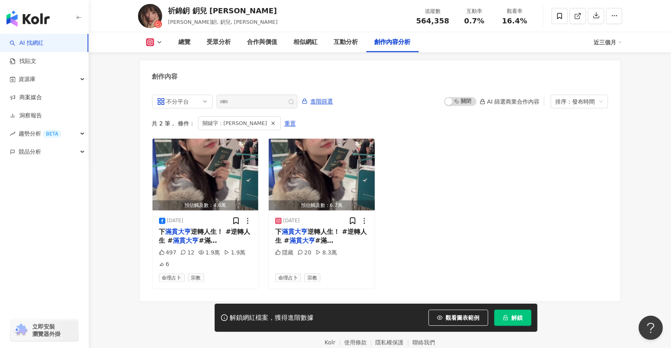
scroll to position [2520, 0]
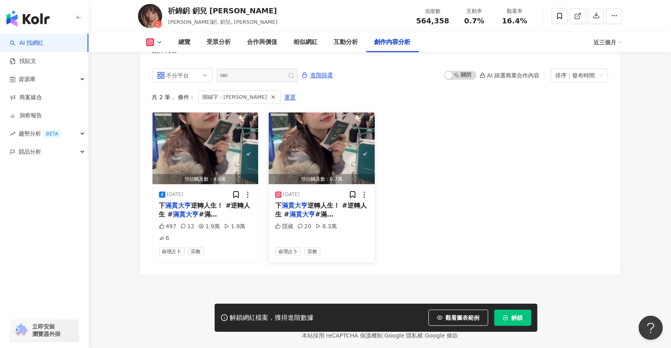
click at [327, 211] on span "#滿貫舞" at bounding box center [305, 219] width 60 height 17
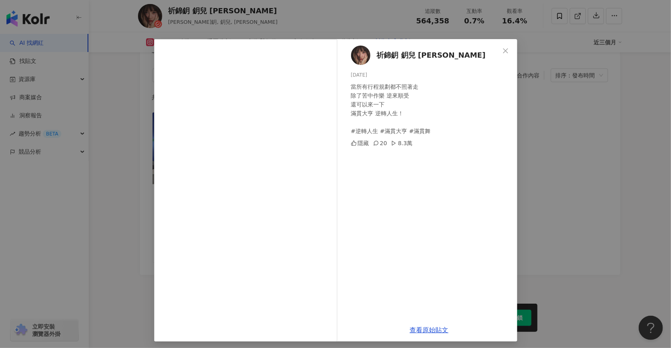
scroll to position [2, 0]
click at [427, 329] on link "查看原始貼文" at bounding box center [429, 330] width 39 height 8
click at [503, 51] on icon "close" at bounding box center [505, 50] width 5 height 5
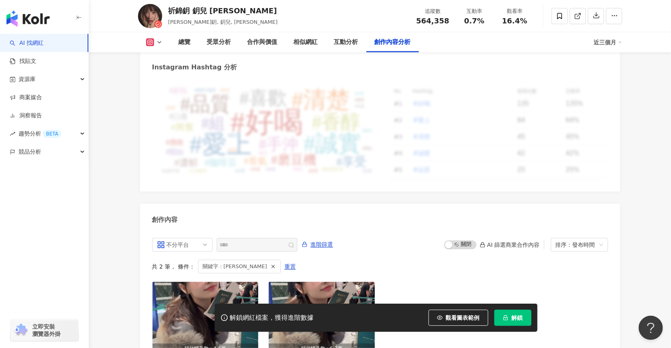
scroll to position [2310, 0]
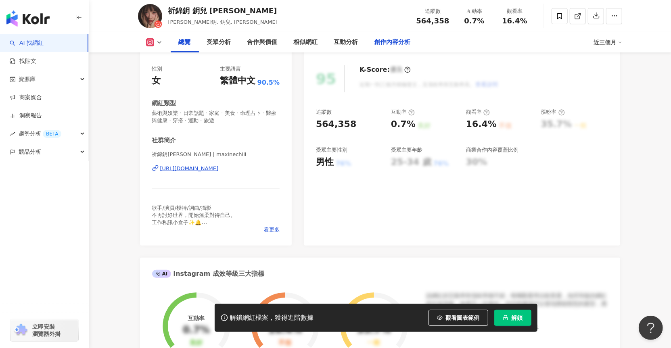
scroll to position [50, 0]
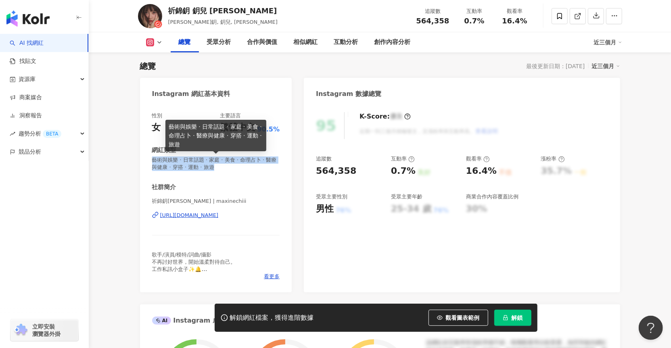
drag, startPoint x: 154, startPoint y: 159, endPoint x: 211, endPoint y: 169, distance: 57.7
click at [211, 169] on span "藝術與娛樂 · 日常話題 · 家庭 · 美食 · 命理占卜 · 醫療與健康 · 穿搭 · 運動 · 旅遊" at bounding box center [216, 163] width 128 height 15
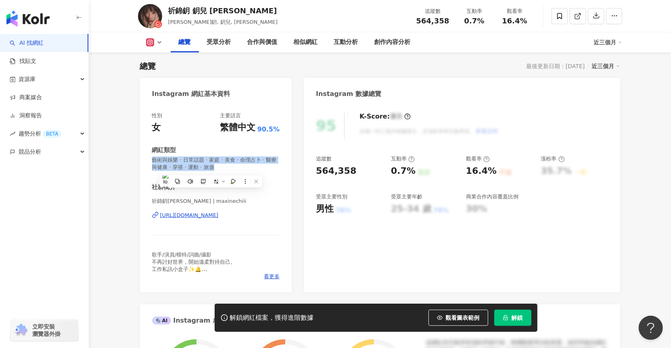
click at [274, 176] on div "性別 女 主要語言 繁體中文 90.5% 網紅類型 藝術與娛樂 · 日常話題 · 家庭 · 美食 · 命理占卜 · 醫療與健康 · 穿搭 · 運動 · 旅遊 …" at bounding box center [216, 196] width 128 height 168
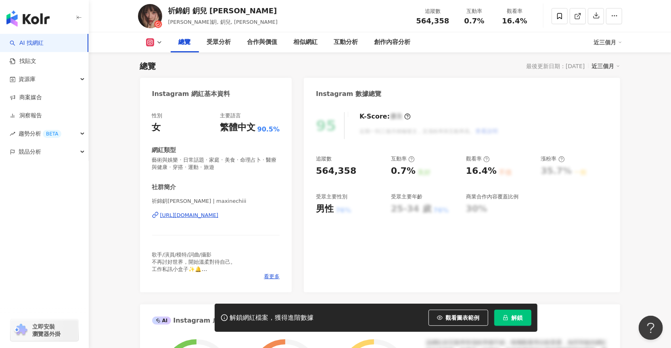
click at [206, 176] on div "性別 女 主要語言 繁體中文 90.5% 網紅類型 藝術與娛樂 · 日常話題 · 家庭 · 美食 · 命理占卜 · 醫療與健康 · 穿搭 · 運動 · 旅遊 …" at bounding box center [216, 196] width 128 height 168
drag, startPoint x: 209, startPoint y: 167, endPoint x: 148, endPoint y: 159, distance: 61.7
click at [148, 159] on div "性別 女 主要語言 繁體中文 90.5% 網紅類型 藝術與娛樂 · 日常話題 · 家庭 · 美食 · 命理占卜 · 醫療與健康 · 穿搭 · 運動 · 旅遊 …" at bounding box center [216, 198] width 152 height 188
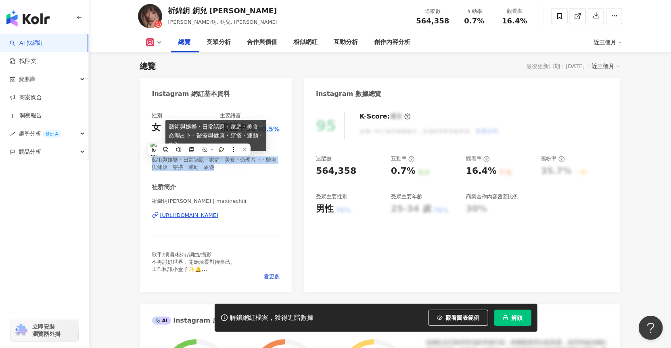
copy span "藝術與娛樂 · 日常話題 · 家庭 · 美食 · 命理占卜 · 醫療與健康 · 穿搭 · 運動 · 旅遊"
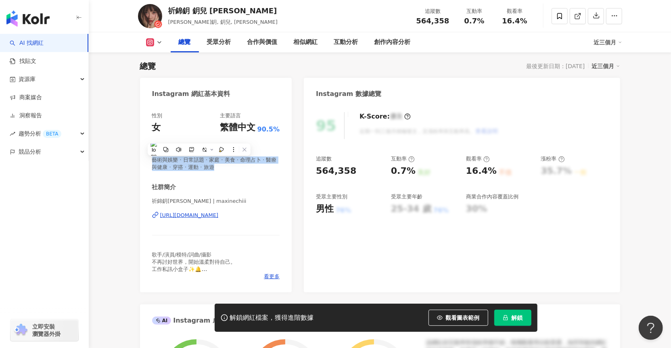
click at [209, 167] on span "藝術與娛樂 · 日常話題 · 家庭 · 美食 · 命理占卜 · 醫療與健康 · 穿搭 · 運動 · 旅遊" at bounding box center [216, 163] width 128 height 15
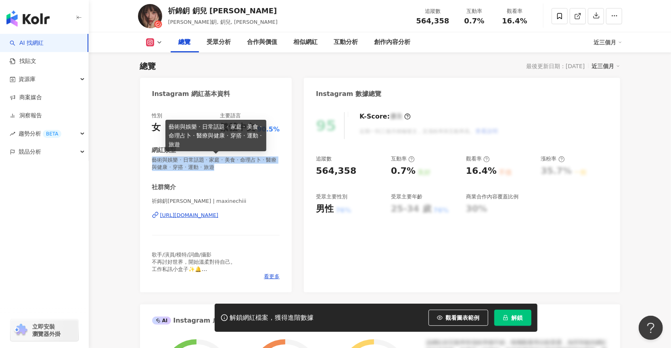
drag, startPoint x: 208, startPoint y: 168, endPoint x: 152, endPoint y: 159, distance: 57.5
click at [152, 159] on span "藝術與娛樂 · 日常話題 · 家庭 · 美食 · 命理占卜 · 醫療與健康 · 穿搭 · 運動 · 旅遊" at bounding box center [216, 163] width 128 height 15
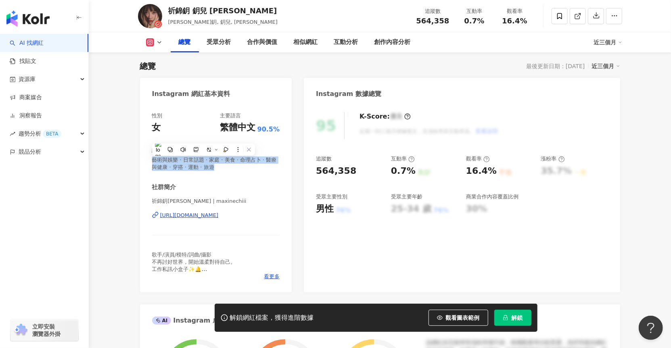
copy span "藝術與娛樂 · 日常話題 · 家庭 · 美食 · 命理占卜 · 醫療與健康 · 穿搭 · 運動 · 旅遊"
click at [249, 150] on icon at bounding box center [249, 150] width 4 height 4
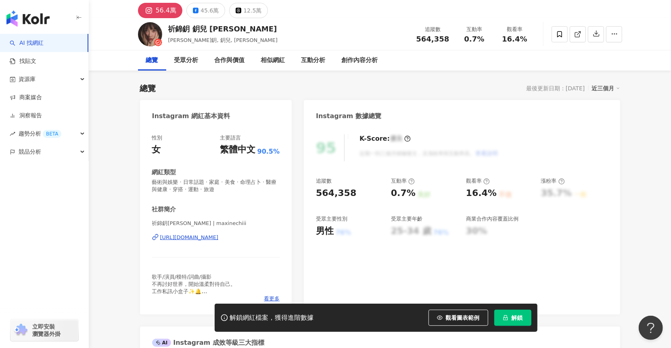
scroll to position [0, 0]
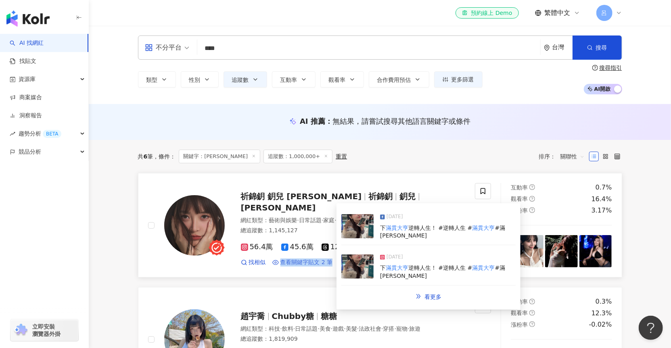
click at [313, 258] on span "查看關鍵字貼文 2 筆" at bounding box center [306, 262] width 52 height 8
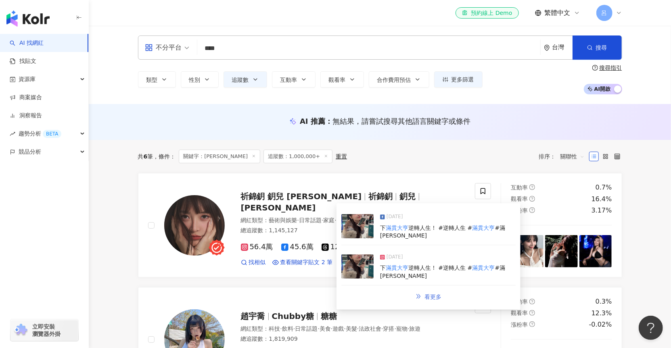
click at [436, 295] on span "看更多" at bounding box center [432, 297] width 17 height 6
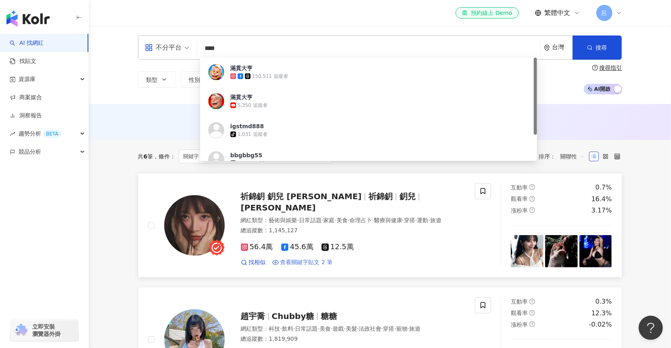
click at [302, 258] on span "查看關鍵字貼文 2 筆" at bounding box center [306, 262] width 52 height 8
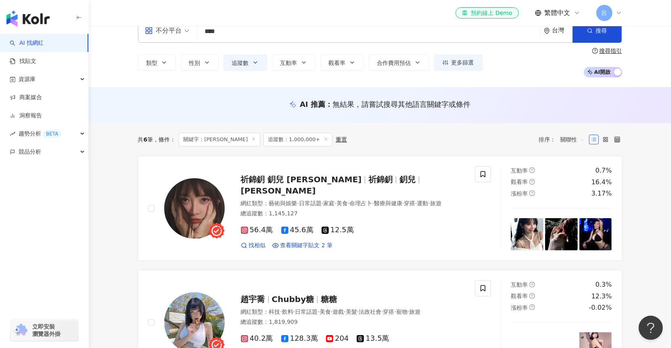
scroll to position [21, 0]
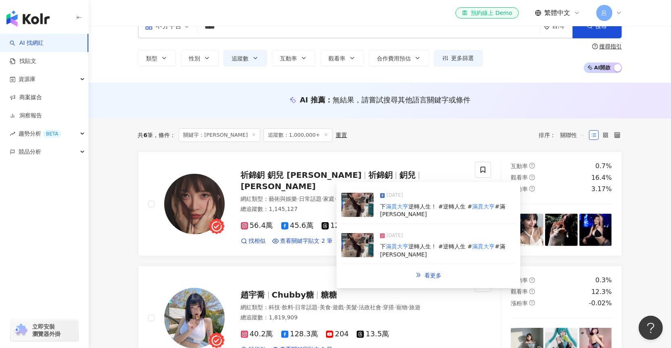
click at [405, 216] on div "下 滿貫大亨 逆轉人生！ #逆轉人生 # 滿貫大亨 #滿貫舞" at bounding box center [447, 211] width 135 height 16
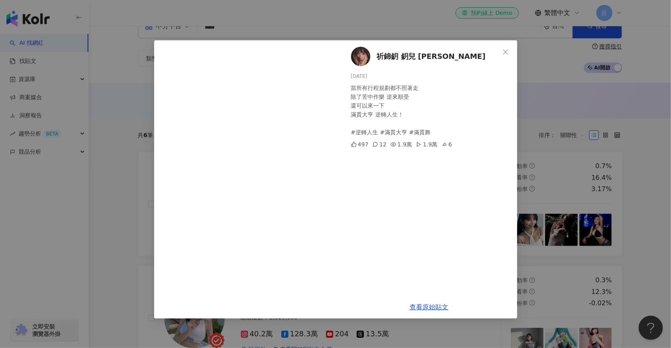
scroll to position [95, 0]
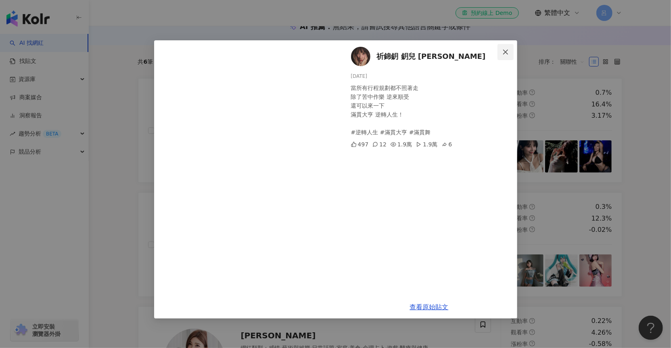
click at [507, 52] on icon "close" at bounding box center [505, 52] width 6 height 6
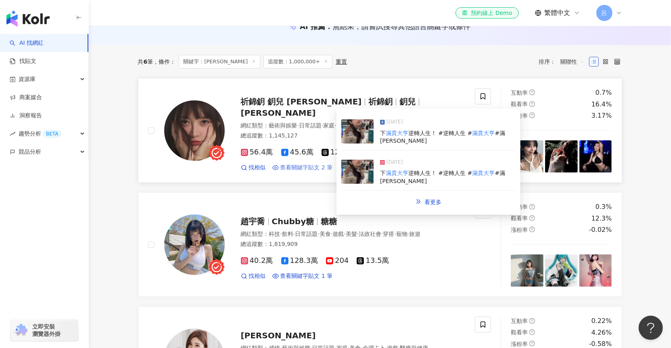
click at [302, 164] on span "查看關鍵字貼文 2 筆" at bounding box center [306, 168] width 52 height 8
click at [427, 139] on div "下 滿貫大亨 逆轉人生！ #逆轉人生 # 滿貫大亨 #滿貫舞" at bounding box center [447, 137] width 135 height 16
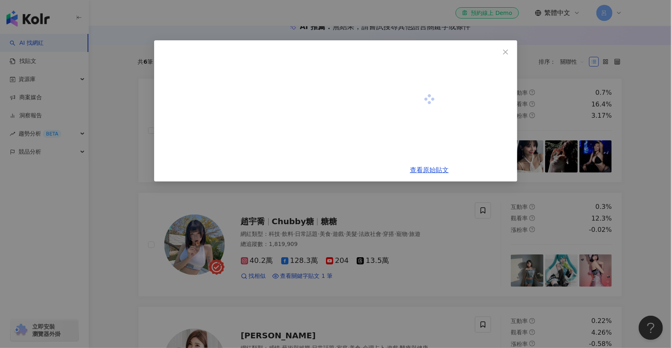
click at [431, 125] on div at bounding box center [429, 99] width 176 height 118
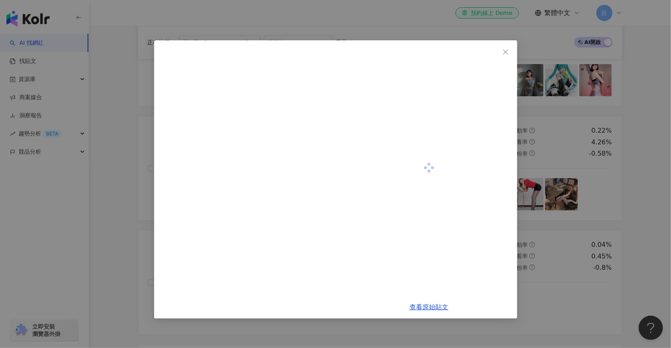
scroll to position [0, 0]
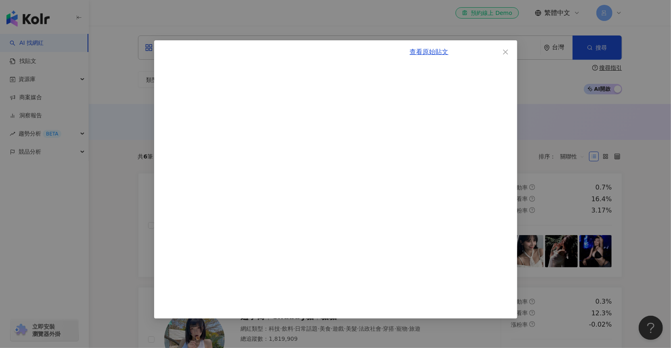
click at [591, 59] on div "查看原始貼文" at bounding box center [335, 174] width 671 height 348
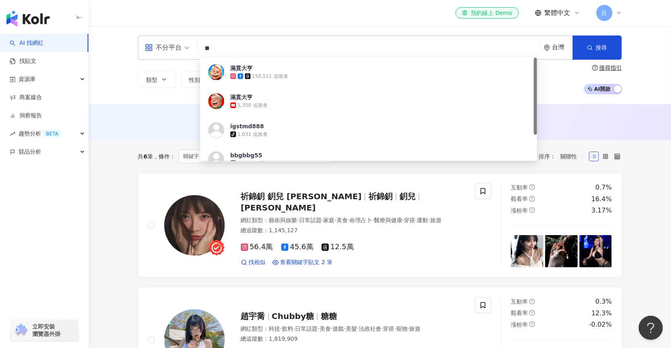
type input "*"
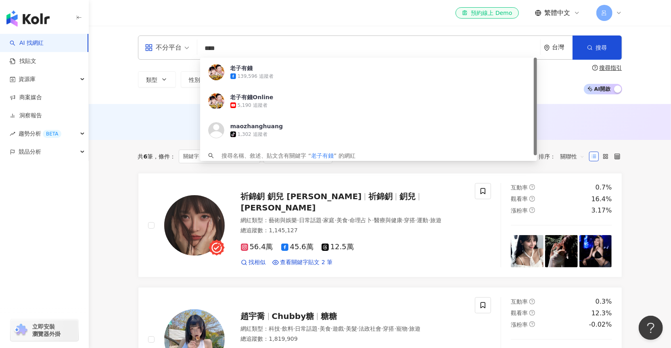
type input "****"
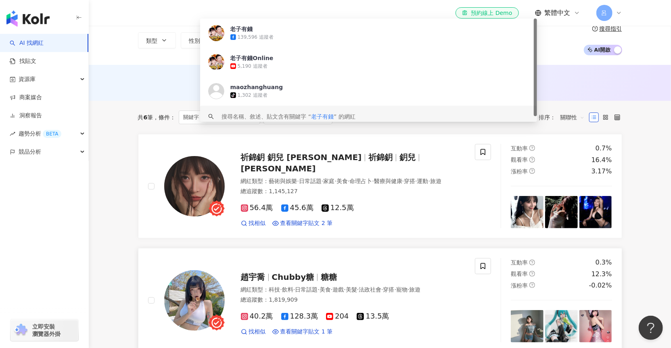
scroll to position [90, 0]
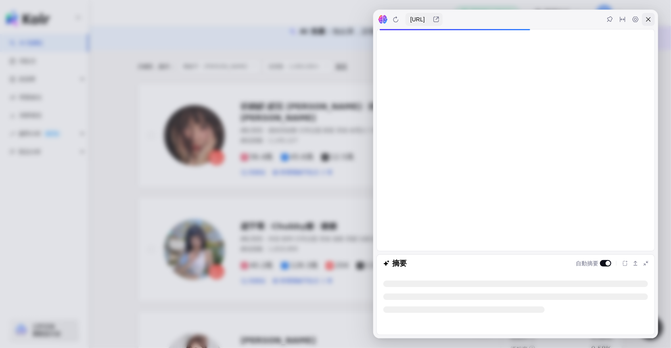
click at [650, 21] on icon at bounding box center [648, 19] width 6 height 6
